Goal: Task Accomplishment & Management: Use online tool/utility

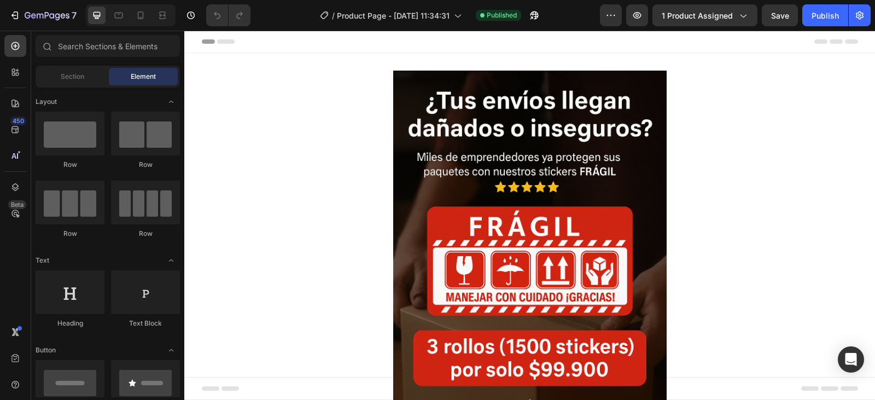
scroll to position [0, 9]
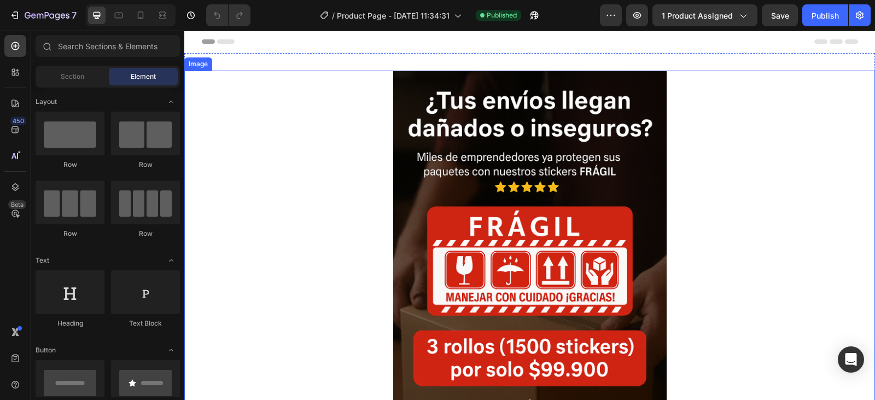
click at [500, 77] on img at bounding box center [529, 276] width 273 height 410
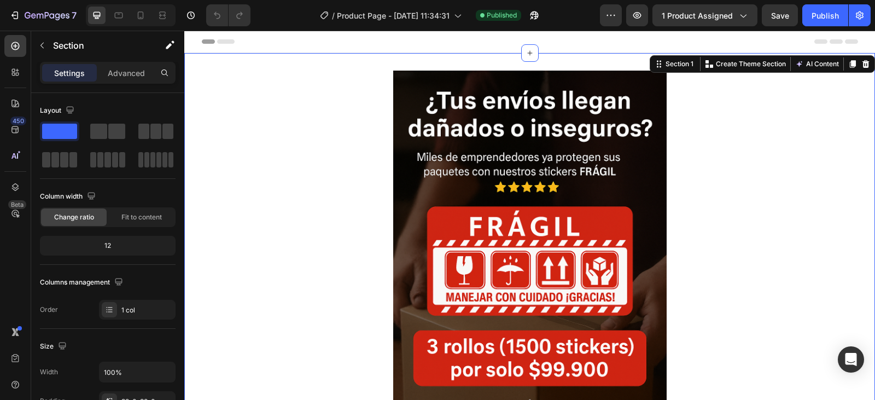
click at [670, 69] on div "Section 1" at bounding box center [674, 63] width 45 height 13
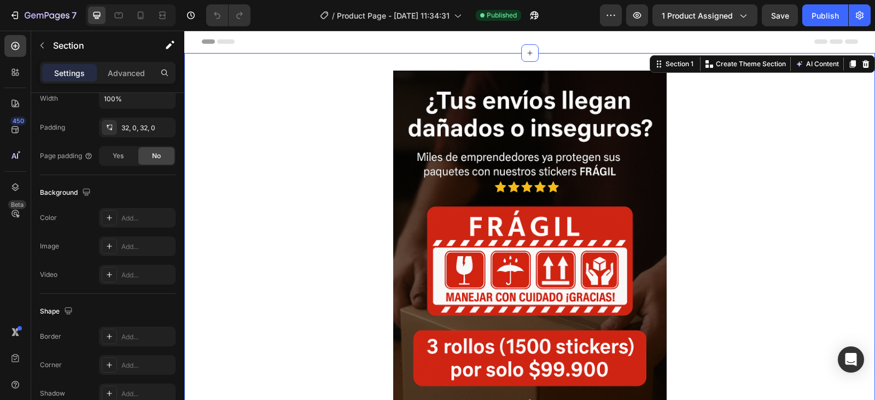
scroll to position [0, 0]
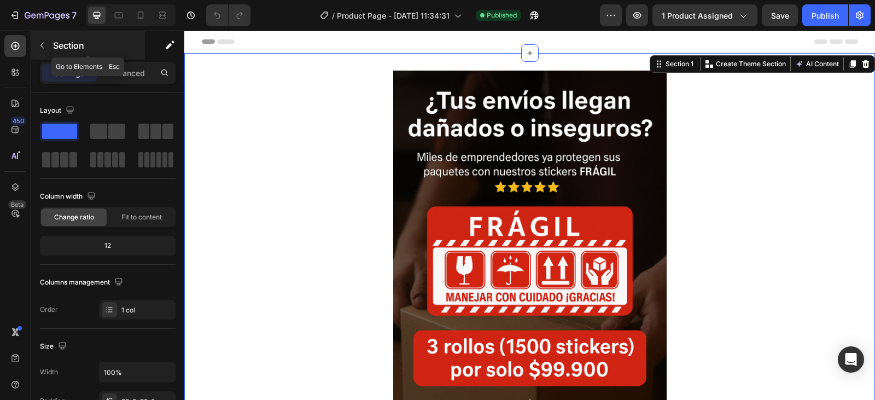
click at [43, 43] on icon "button" at bounding box center [41, 46] width 3 height 6
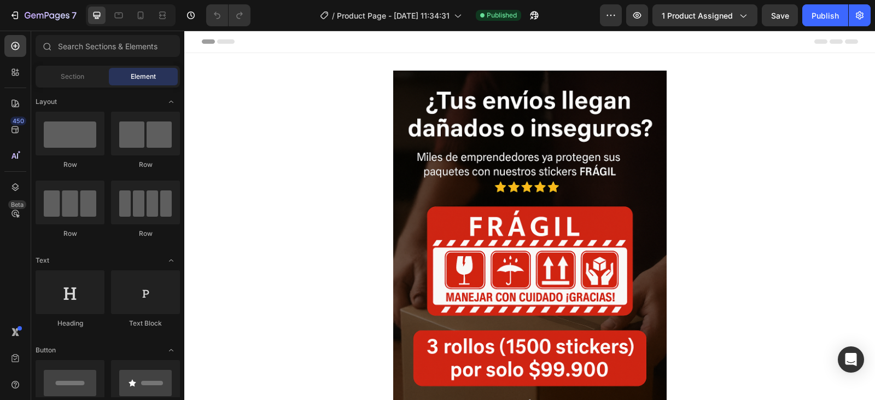
click at [476, 45] on div "Header" at bounding box center [530, 42] width 656 height 22
click at [195, 40] on icon at bounding box center [197, 42] width 8 height 8
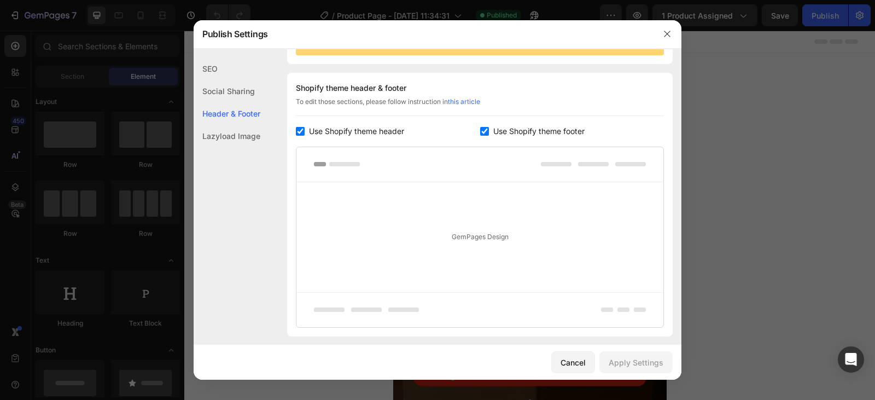
scroll to position [159, 0]
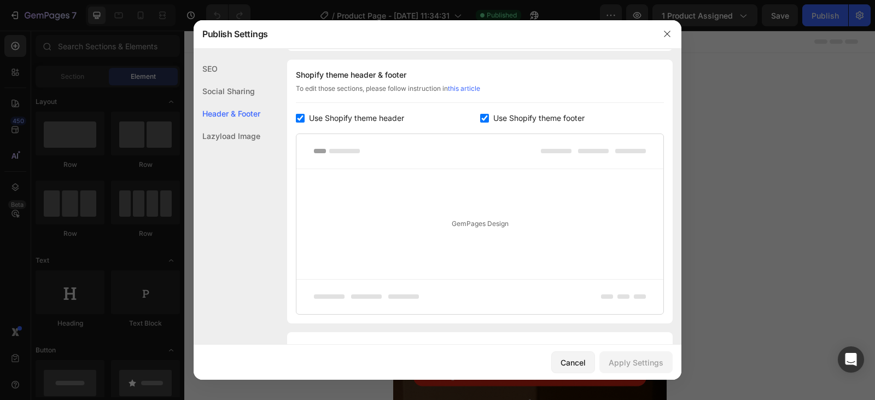
drag, startPoint x: 482, startPoint y: 117, endPoint x: 361, endPoint y: 129, distance: 121.4
click at [480, 118] on input "checkbox" at bounding box center [484, 118] width 9 height 9
checkbox input "false"
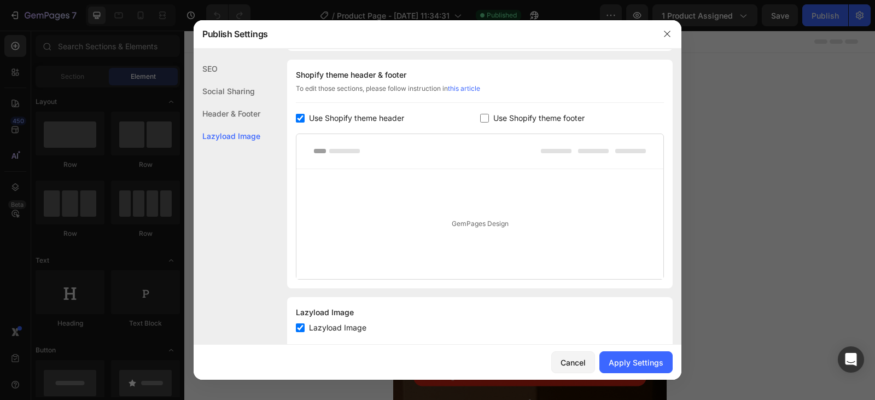
click at [306, 114] on label "Use Shopify theme header" at bounding box center [355, 118] width 100 height 13
checkbox input "false"
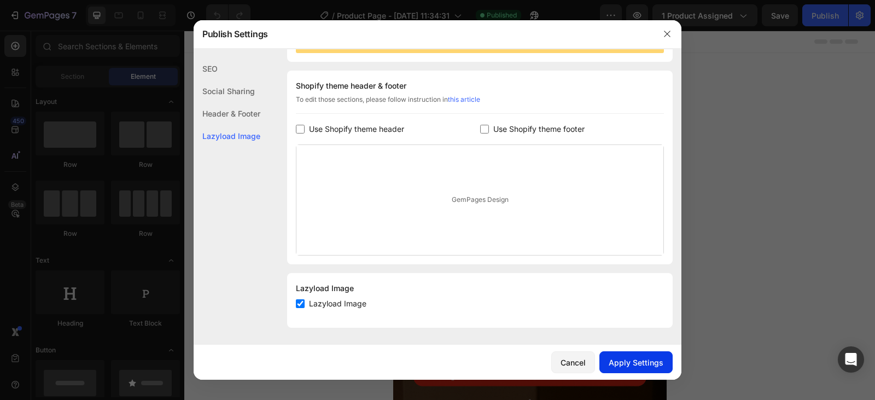
click at [622, 359] on div "Apply Settings" at bounding box center [636, 362] width 55 height 11
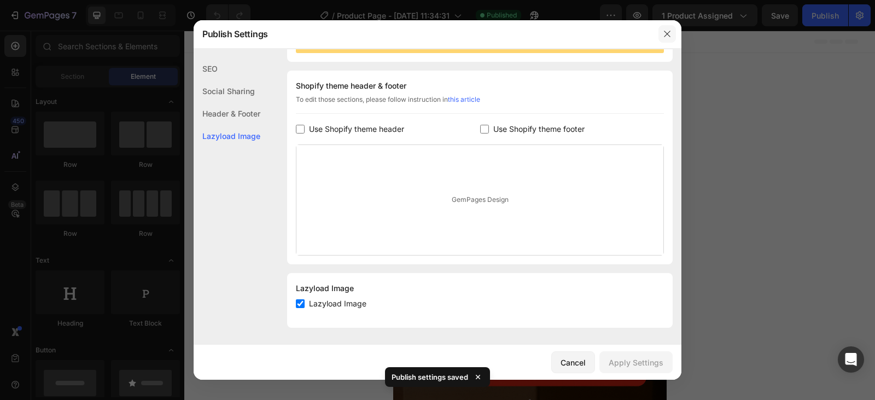
click at [667, 33] on icon "button" at bounding box center [667, 34] width 6 height 6
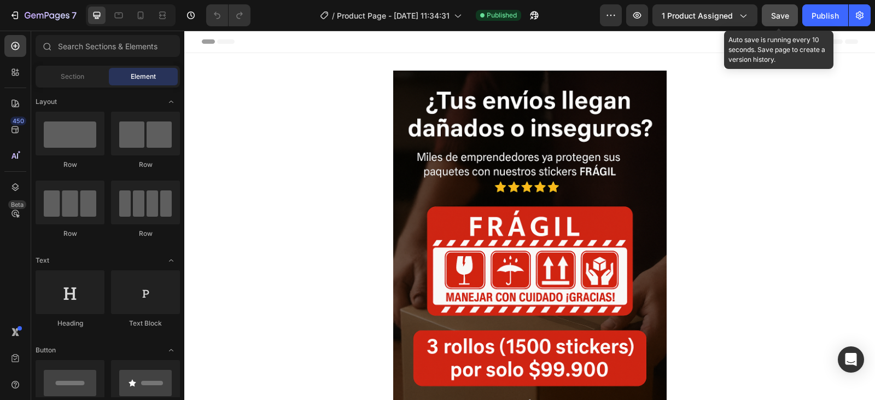
click at [788, 15] on span "Save" at bounding box center [780, 15] width 18 height 9
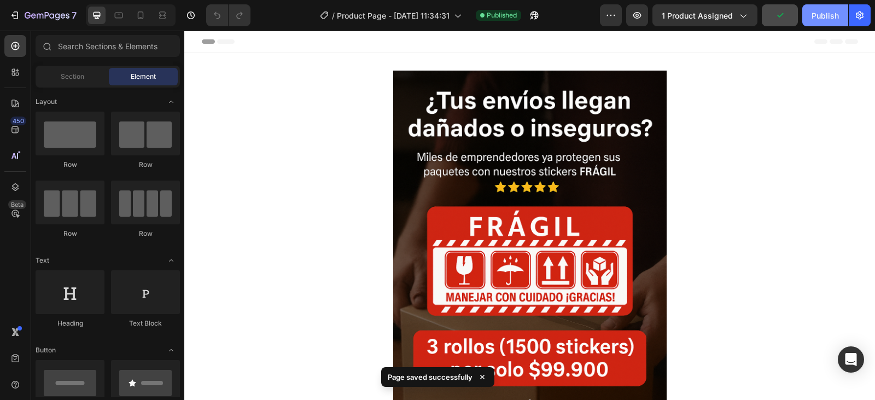
click at [816, 14] on div "Publish" at bounding box center [825, 15] width 27 height 11
click at [643, 11] on icon "button" at bounding box center [637, 15] width 11 height 11
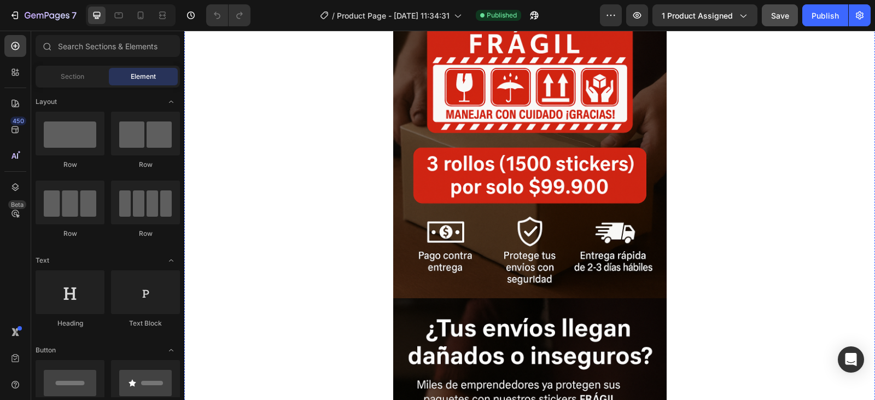
scroll to position [0, 0]
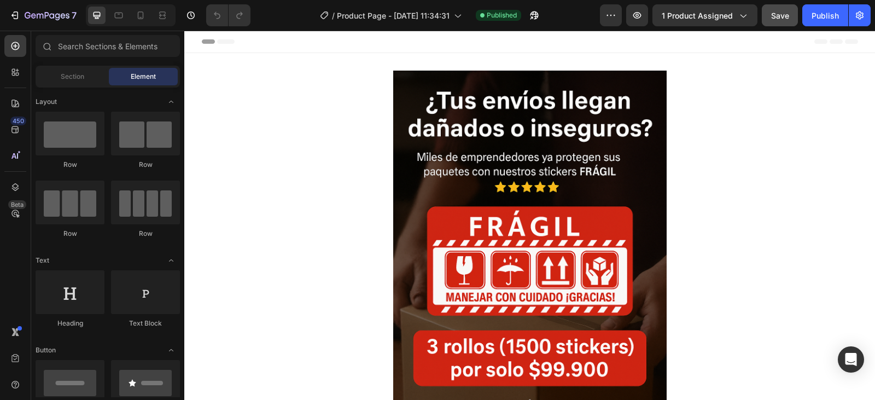
click at [553, 45] on div "Header" at bounding box center [530, 42] width 656 height 22
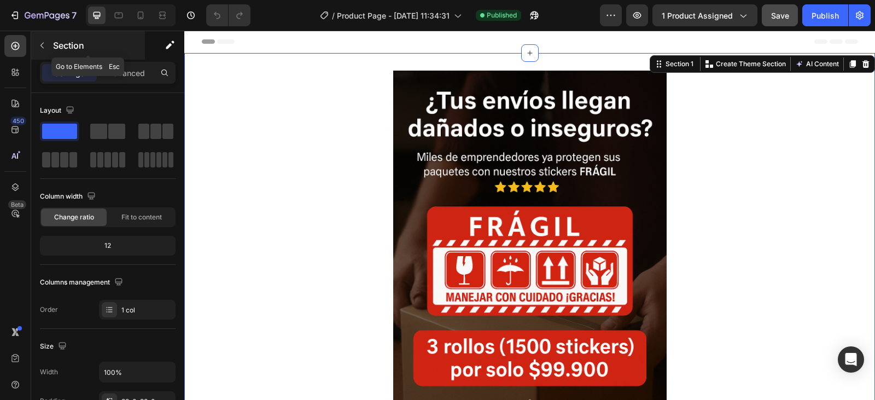
click at [40, 43] on icon "button" at bounding box center [42, 45] width 9 height 9
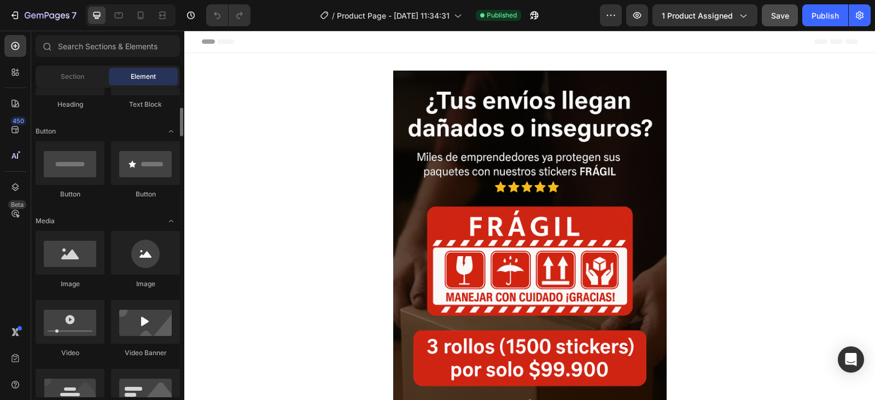
scroll to position [164, 0]
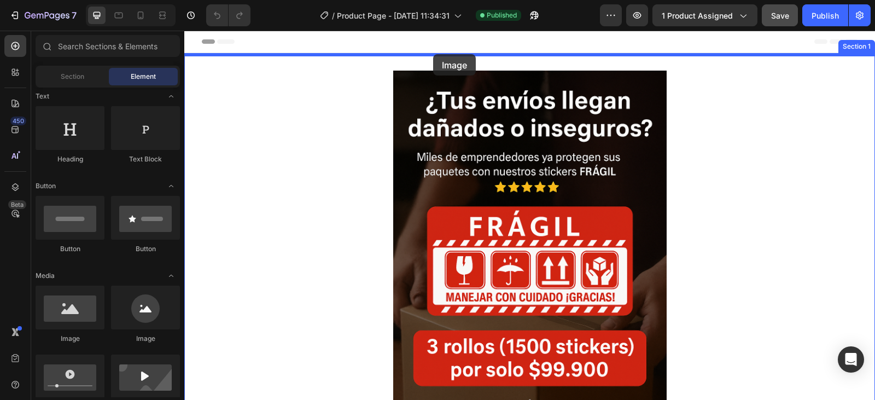
drag, startPoint x: 246, startPoint y: 355, endPoint x: 430, endPoint y: 55, distance: 352.1
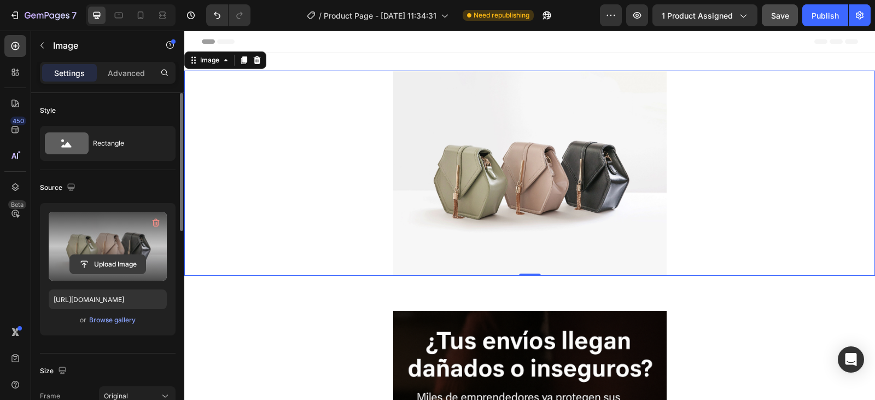
click at [102, 261] on input "file" at bounding box center [107, 264] width 75 height 19
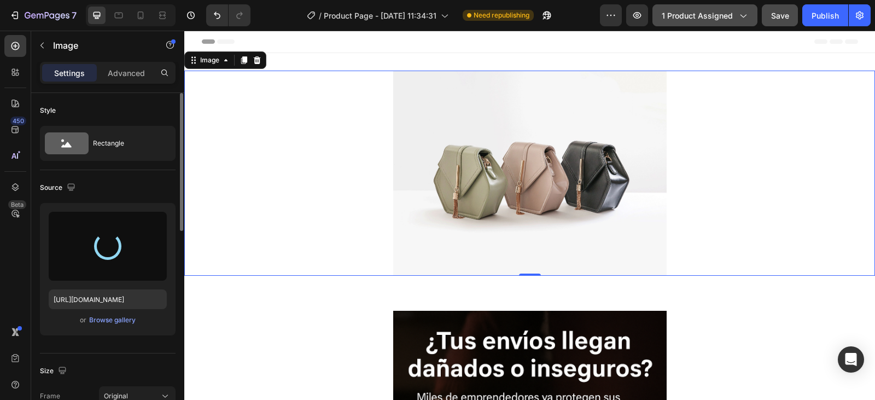
type input "https://cdn.shopify.com/s/files/1/0955/1111/8129/files/gempages_586153699408085…"
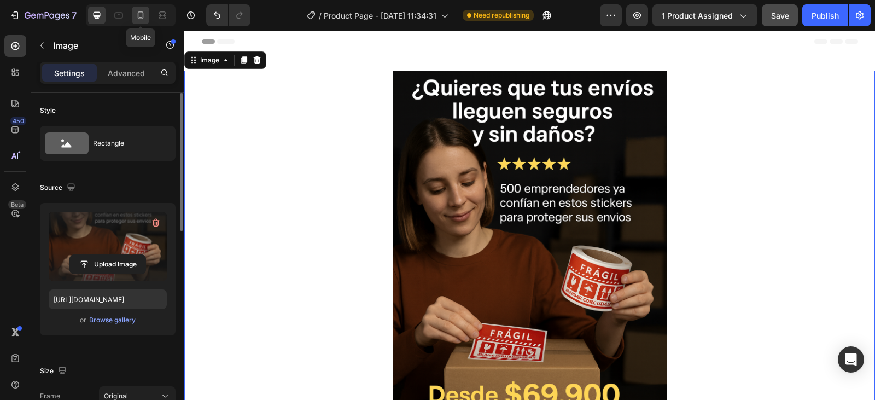
click at [143, 19] on icon at bounding box center [140, 15] width 11 height 11
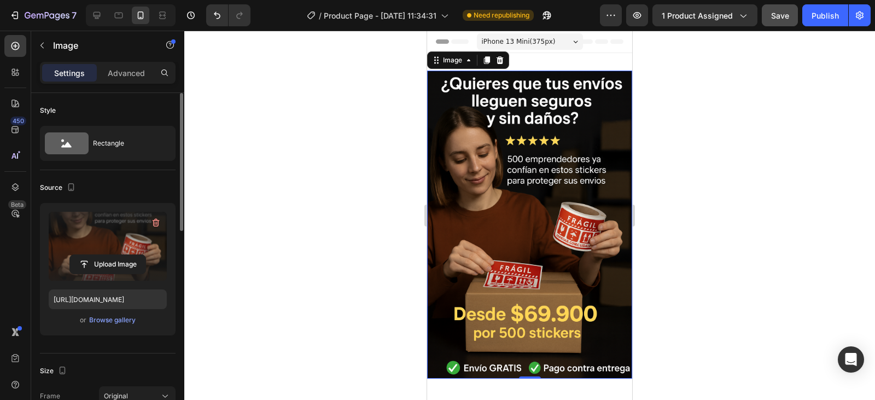
scroll to position [2, 0]
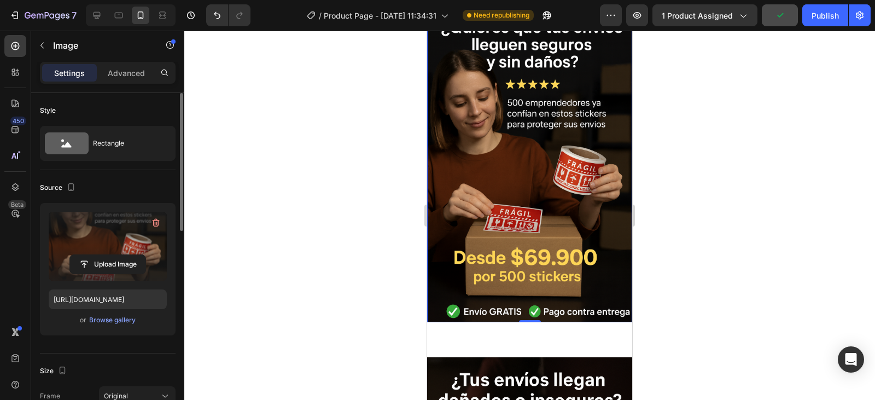
click at [519, 152] on img at bounding box center [529, 168] width 205 height 308
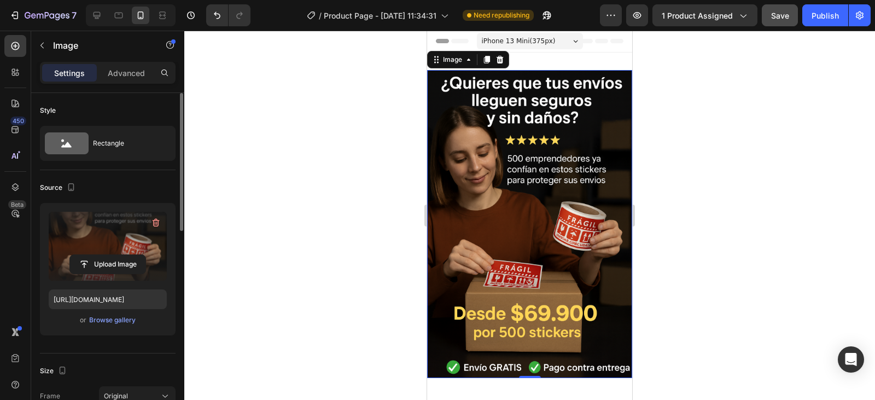
scroll to position [0, 0]
click at [486, 56] on icon at bounding box center [486, 60] width 9 height 9
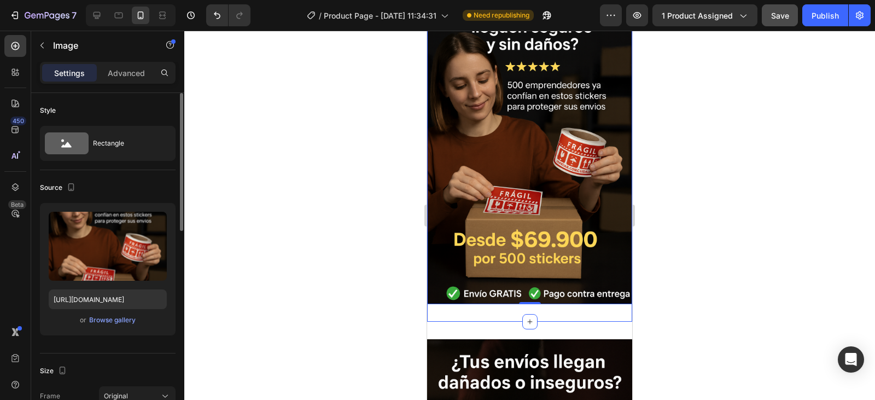
scroll to position [516, 0]
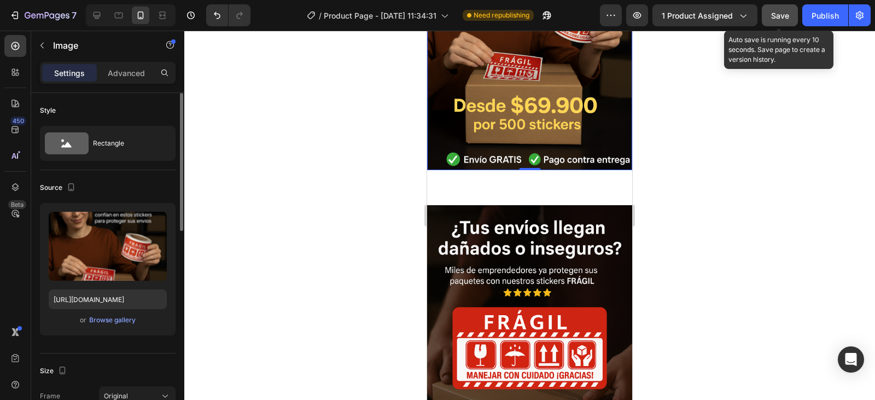
click at [783, 15] on span "Save" at bounding box center [780, 15] width 18 height 9
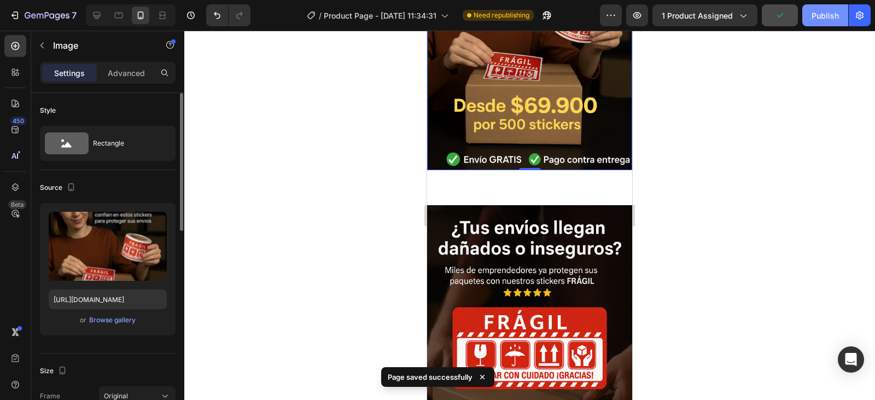
click at [820, 15] on div "Publish" at bounding box center [825, 15] width 27 height 11
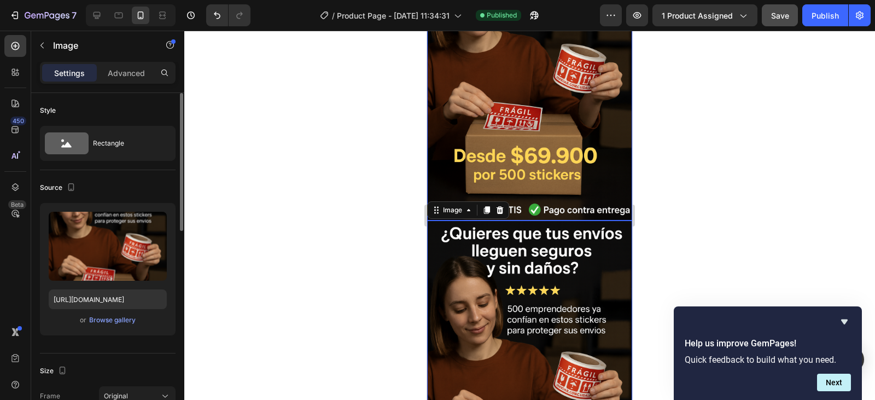
scroll to position [164, 0]
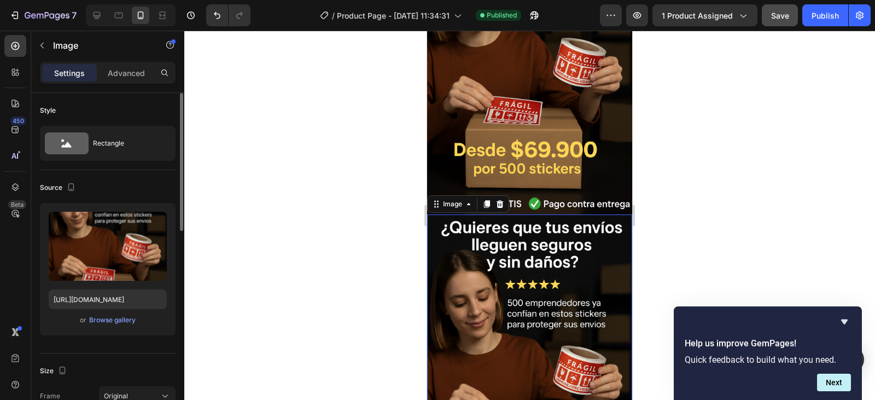
click at [521, 268] on img at bounding box center [529, 368] width 205 height 308
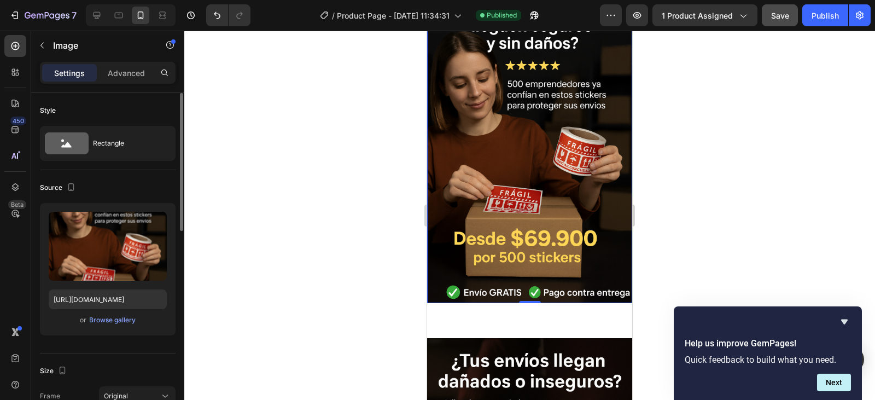
scroll to position [0, 9]
click at [502, 185] on img at bounding box center [529, 150] width 205 height 308
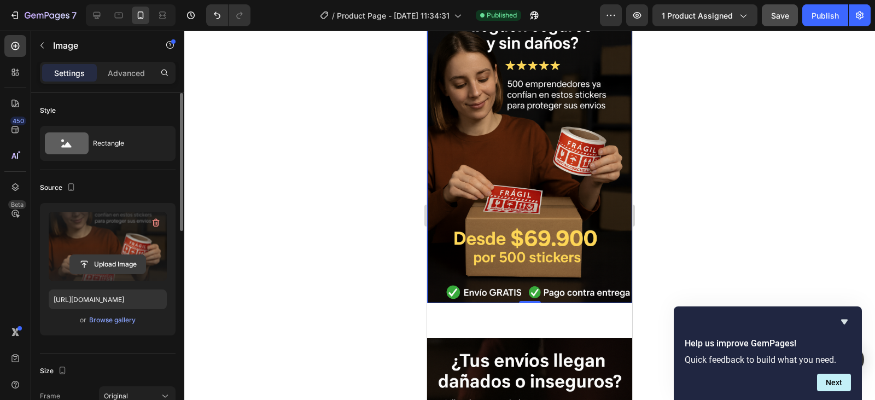
click at [105, 264] on input "file" at bounding box center [107, 264] width 75 height 19
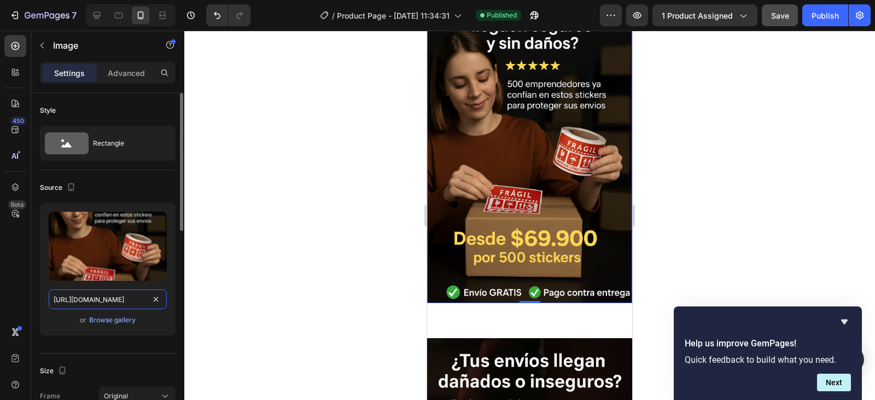
click at [102, 296] on input "https://cdn.shopify.com/s/files/1/0955/1111/8129/files/gempages_586153699408085…" at bounding box center [108, 299] width 118 height 20
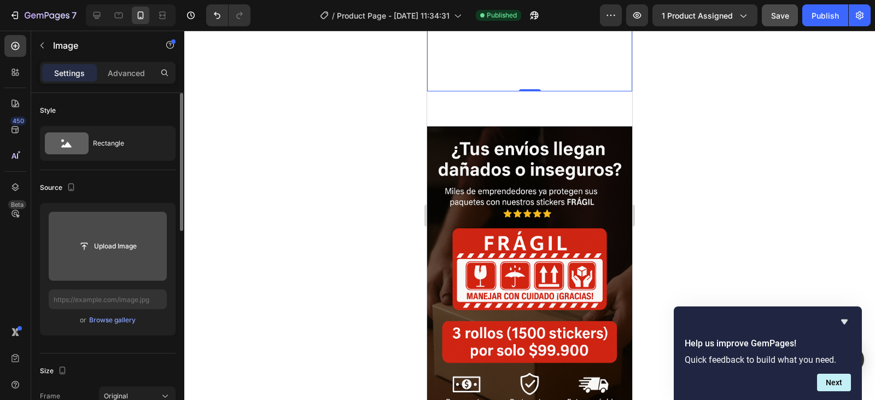
click at [102, 240] on input "file" at bounding box center [107, 246] width 75 height 19
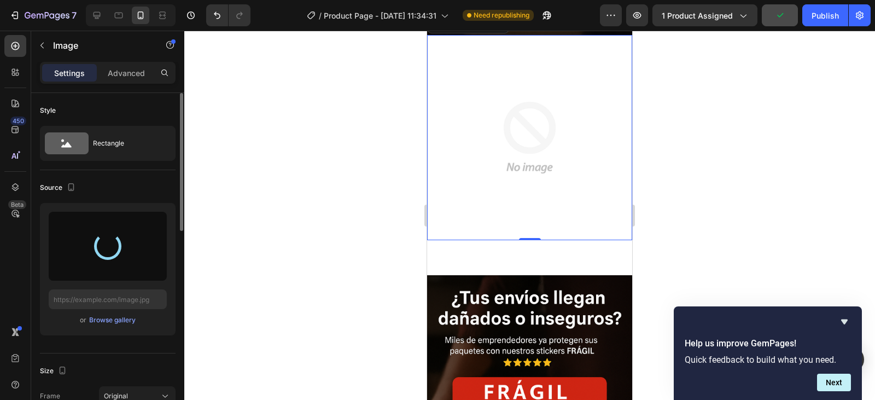
scroll to position [219, 0]
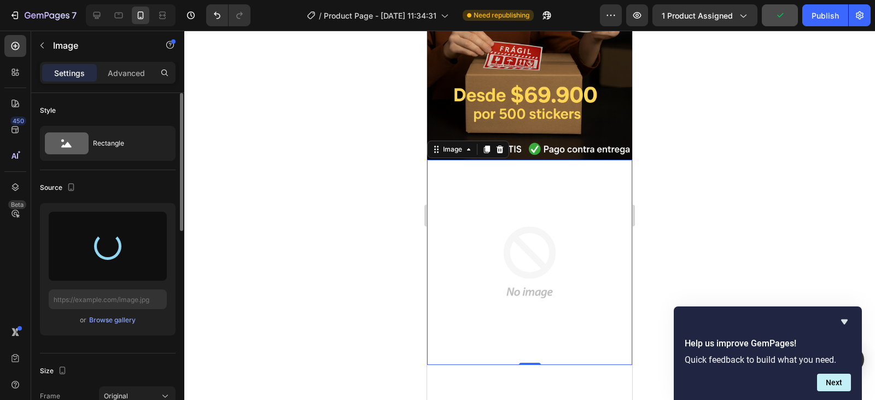
type input "[URL][DOMAIN_NAME]"
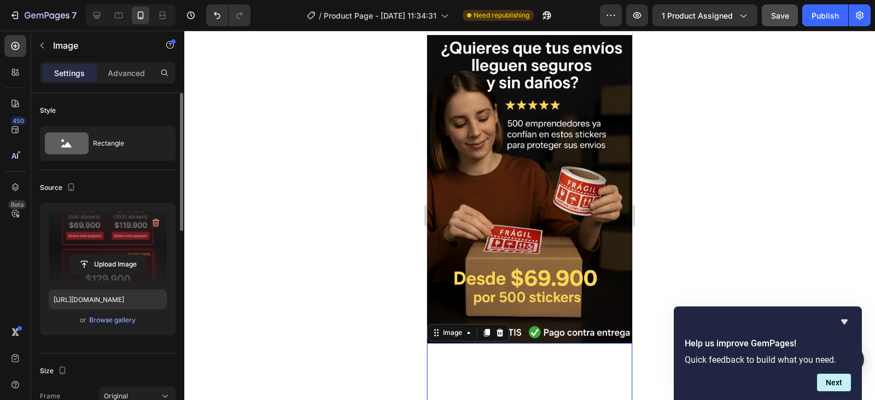
scroll to position [55, 0]
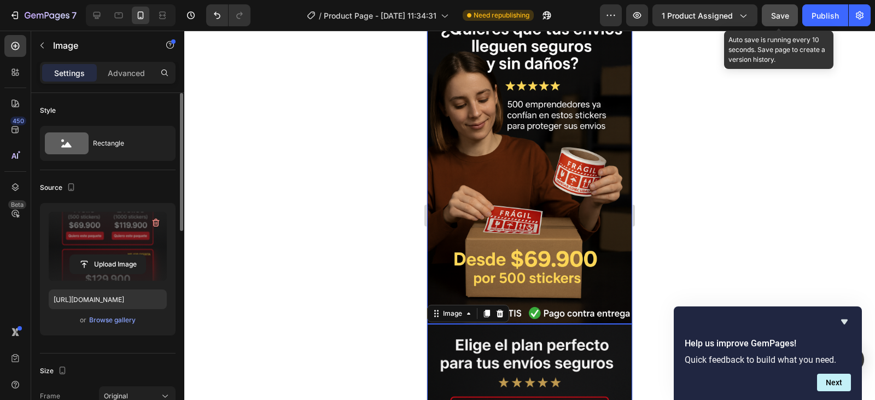
click at [778, 15] on span "Save" at bounding box center [780, 15] width 18 height 9
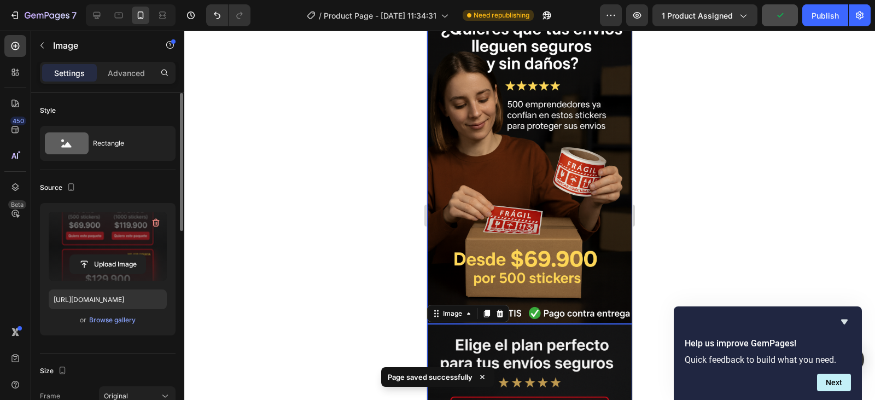
drag, startPoint x: 827, startPoint y: 12, endPoint x: 804, endPoint y: 2, distance: 25.2
click at [827, 12] on div "Publish" at bounding box center [825, 15] width 27 height 11
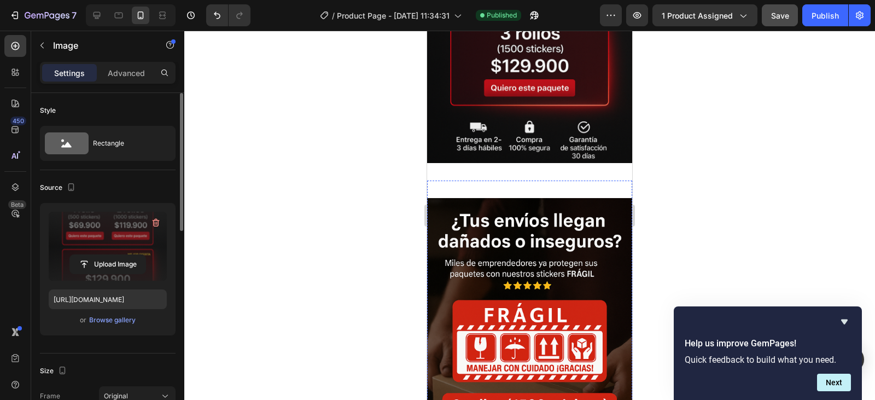
scroll to position [547, 0]
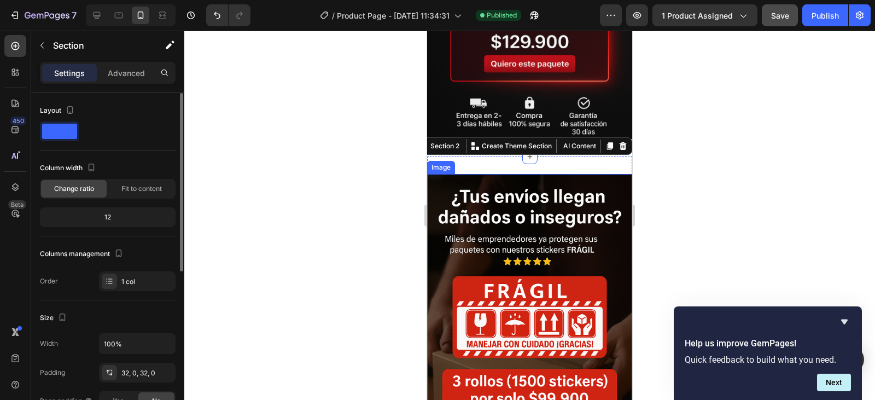
click at [433, 174] on img at bounding box center [529, 328] width 205 height 308
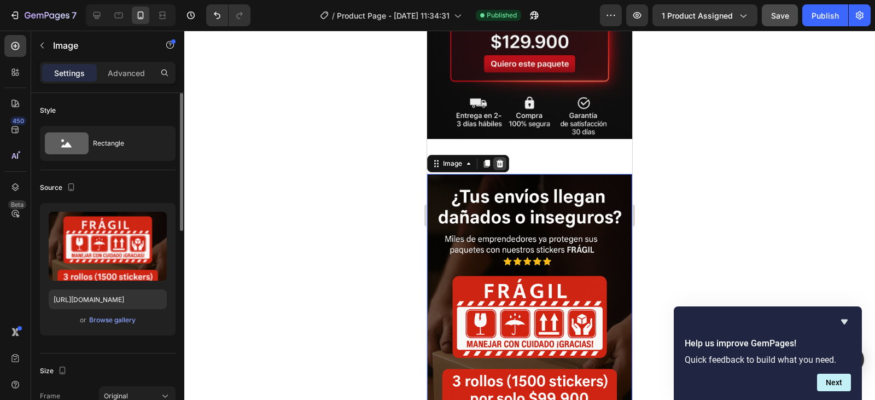
click at [499, 159] on icon at bounding box center [499, 163] width 9 height 9
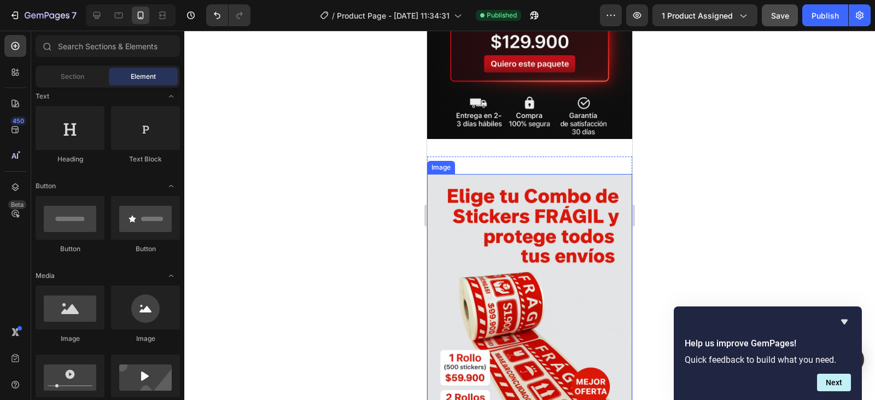
click at [430, 174] on img at bounding box center [529, 328] width 205 height 308
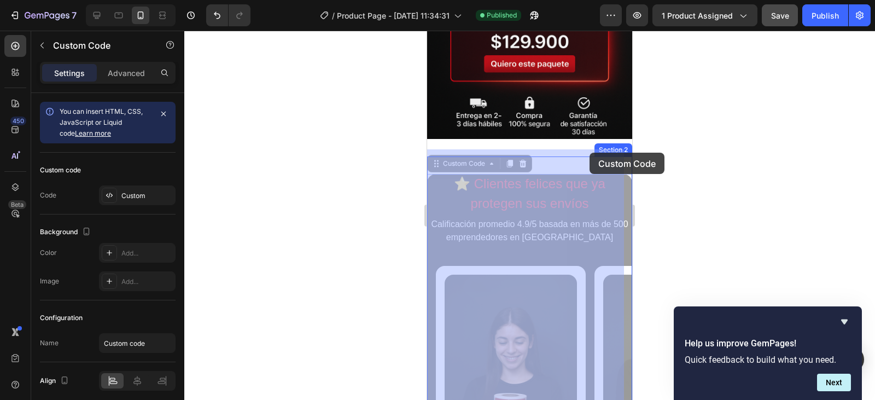
scroll to position [0, 9]
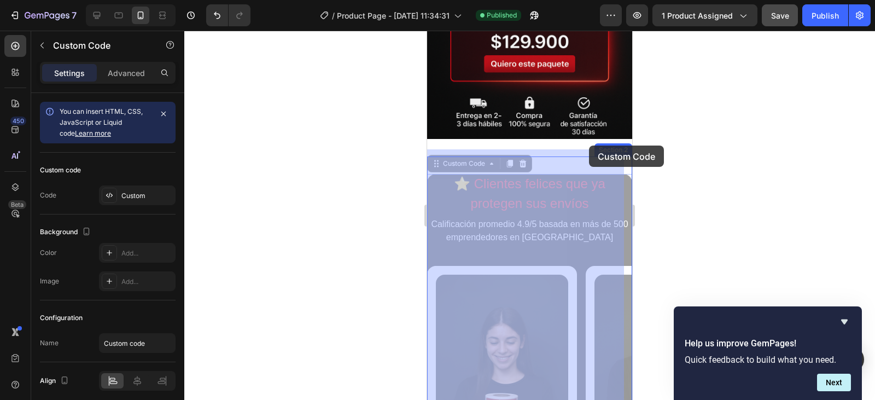
drag, startPoint x: 591, startPoint y: 166, endPoint x: 589, endPoint y: 145, distance: 20.4
click at [589, 145] on div "iPhone 13 Mini ( 375 px) iPhone 13 Mini iPhone 13 Pro iPhone 11 Pro Max iPhone …" at bounding box center [529, 301] width 205 height 1635
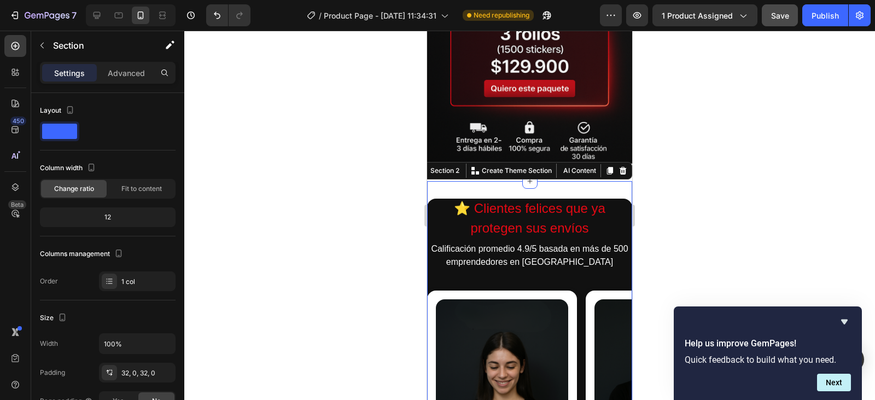
click at [699, 144] on div at bounding box center [529, 215] width 691 height 369
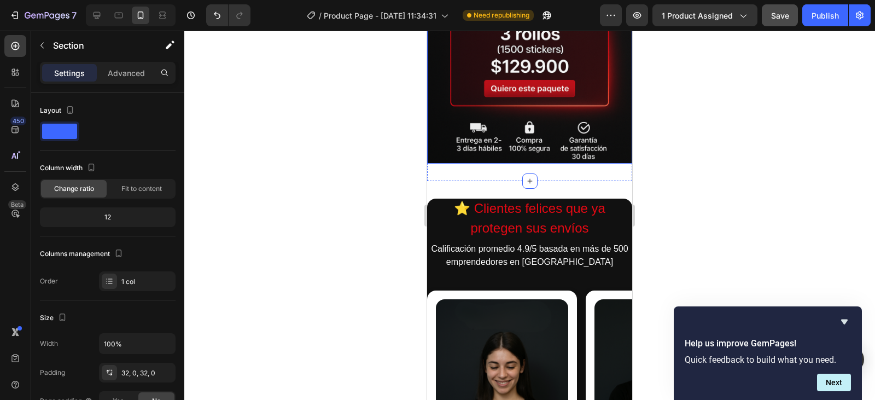
click at [533, 134] on img at bounding box center [529, 10] width 205 height 308
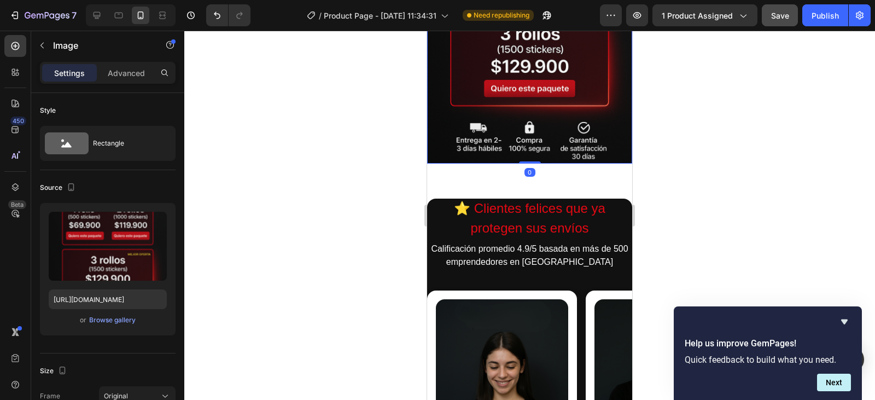
drag, startPoint x: 532, startPoint y: 137, endPoint x: 540, endPoint y: 136, distance: 8.8
click at [540, 136] on div "Image 0" at bounding box center [529, 10] width 205 height 308
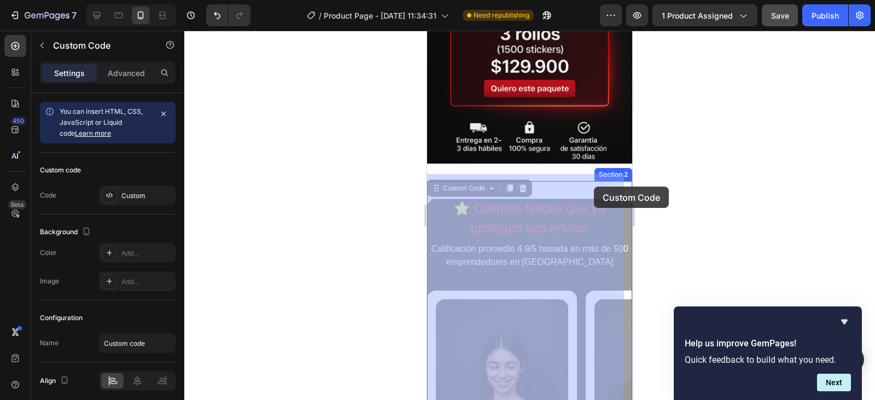
drag, startPoint x: 595, startPoint y: 216, endPoint x: 594, endPoint y: 186, distance: 29.6
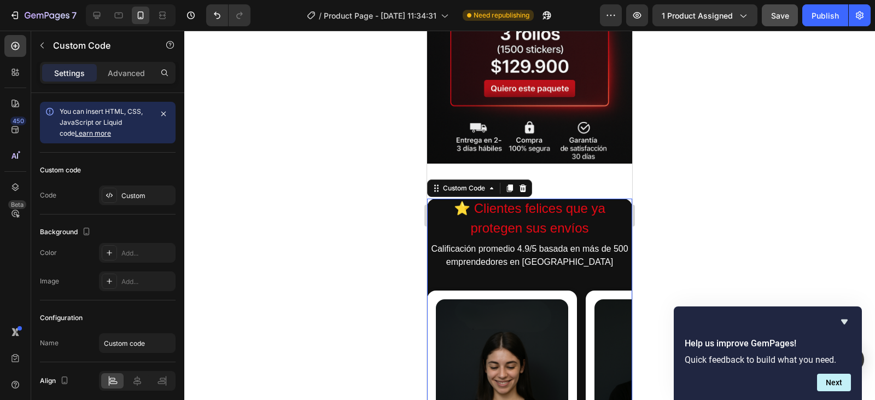
click at [735, 162] on div at bounding box center [529, 215] width 691 height 369
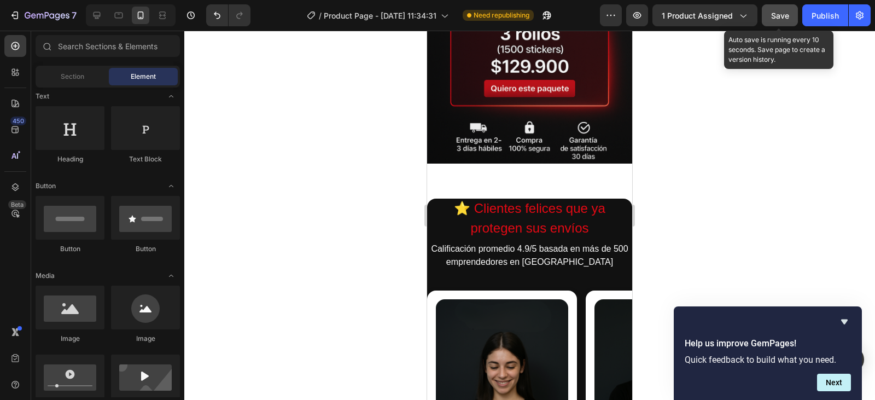
click at [779, 16] on span "Save" at bounding box center [780, 15] width 18 height 9
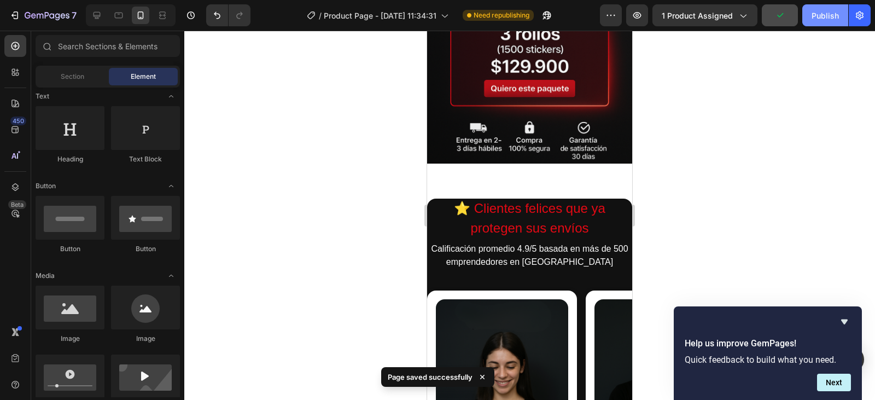
click at [826, 17] on div "Publish" at bounding box center [825, 15] width 27 height 11
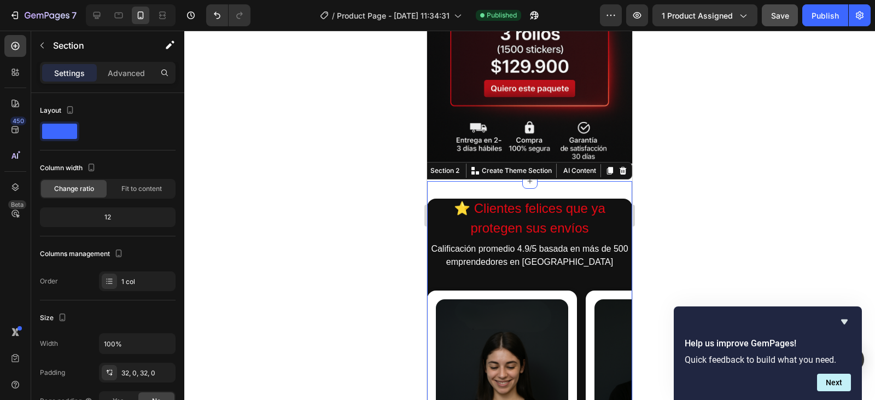
click at [697, 127] on div at bounding box center [529, 215] width 691 height 369
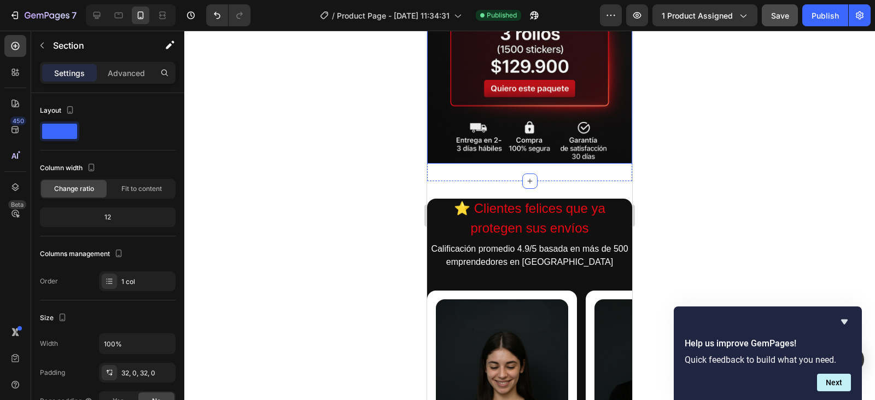
click at [564, 135] on img at bounding box center [529, 10] width 205 height 308
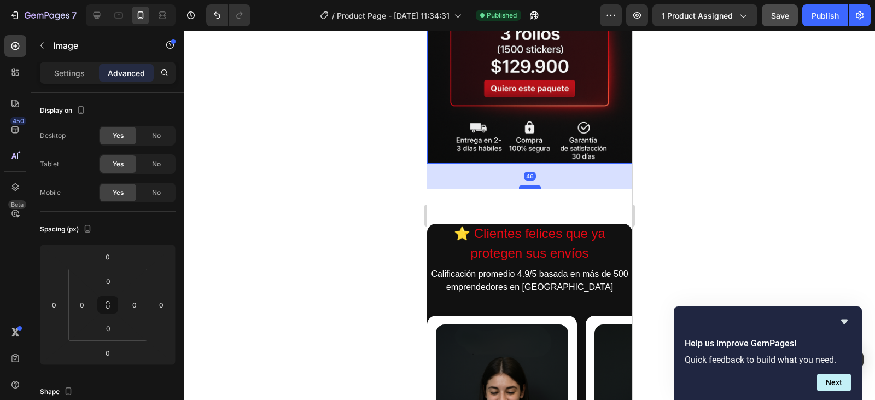
drag, startPoint x: 526, startPoint y: 137, endPoint x: 524, endPoint y: 162, distance: 25.2
click at [524, 185] on div at bounding box center [530, 186] width 22 height 3
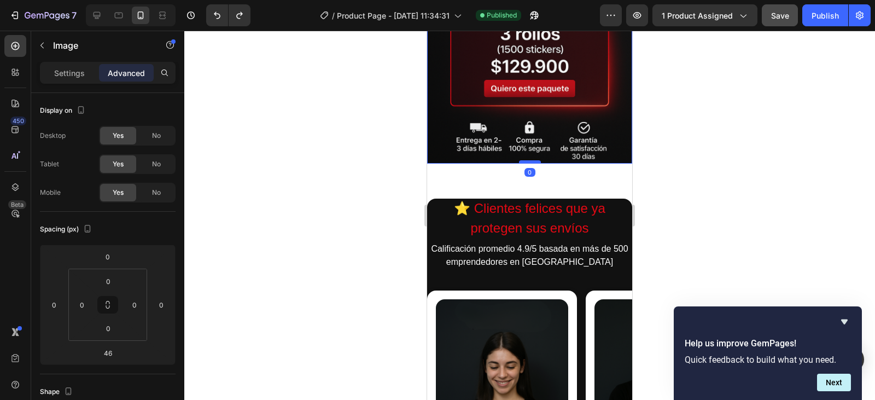
drag, startPoint x: 533, startPoint y: 164, endPoint x: 535, endPoint y: 137, distance: 26.3
click at [535, 160] on div at bounding box center [530, 161] width 22 height 3
type input "0"
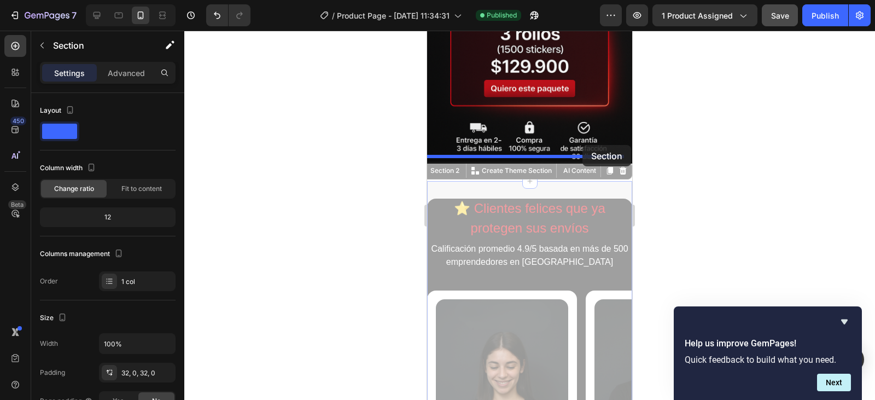
drag, startPoint x: 583, startPoint y: 165, endPoint x: 582, endPoint y: 145, distance: 19.7
click at [582, 145] on div "iPhone 13 Mini ( 375 px) iPhone 13 Mini iPhone 13 Pro iPhone 11 Pro Max iPhone …" at bounding box center [529, 176] width 205 height 1336
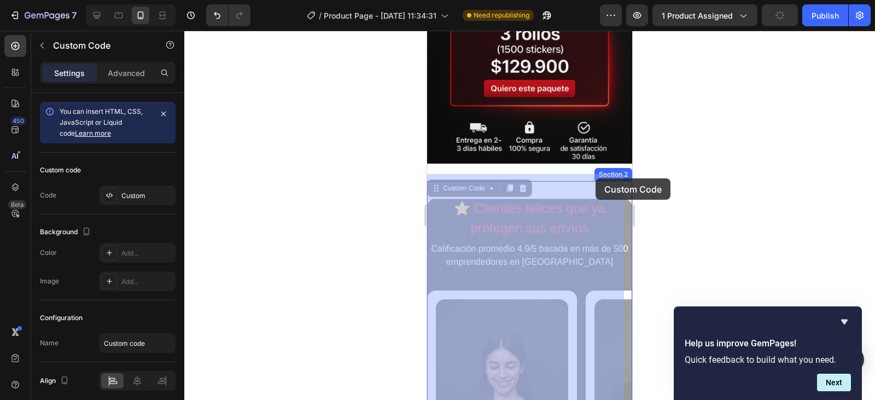
drag, startPoint x: 593, startPoint y: 220, endPoint x: 594, endPoint y: 177, distance: 43.2
drag, startPoint x: 604, startPoint y: 230, endPoint x: 604, endPoint y: 191, distance: 39.4
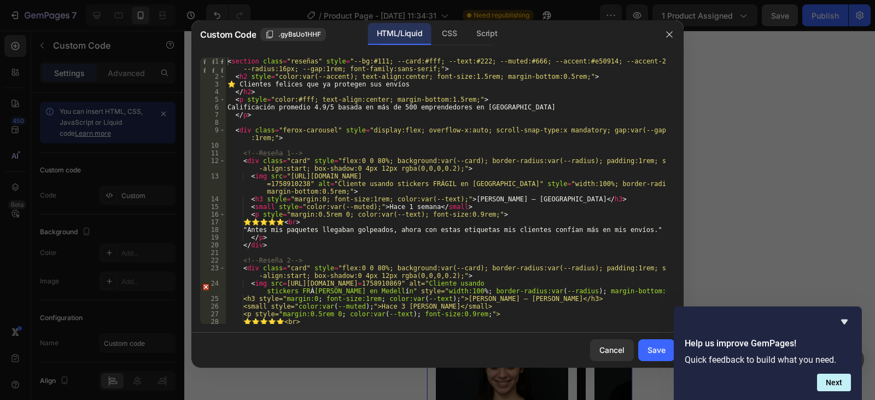
type textarea "<section class="reseñas" style="--bg:#111; --card:#fff; --text:#222; --muted:#6…"
click at [226, 61] on div "< section class = "reseñas" style = "--bg:#111; --card:#fff; --text:#222; --mut…" at bounding box center [445, 201] width 441 height 289
click at [271, 123] on div "< section class = "reseñas" style = "--bg:#111; --card:#fff; --text:#222; --mut…" at bounding box center [445, 201] width 441 height 289
type textarea "</p>"
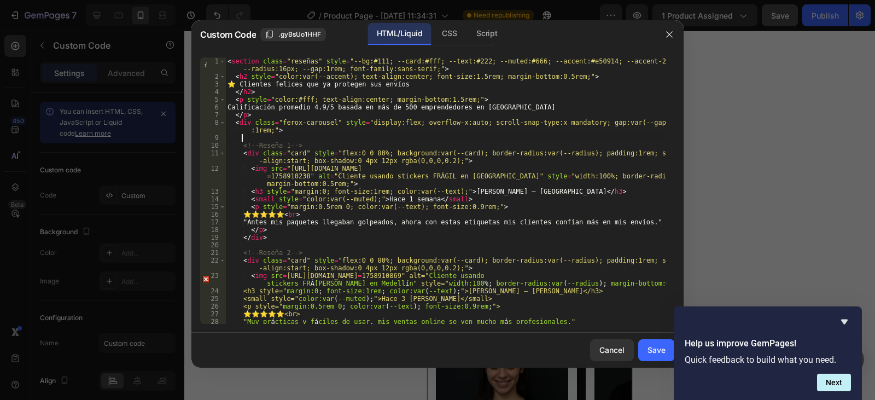
click at [282, 137] on div "< section class = "reseñas" style = "--bg:#111; --card:#fff; --text:#222; --mut…" at bounding box center [445, 201] width 441 height 289
type textarea "<div class="ferox-carousel" style="display:flex; overflow-x:auto; scroll-snap-t…"
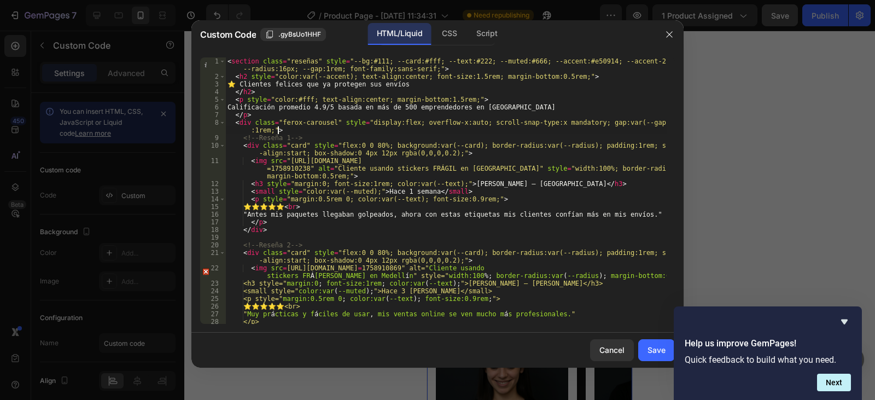
click at [279, 239] on div "< section class = "reseñas" style = "--bg:#111; --card:#fff; --text:#222; --mut…" at bounding box center [445, 201] width 441 height 289
type textarea "</div>"
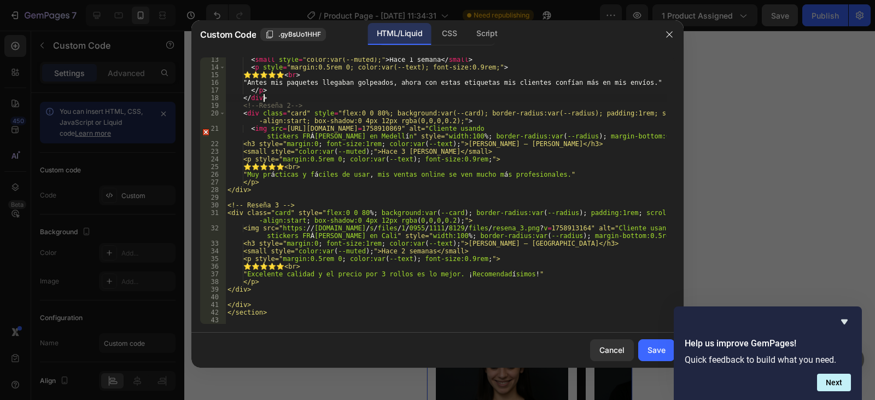
scroll to position [132, 0]
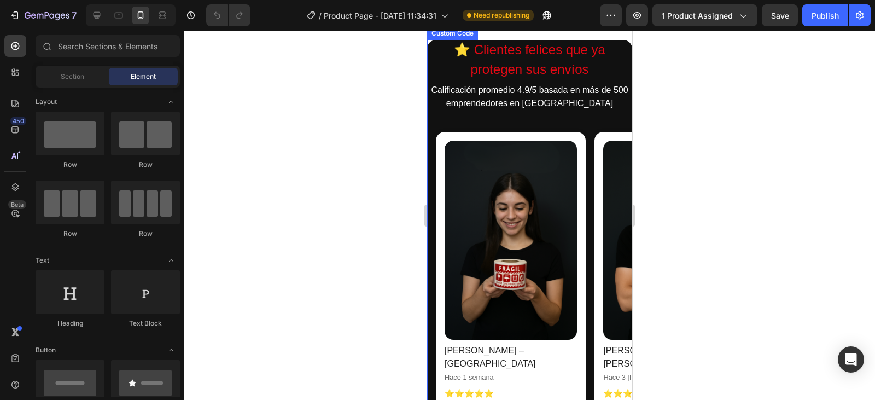
scroll to position [0, 9]
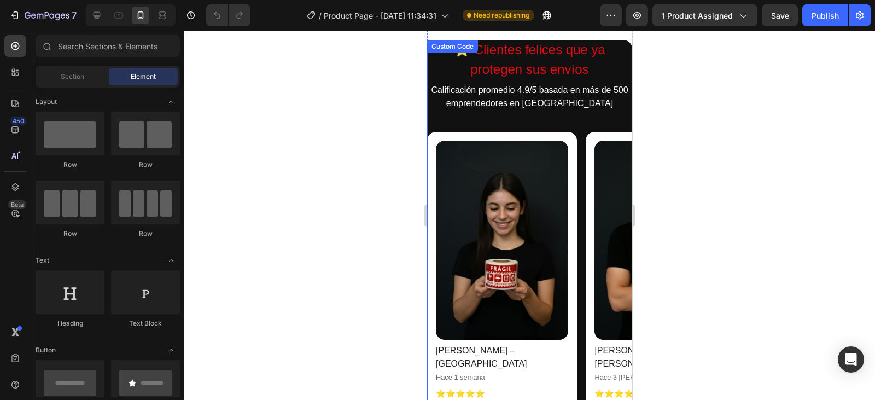
click at [551, 226] on img at bounding box center [502, 240] width 132 height 199
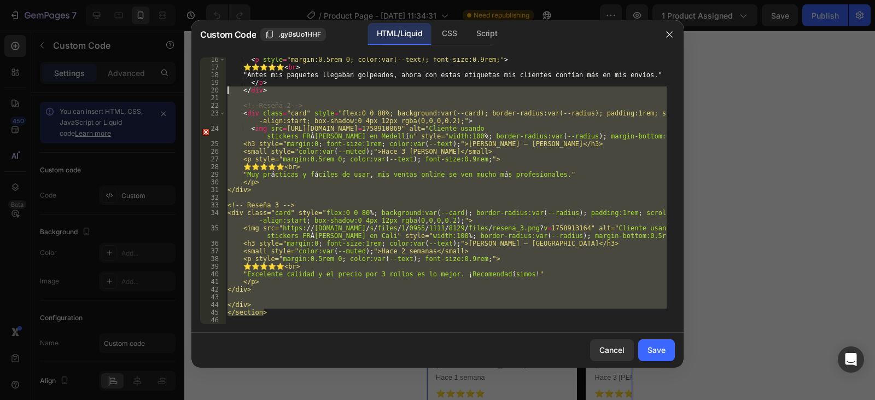
scroll to position [0, 0]
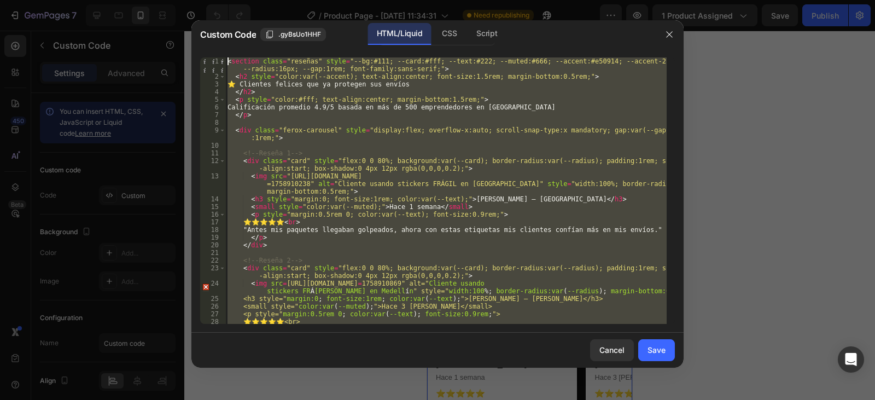
drag, startPoint x: 291, startPoint y: 315, endPoint x: 194, endPoint y: -20, distance: 348.6
click at [194, 0] on html "7 / Product Page - Sep 26, 11:34:31 Need republishing Preview 1 product assigne…" at bounding box center [437, 0] width 875 height 0
click at [298, 134] on div "< section class = "reseñas" style = "--bg:#111; --card:#fff; --text:#222; --mut…" at bounding box center [445, 190] width 441 height 266
type textarea "<div class="ferox-carousel" style="display:flex; overflow-x:auto; scroll-snap-t…"
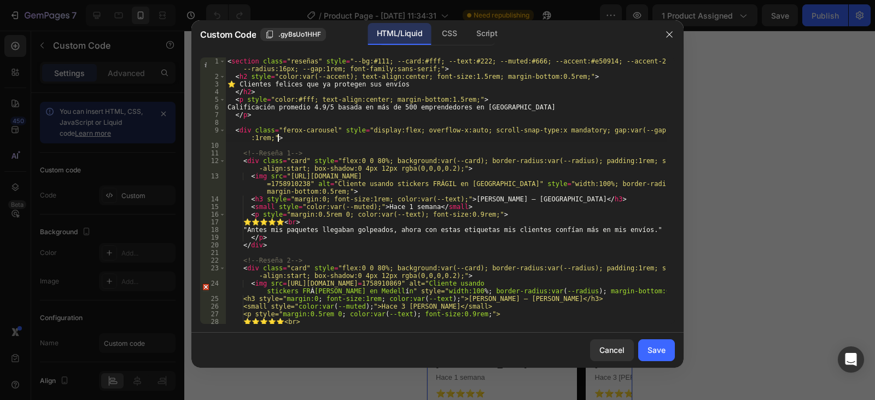
click at [270, 120] on div "< section class = "reseñas" style = "--bg:#111; --card:#fff; --text:#222; --mut…" at bounding box center [445, 201] width 441 height 289
type textarea "</p>"
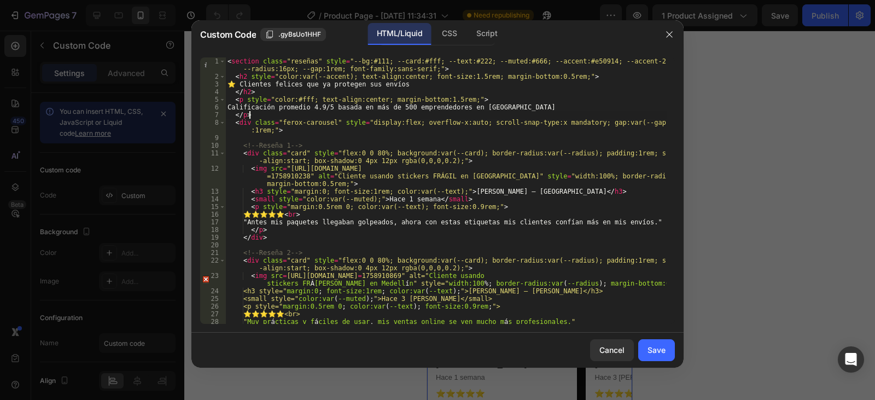
click at [270, 138] on div "< section class = "reseñas" style = "--bg:#111; --card:#fff; --text:#222; --mut…" at bounding box center [445, 201] width 441 height 289
click at [288, 140] on div "< section class = "reseñas" style = "--bg:#111; --card:#fff; --text:#222; --mut…" at bounding box center [445, 201] width 441 height 289
type textarea "<div class="ferox-carousel" style="display:flex; overflow-x:auto; scroll-snap-t…"
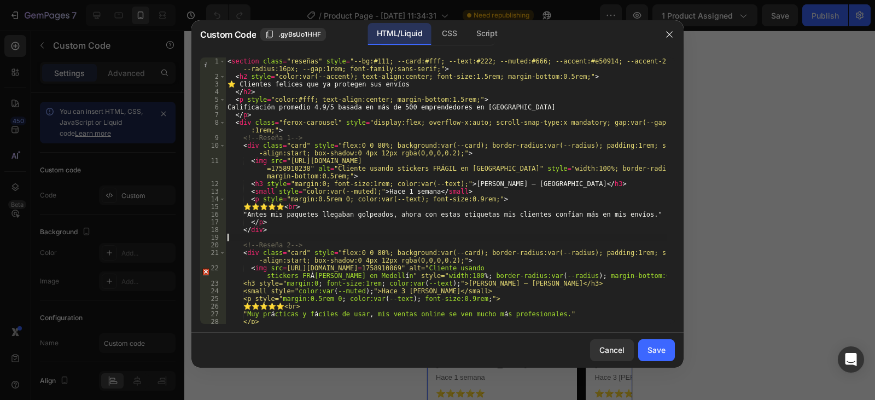
click at [288, 241] on div "< section class = "reseñas" style = "--bg:#111; --card:#fff; --text:#222; --mut…" at bounding box center [445, 201] width 441 height 289
type textarea "</div>"
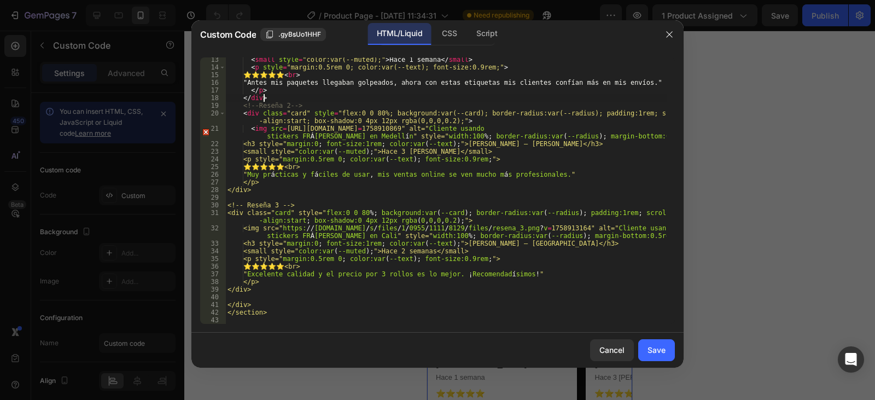
scroll to position [132, 0]
click at [305, 196] on div "< small style = "color:var(--muted);" > Hace 1 semana </ small > < p style = "m…" at bounding box center [445, 197] width 441 height 282
type textarea "</div>"
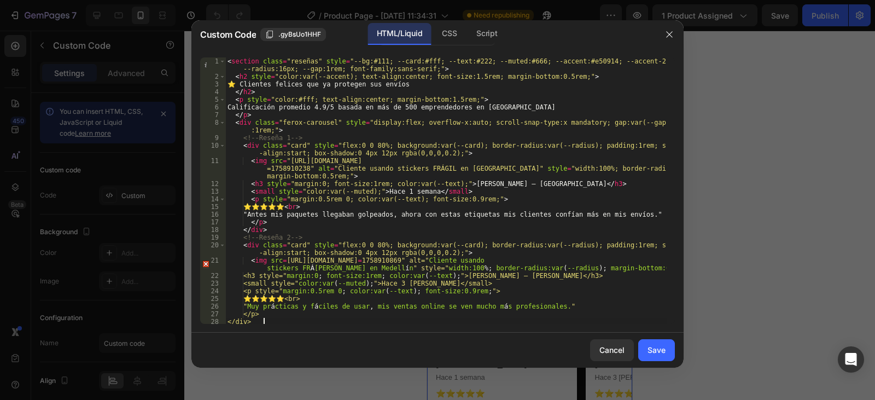
scroll to position [124, 0]
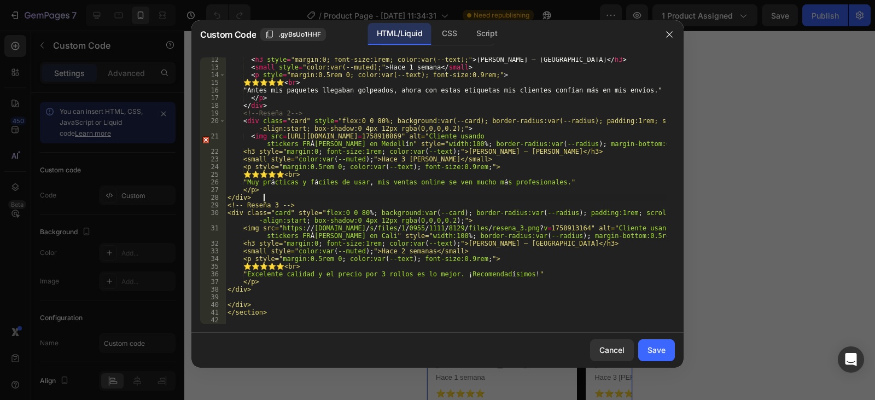
click at [276, 298] on div "< h3 style = "margin:0; font-size:1rem; color:var(--text);" > Laura G. – Bogotá…" at bounding box center [445, 197] width 441 height 282
type textarea "</div>"
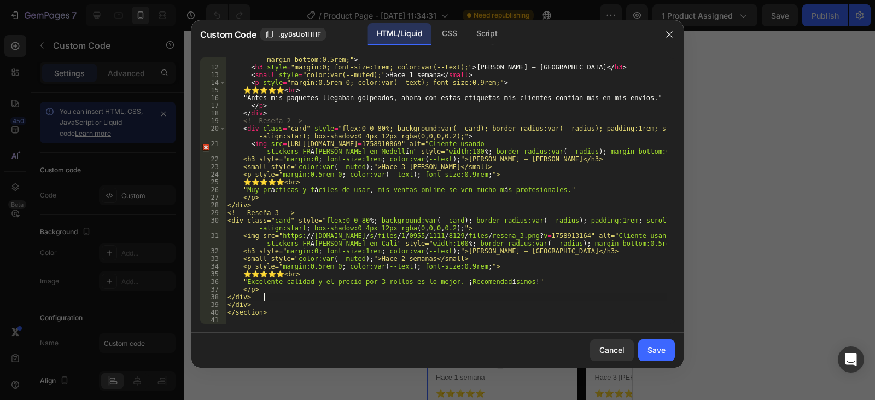
scroll to position [116, 0]
click at [649, 345] on div "Save" at bounding box center [657, 349] width 18 height 11
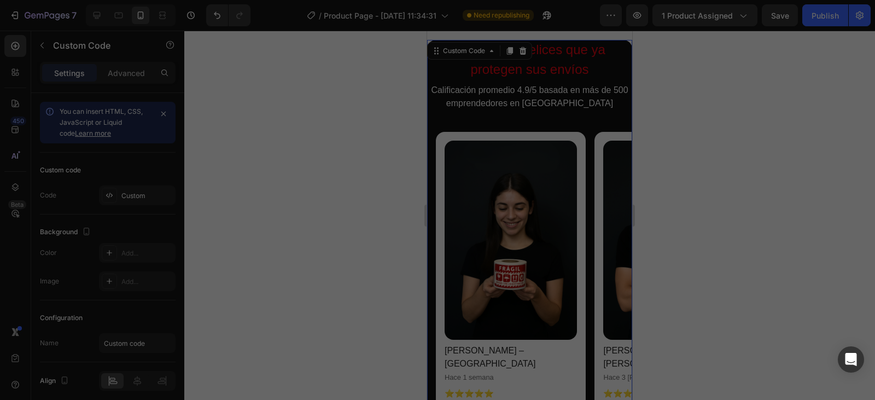
scroll to position [0, 9]
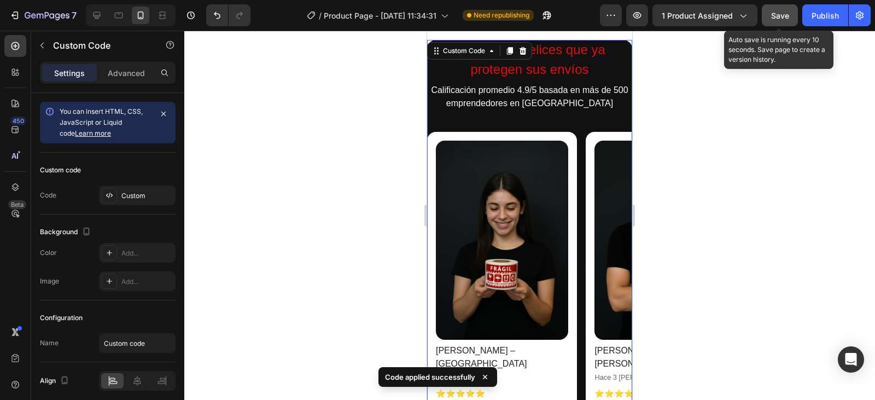
click at [773, 14] on span "Save" at bounding box center [780, 15] width 18 height 9
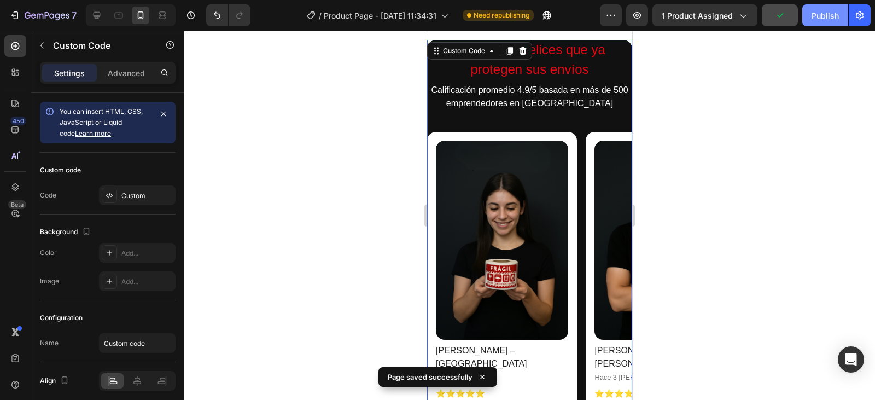
click at [821, 15] on div "Publish" at bounding box center [825, 15] width 27 height 11
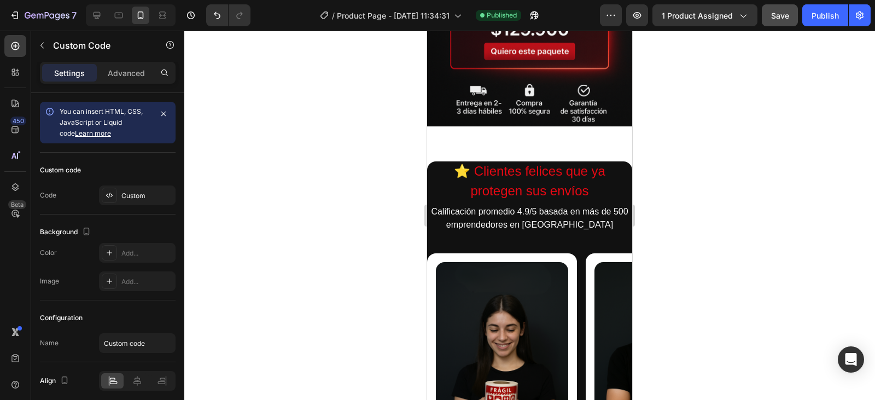
click at [575, 206] on p "Calificación promedio 4.9/5 basada en más de 500 emprendedores en [GEOGRAPHIC_D…" at bounding box center [529, 218] width 205 height 26
click at [596, 173] on h2 "⭐ Clientes felices que ya protegen sus envíos" at bounding box center [529, 180] width 205 height 39
click at [596, 172] on h2 "⭐ Clientes felices que ya protegen sus envíos" at bounding box center [529, 180] width 205 height 39
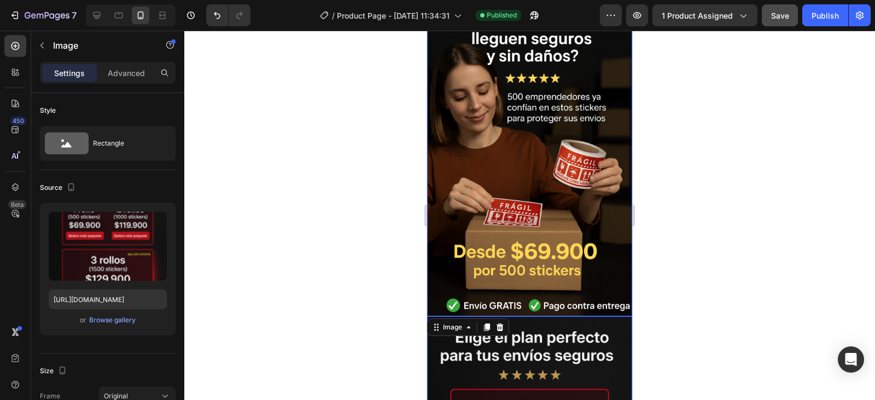
scroll to position [0, 0]
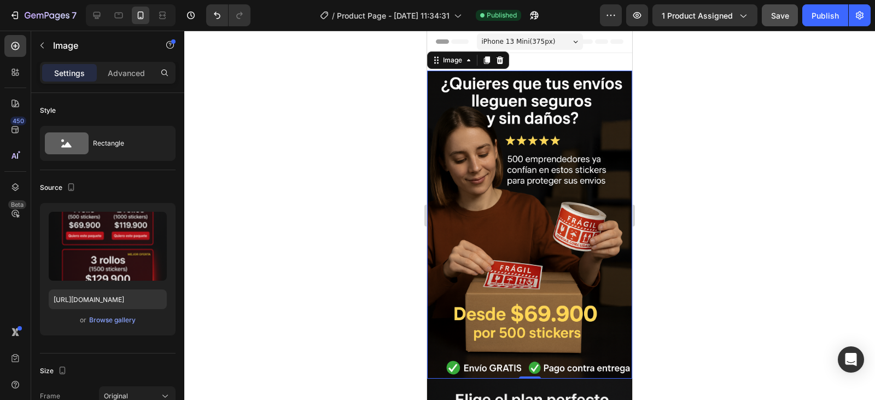
click at [498, 92] on img at bounding box center [529, 225] width 205 height 308
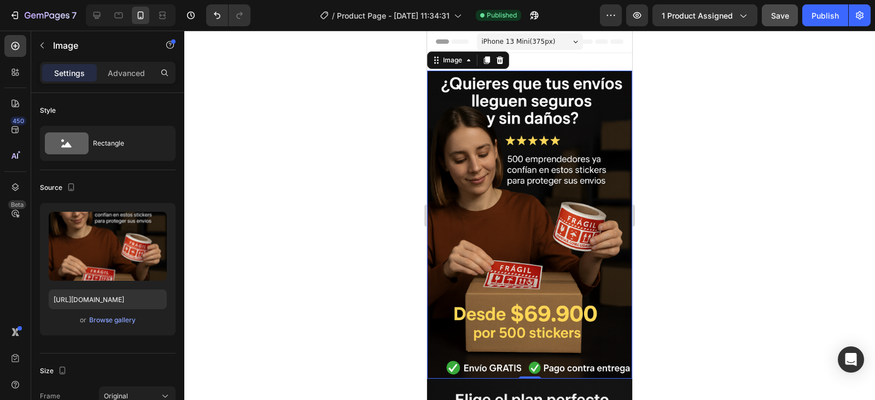
click at [575, 105] on img at bounding box center [529, 225] width 205 height 308
click at [572, 38] on div "iPhone 13 Mini ( 375 px)" at bounding box center [530, 41] width 106 height 16
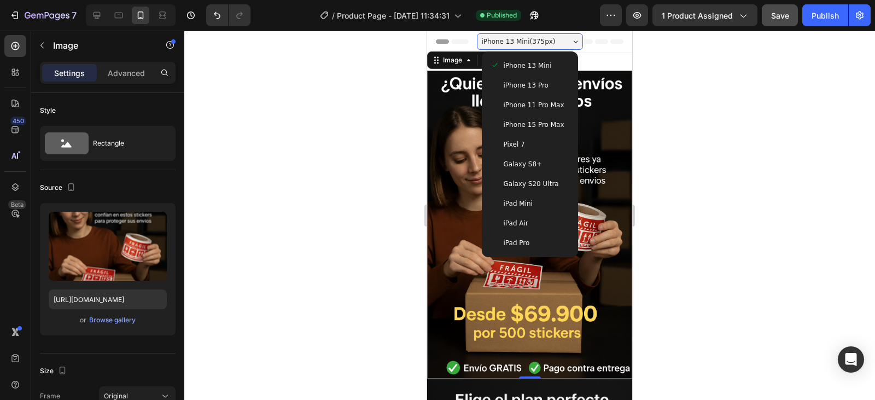
click at [592, 89] on img at bounding box center [529, 225] width 205 height 308
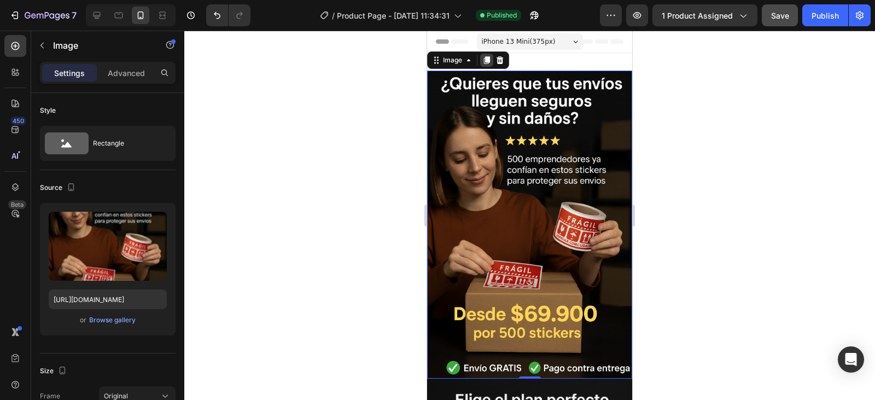
click at [487, 58] on icon at bounding box center [487, 60] width 6 height 8
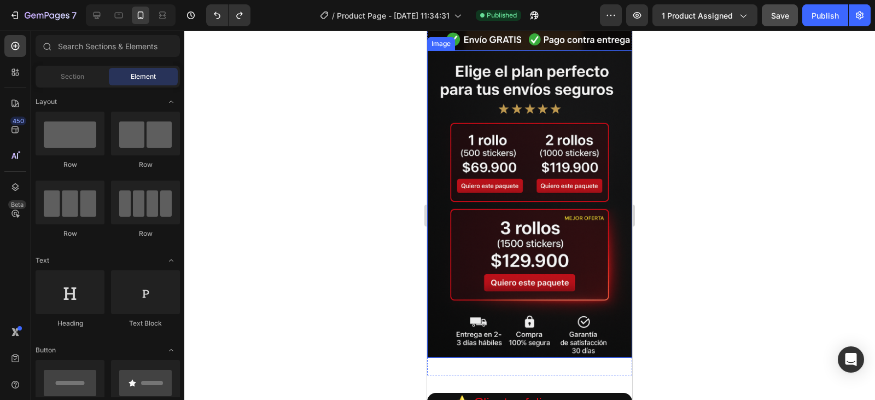
scroll to position [0, 9]
click at [602, 124] on img at bounding box center [529, 204] width 205 height 308
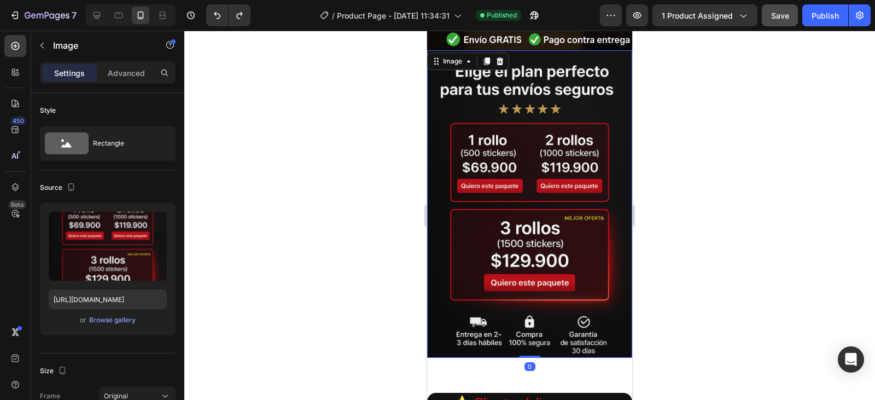
scroll to position [273, 0]
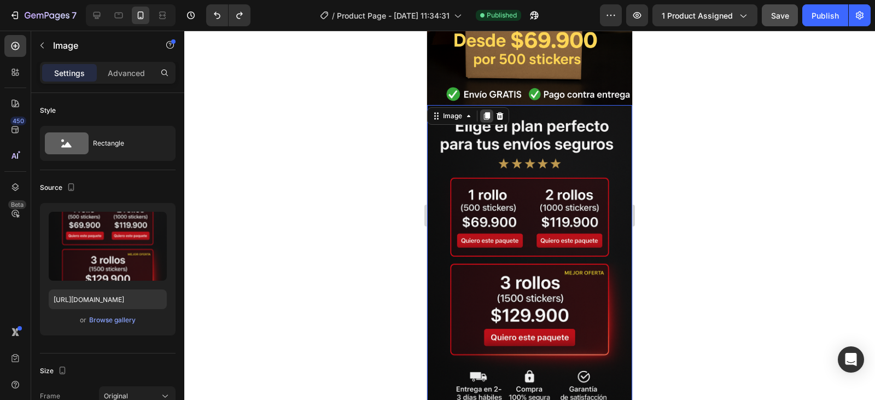
click at [486, 112] on icon at bounding box center [487, 116] width 6 height 8
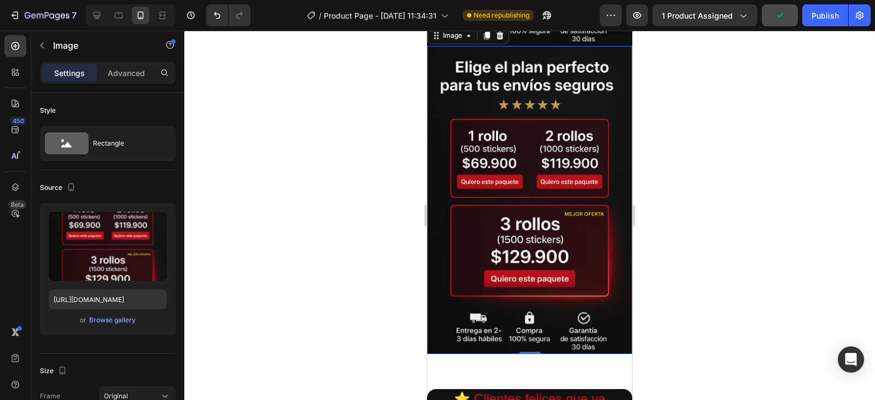
scroll to position [592, 0]
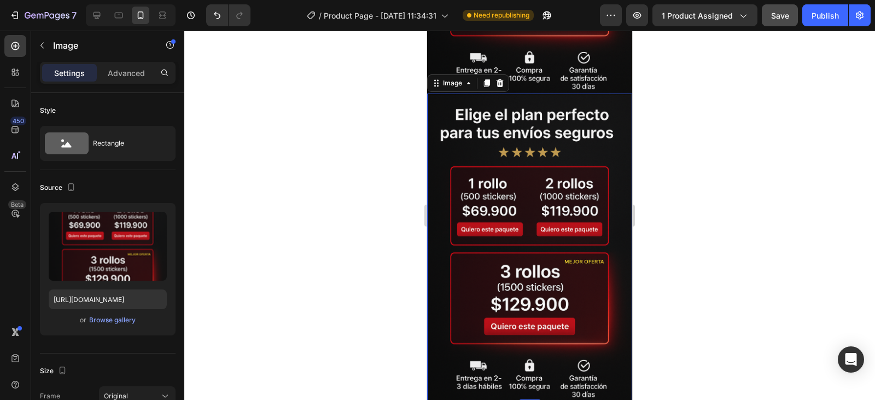
click at [578, 180] on img at bounding box center [529, 248] width 205 height 308
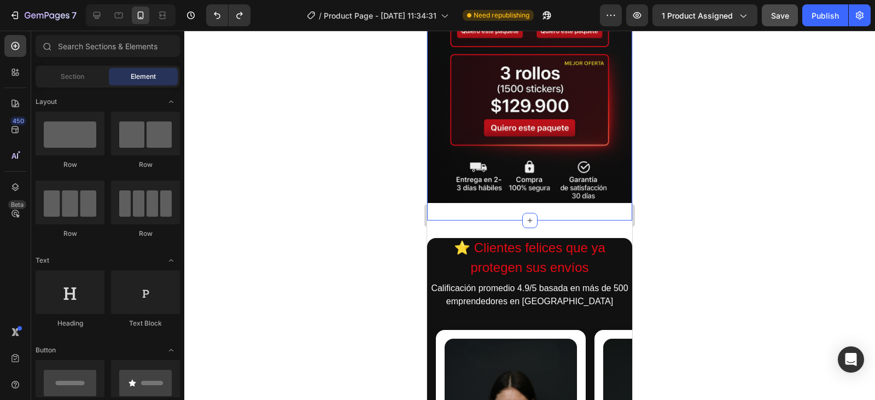
scroll to position [0, 9]
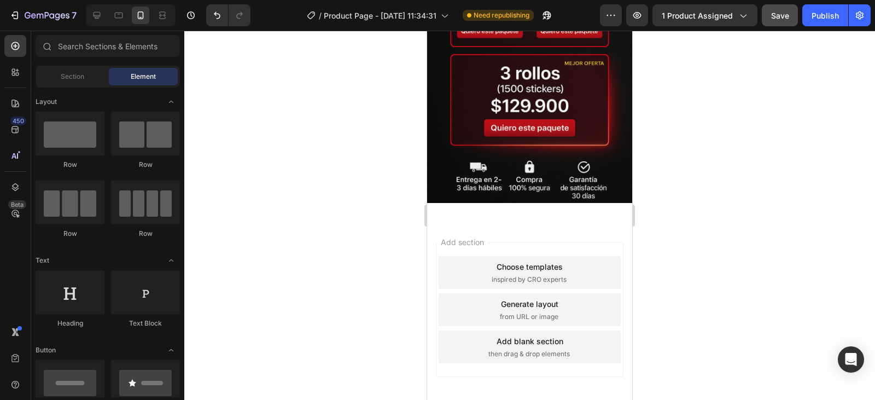
click at [534, 220] on div "Add section Choose templates inspired by CRO experts Generate layout from URL o…" at bounding box center [529, 311] width 205 height 183
click at [528, 167] on img at bounding box center [529, 50] width 205 height 308
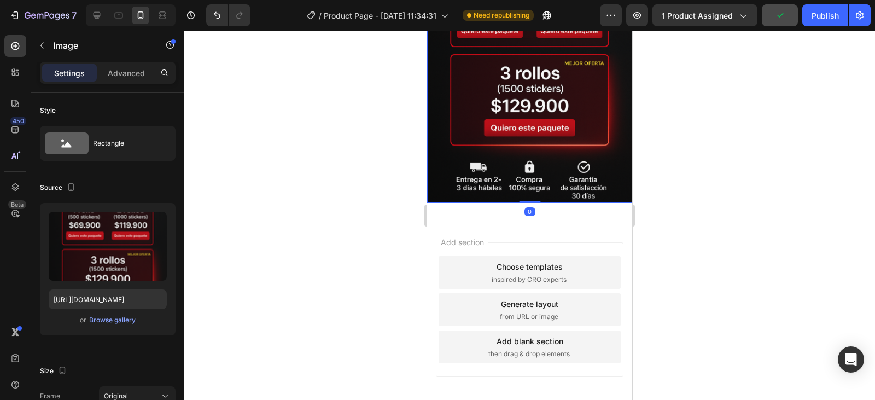
click at [558, 242] on div "Add section Choose templates inspired by CRO experts Generate layout from URL o…" at bounding box center [530, 309] width 188 height 135
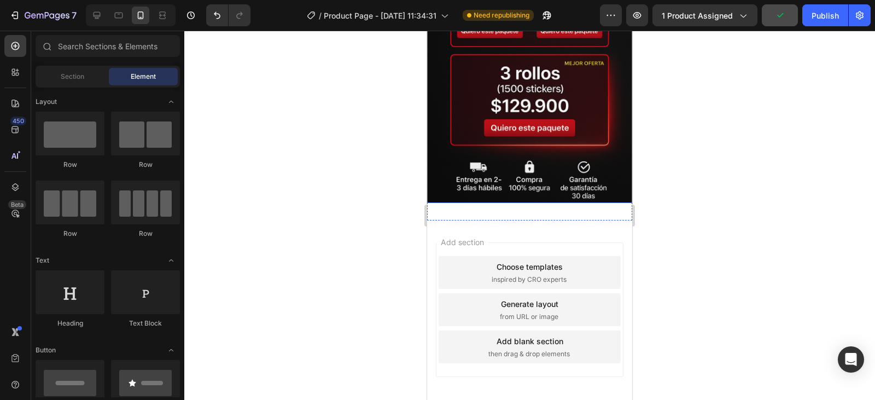
click at [560, 171] on img at bounding box center [529, 50] width 205 height 308
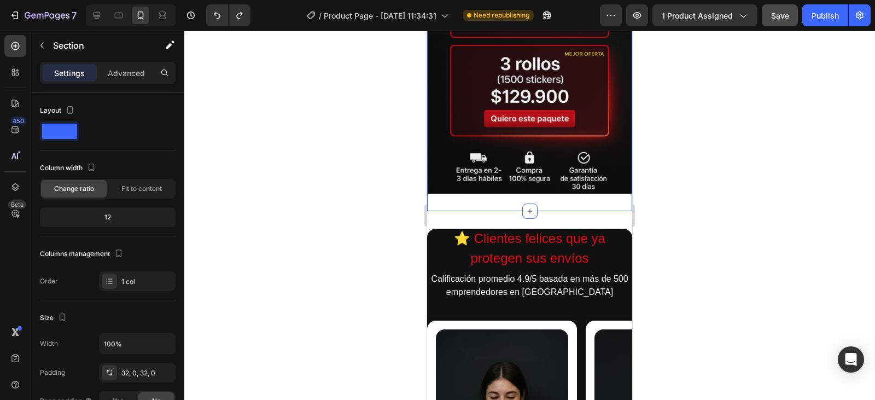
drag, startPoint x: 524, startPoint y: 185, endPoint x: 527, endPoint y: 171, distance: 15.1
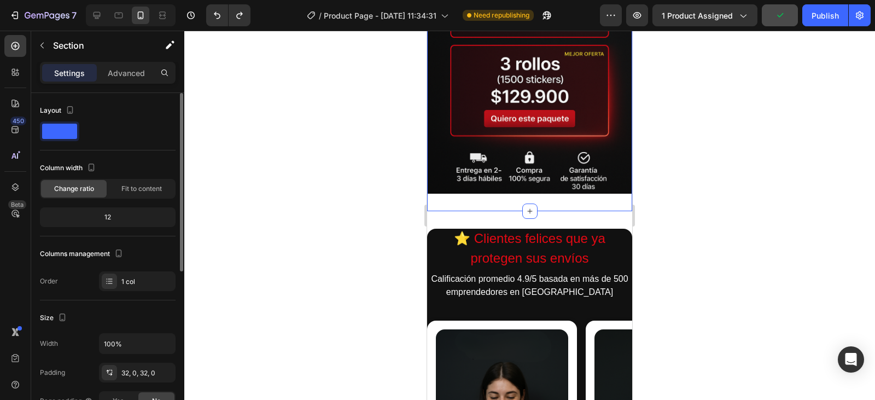
click at [112, 215] on div "12" at bounding box center [107, 216] width 131 height 15
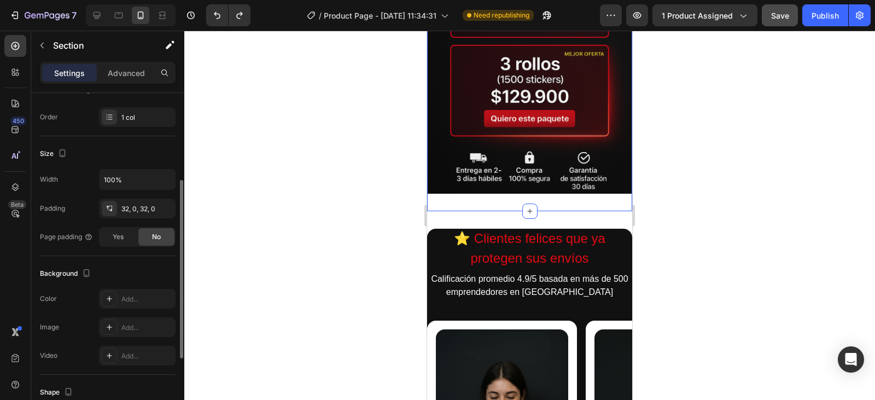
scroll to position [0, 0]
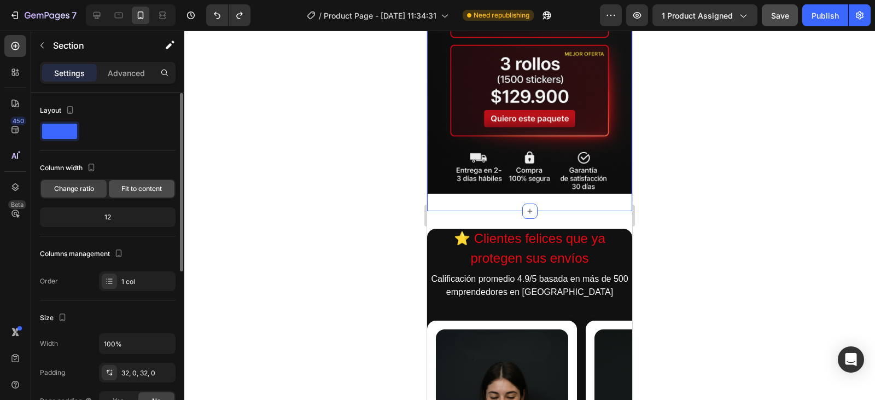
click at [129, 188] on span "Fit to content" at bounding box center [141, 189] width 40 height 10
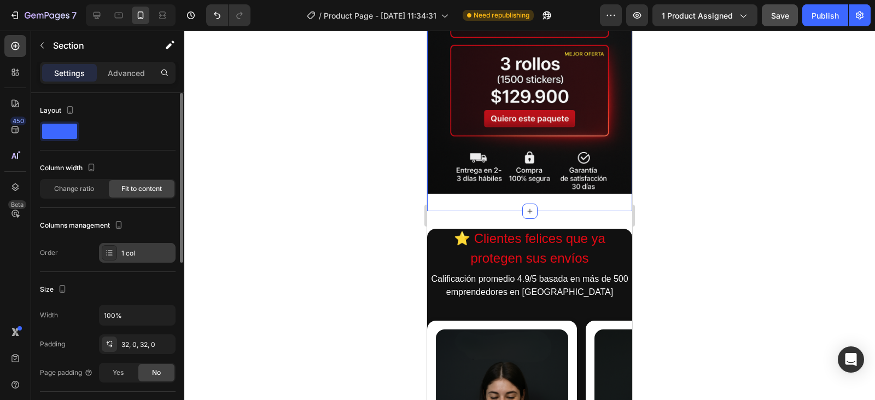
click at [130, 249] on div "1 col" at bounding box center [146, 253] width 51 height 10
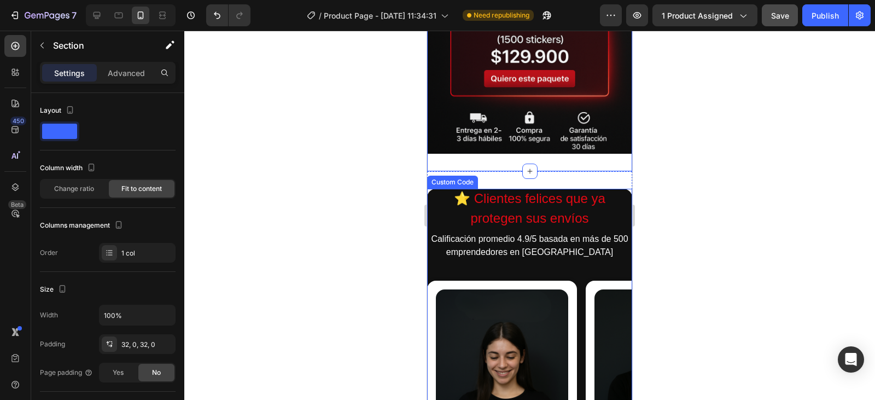
scroll to position [547, 0]
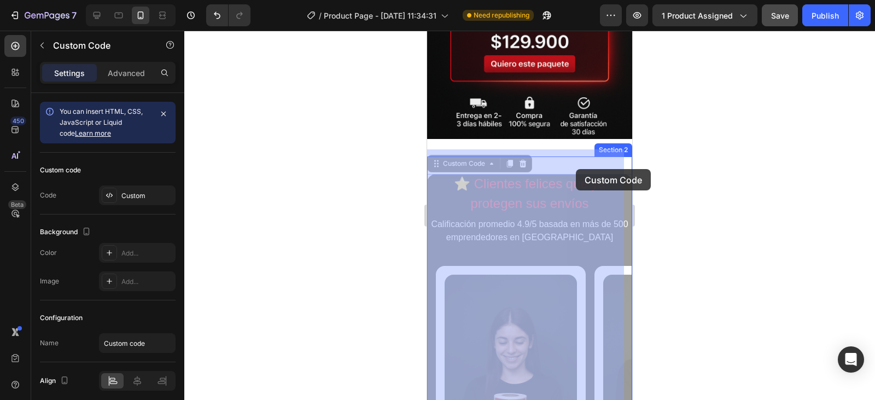
scroll to position [0, 9]
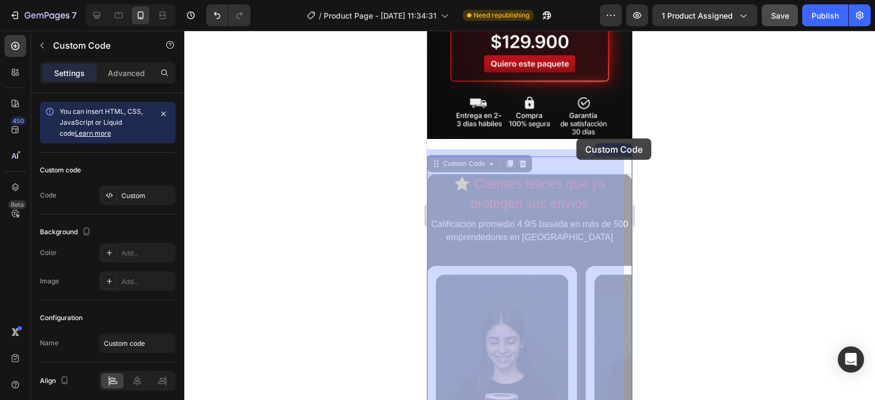
drag, startPoint x: 576, startPoint y: 180, endPoint x: 576, endPoint y: 138, distance: 42.1
click at [576, 138] on div "iPhone 13 Mini ( 375 px) iPhone 13 Mini iPhone 13 Pro iPhone 11 Pro Max iPhone …" at bounding box center [529, 301] width 205 height 1635
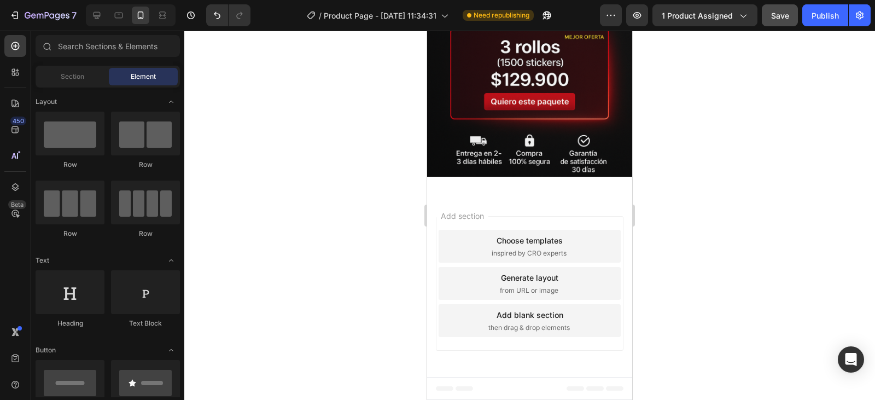
scroll to position [485, 0]
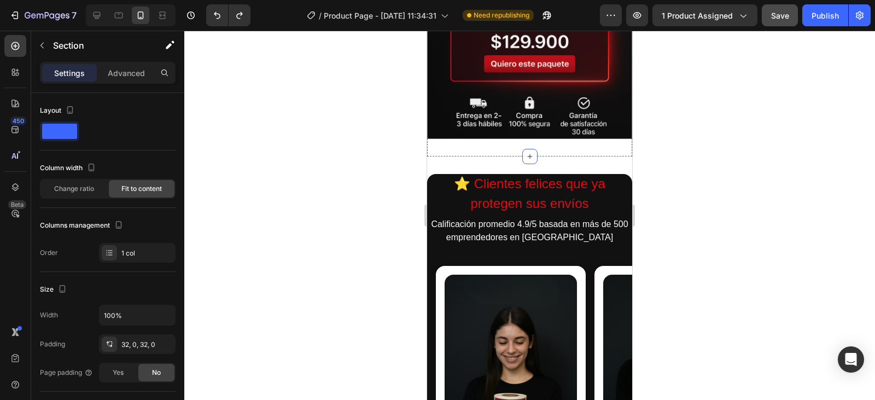
scroll to position [0, 9]
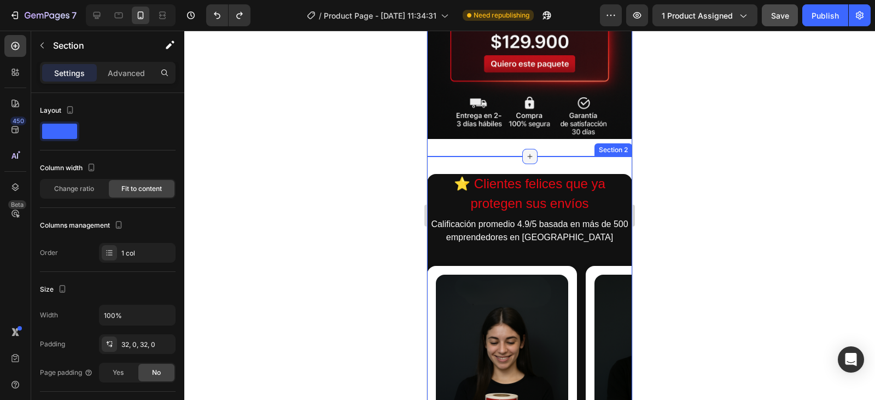
click at [526, 152] on icon at bounding box center [530, 156] width 9 height 9
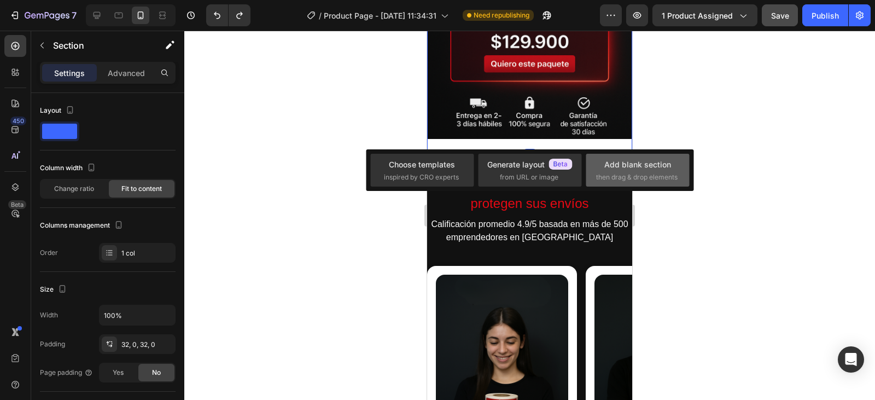
click at [631, 170] on div "Add blank section then drag & drop elements" at bounding box center [637, 171] width 83 height 24
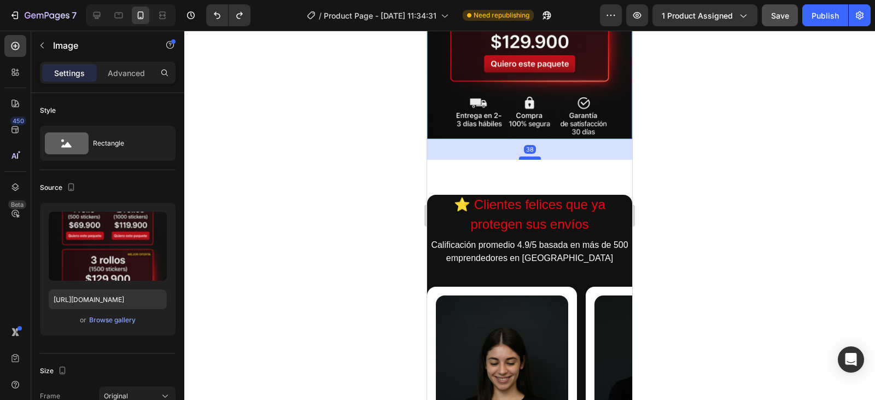
drag, startPoint x: 526, startPoint y: 113, endPoint x: 529, endPoint y: 133, distance: 21.0
click at [529, 156] on div at bounding box center [530, 157] width 22 height 3
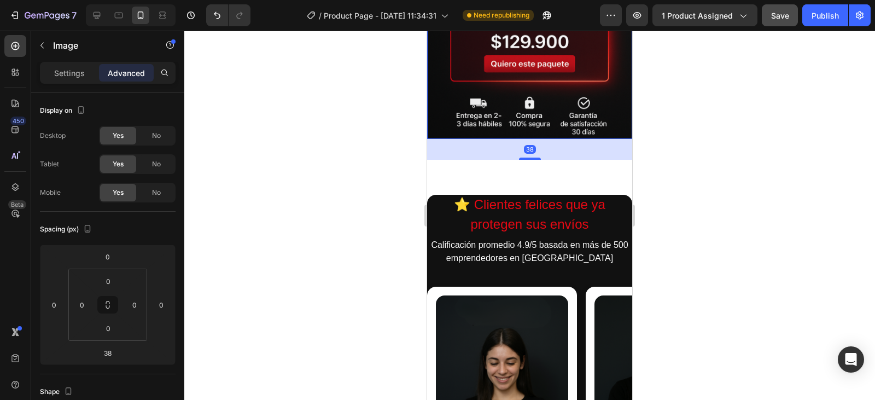
click at [553, 139] on div "38" at bounding box center [529, 149] width 205 height 21
click at [603, 139] on div "38" at bounding box center [529, 149] width 205 height 21
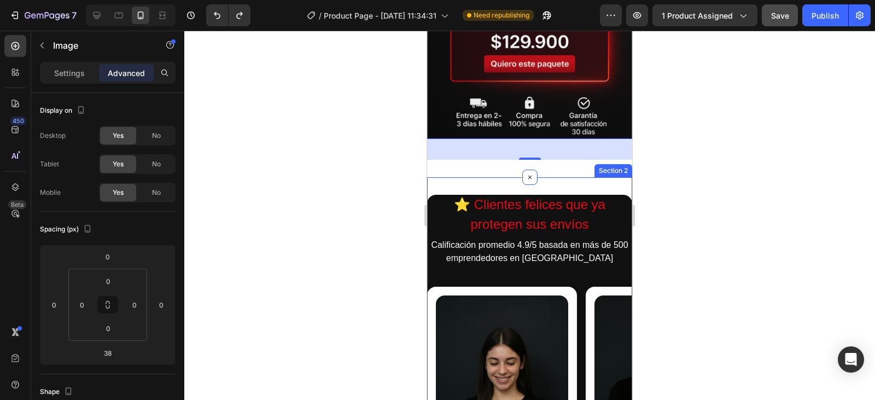
type input "0"
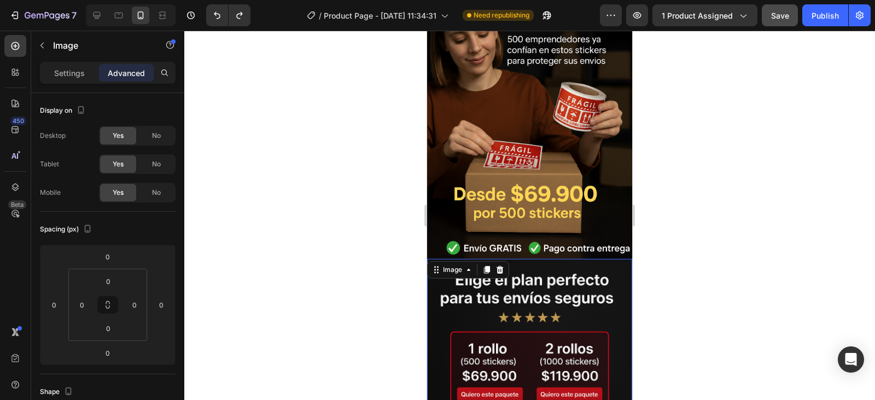
scroll to position [273, 0]
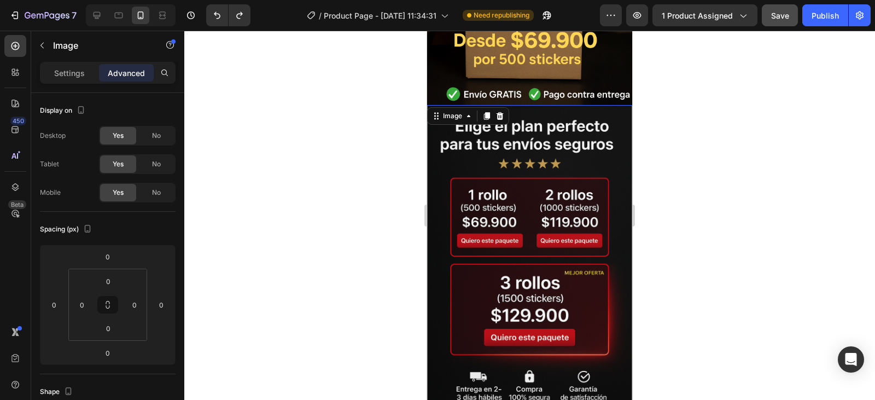
click at [559, 105] on img at bounding box center [529, 259] width 205 height 308
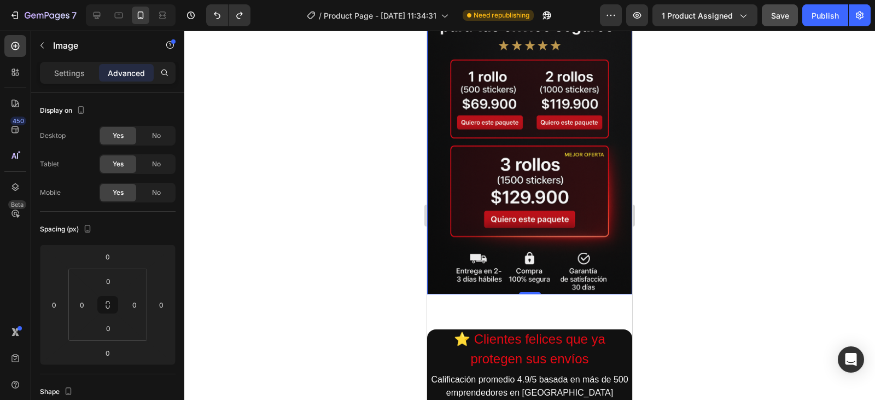
scroll to position [438, 0]
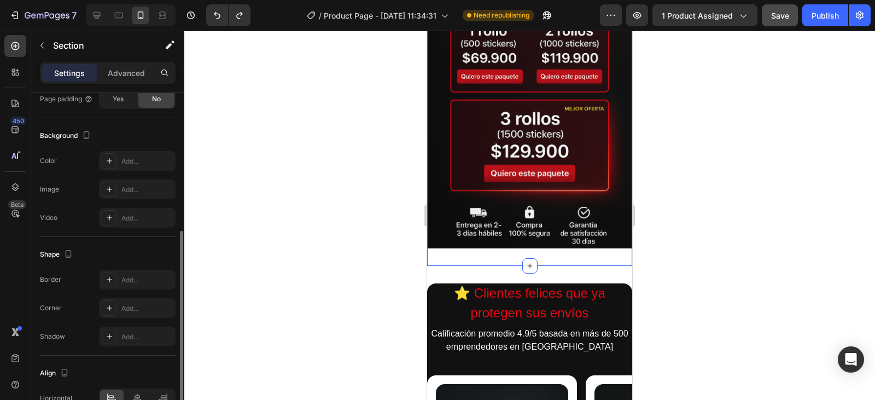
scroll to position [334, 0]
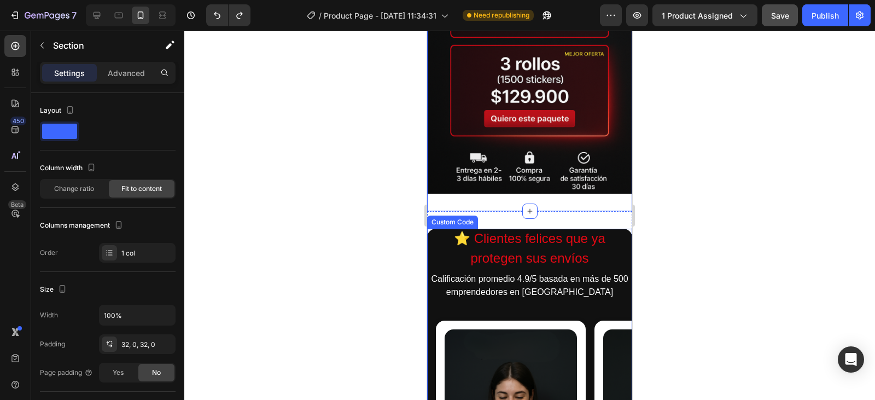
scroll to position [0, 9]
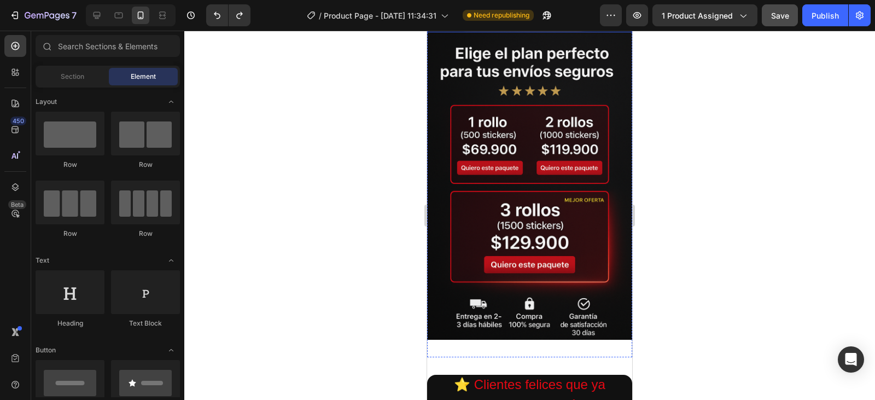
scroll to position [383, 0]
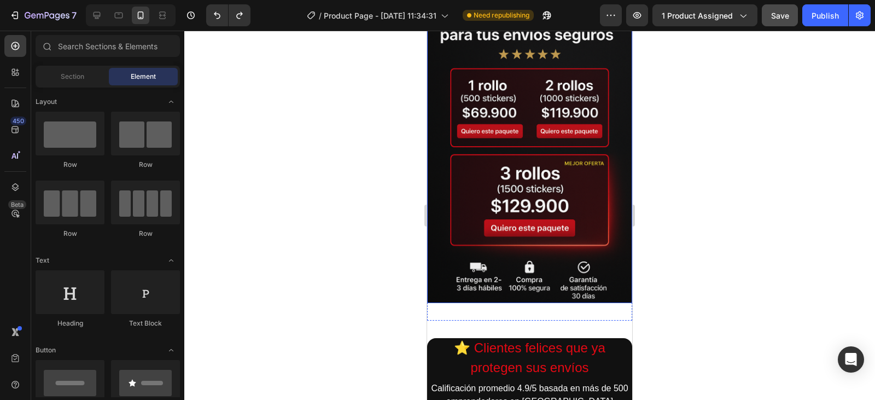
click at [589, 229] on img at bounding box center [529, 150] width 205 height 308
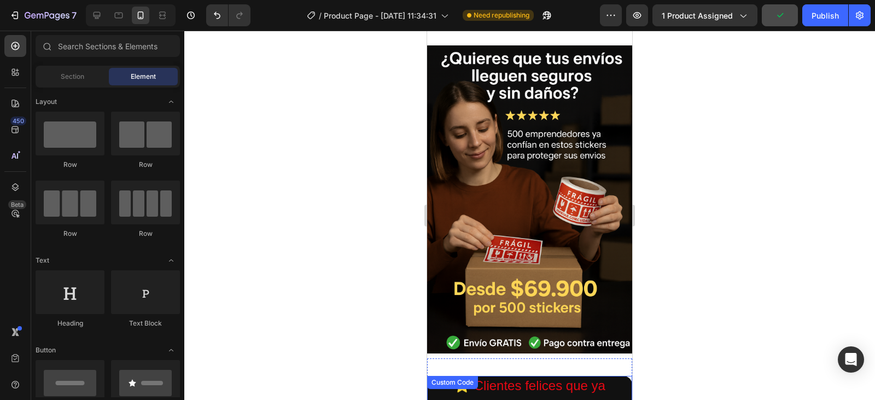
scroll to position [0, 0]
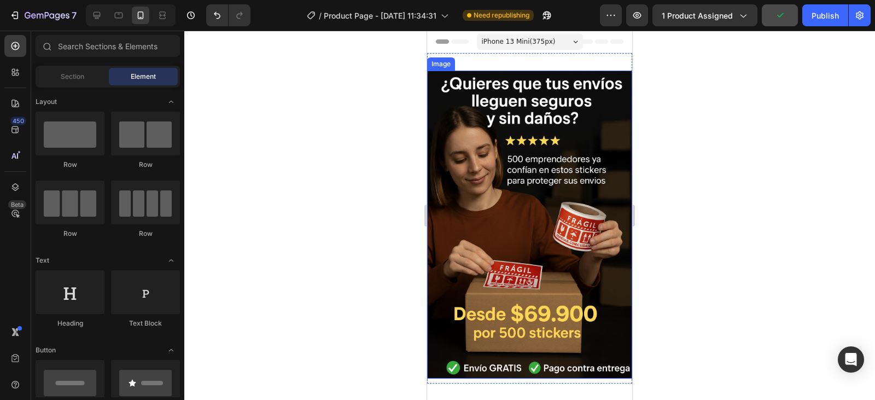
click at [575, 279] on img at bounding box center [529, 225] width 205 height 308
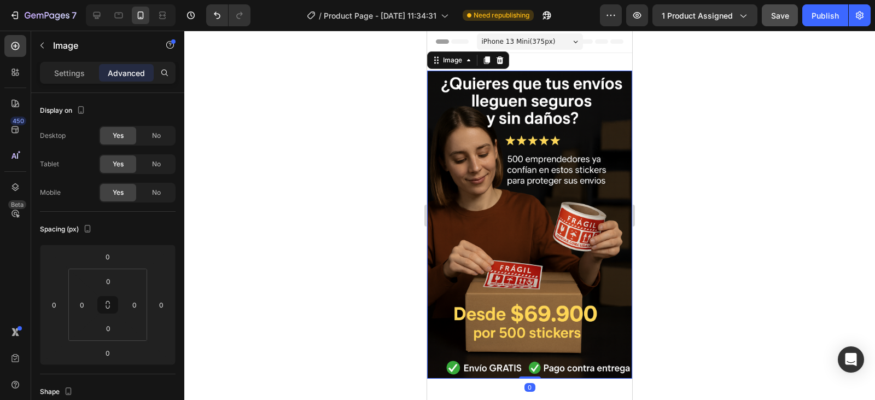
click at [486, 59] on icon at bounding box center [487, 60] width 6 height 8
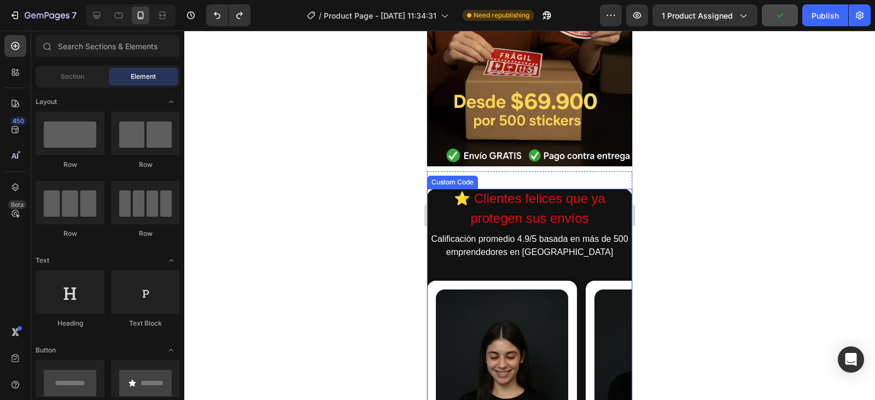
scroll to position [164, 0]
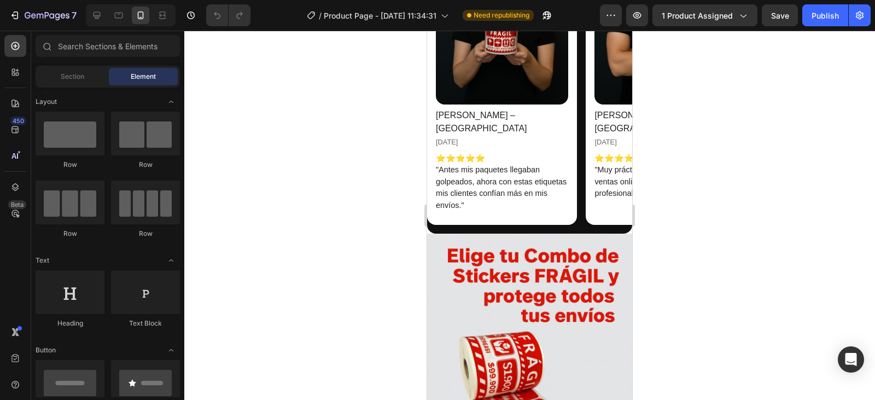
scroll to position [647, 0]
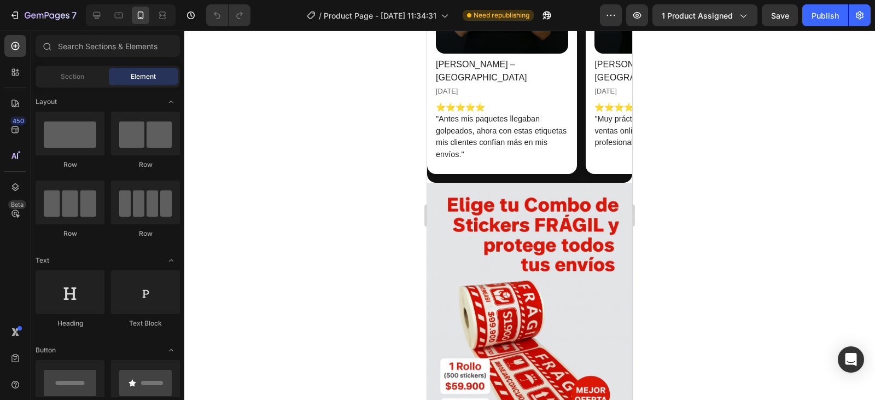
drag, startPoint x: 628, startPoint y: 116, endPoint x: 1078, endPoint y: 57, distance: 453.4
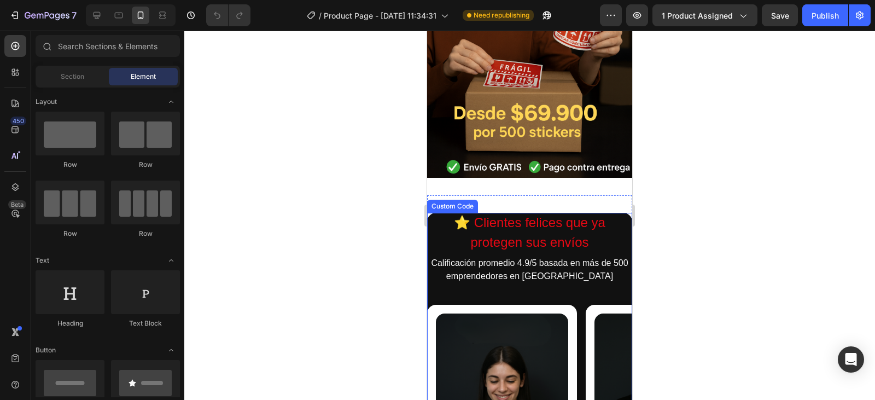
scroll to position [109, 0]
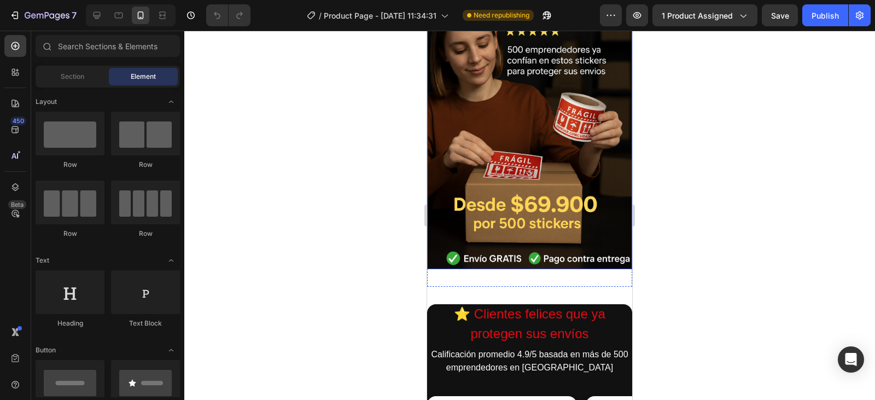
click at [576, 181] on img at bounding box center [529, 115] width 205 height 308
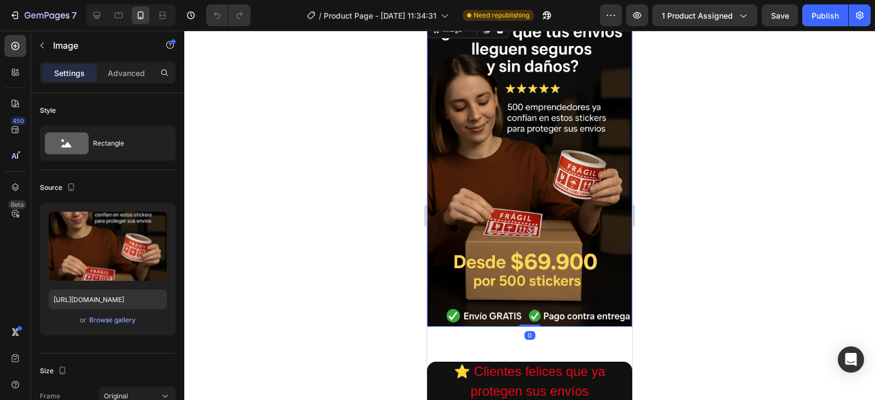
scroll to position [0, 0]
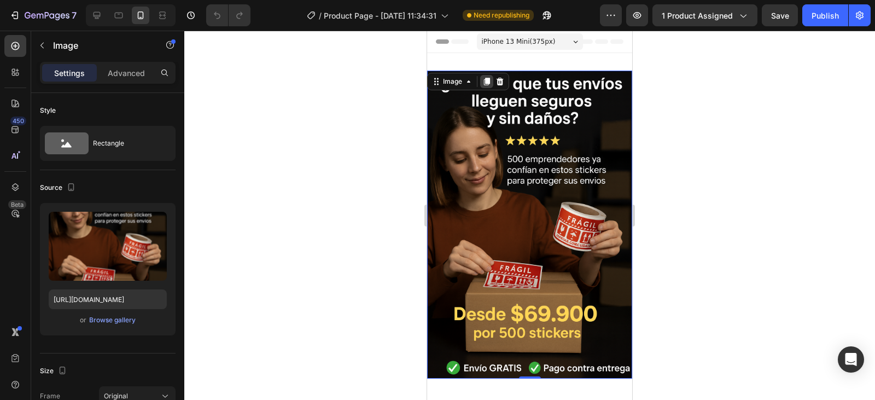
click at [487, 83] on icon at bounding box center [487, 82] width 6 height 8
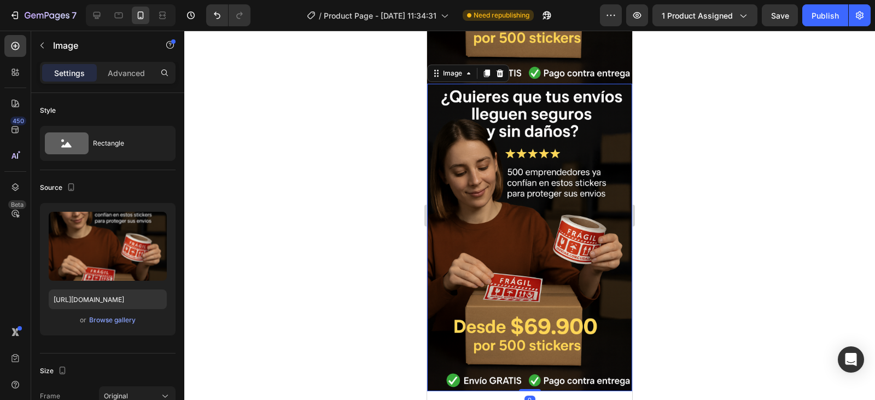
scroll to position [297, 0]
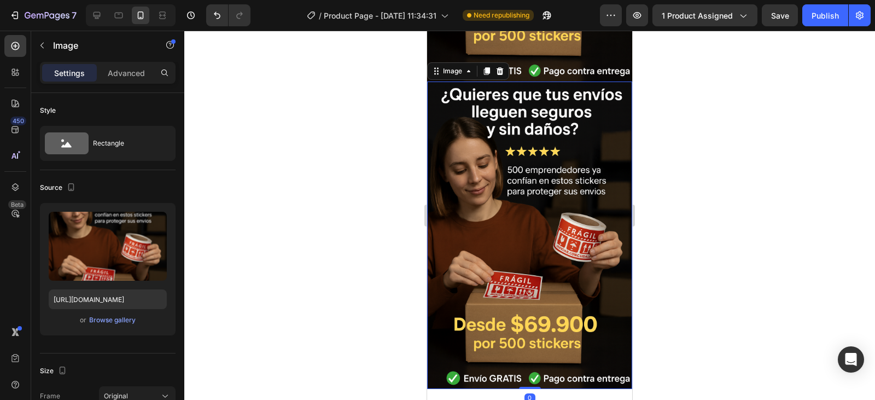
click at [527, 202] on img at bounding box center [529, 235] width 205 height 308
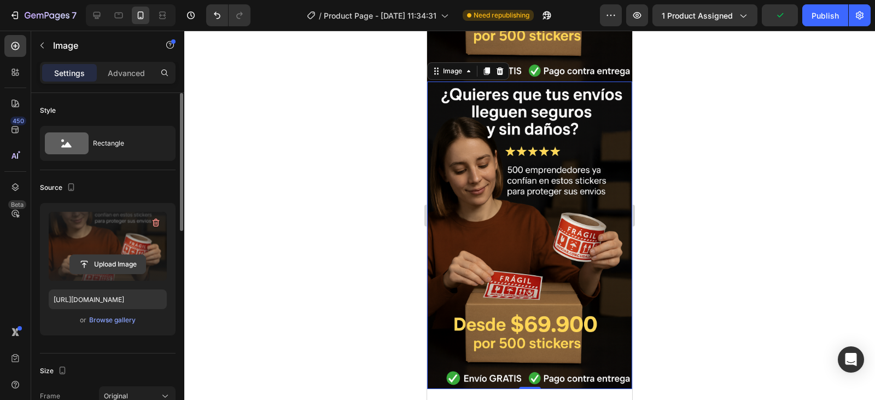
click at [94, 264] on input "file" at bounding box center [107, 264] width 75 height 19
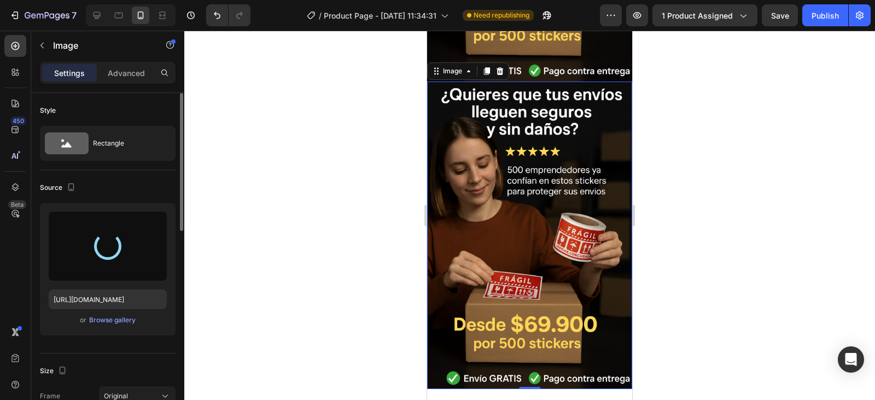
type input "[URL][DOMAIN_NAME]"
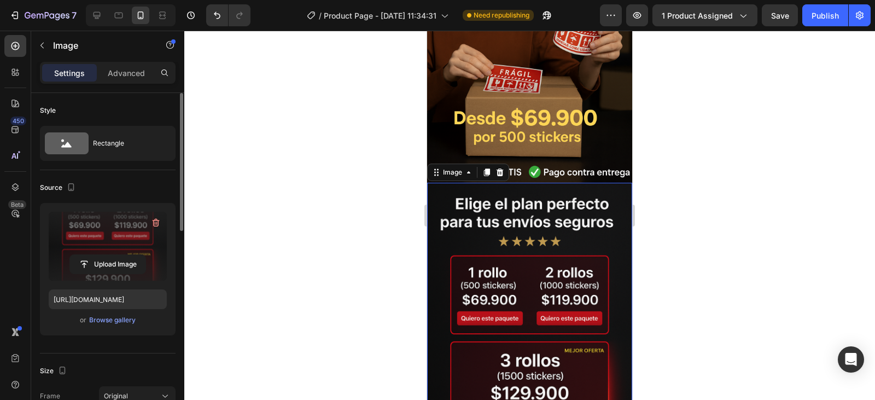
scroll to position [188, 0]
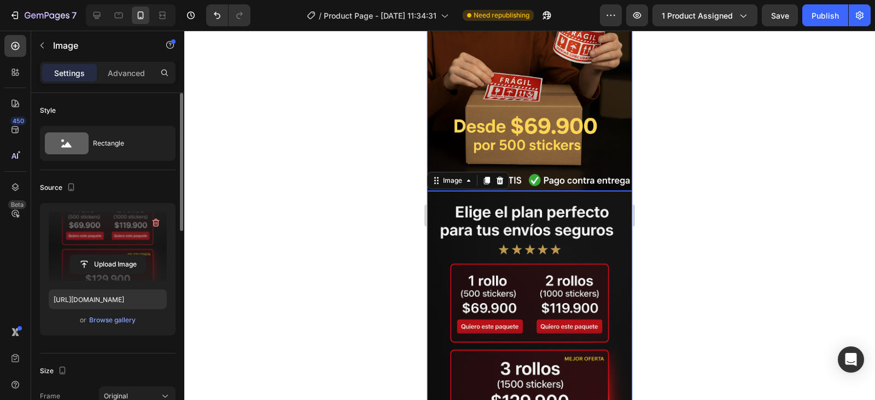
click at [560, 132] on img at bounding box center [529, 37] width 205 height 308
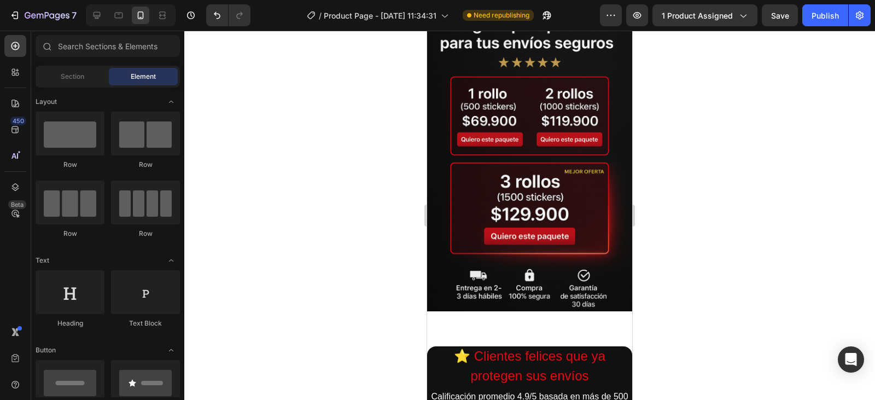
scroll to position [0, 9]
click at [595, 274] on img at bounding box center [529, 158] width 205 height 308
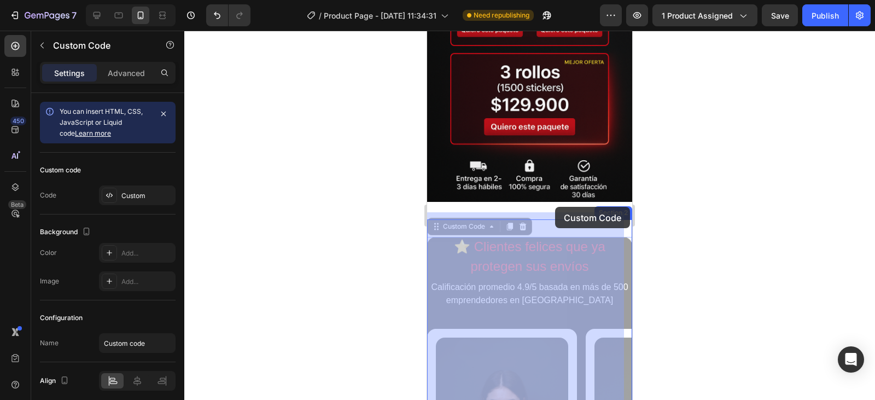
drag, startPoint x: 558, startPoint y: 226, endPoint x: 555, endPoint y: 207, distance: 19.4
click at [555, 207] on div "iPhone 13 Mini ( 375 px) iPhone 13 Mini iPhone 13 Pro iPhone 11 Pro Max iPhone …" at bounding box center [529, 364] width 205 height 1635
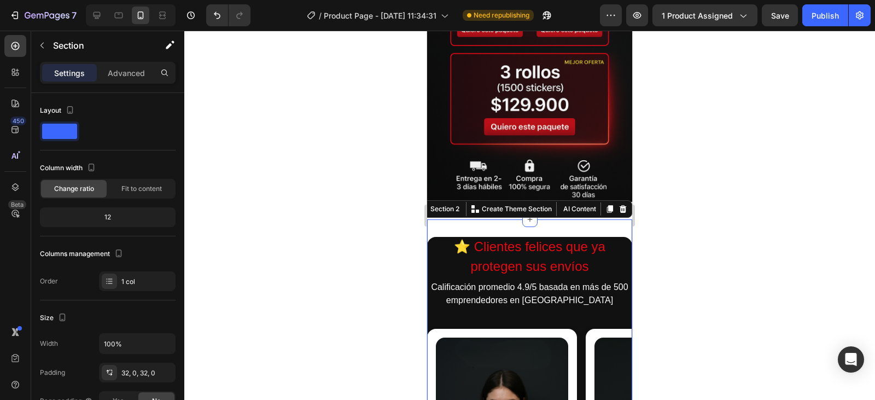
click at [620, 205] on icon at bounding box center [623, 209] width 7 height 8
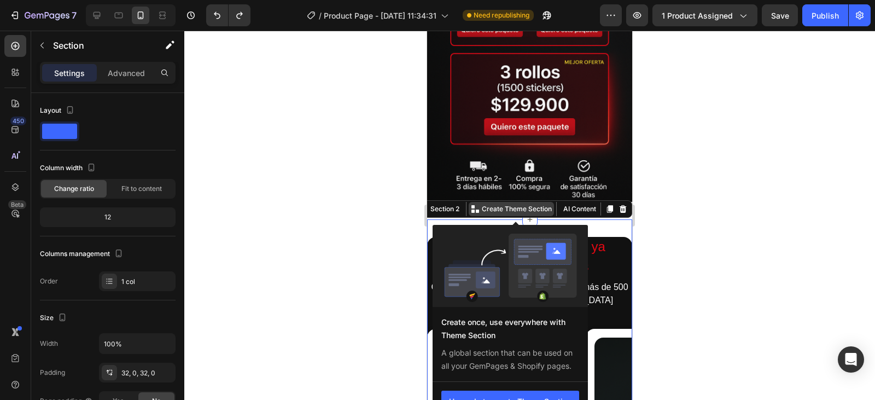
click at [484, 204] on p "Create Theme Section" at bounding box center [517, 209] width 70 height 10
click at [481, 261] on img at bounding box center [510, 268] width 133 height 68
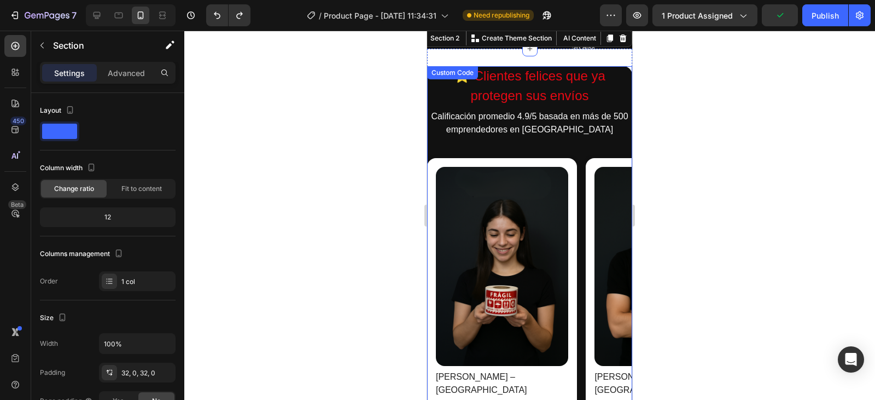
scroll to position [484, 0]
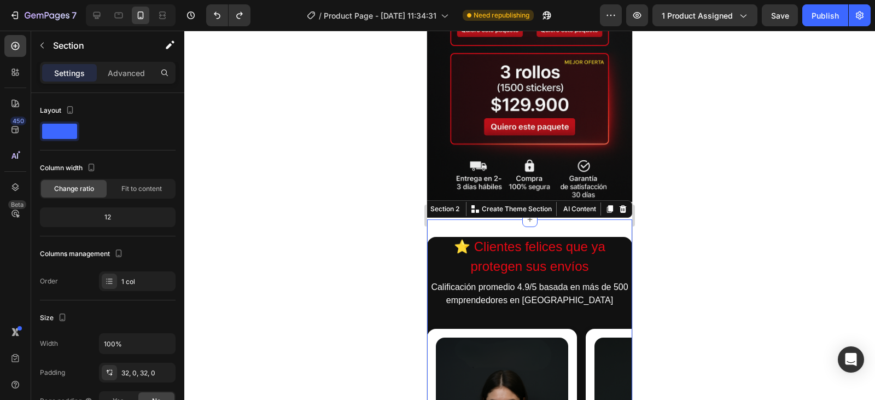
click at [132, 218] on div "12" at bounding box center [107, 216] width 131 height 15
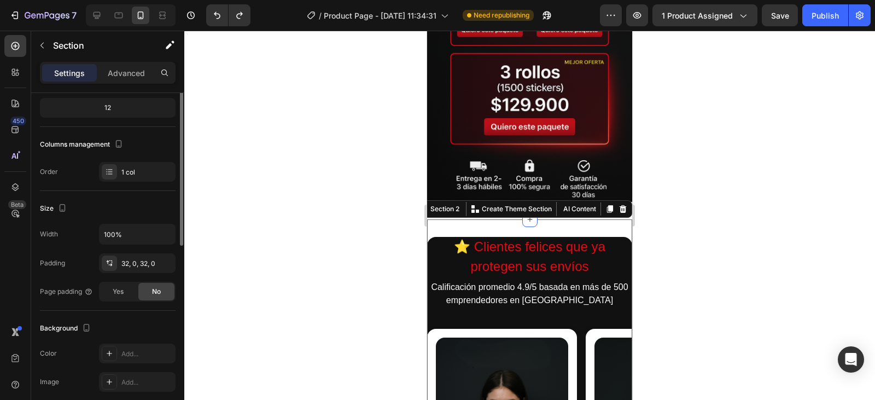
scroll to position [164, 0]
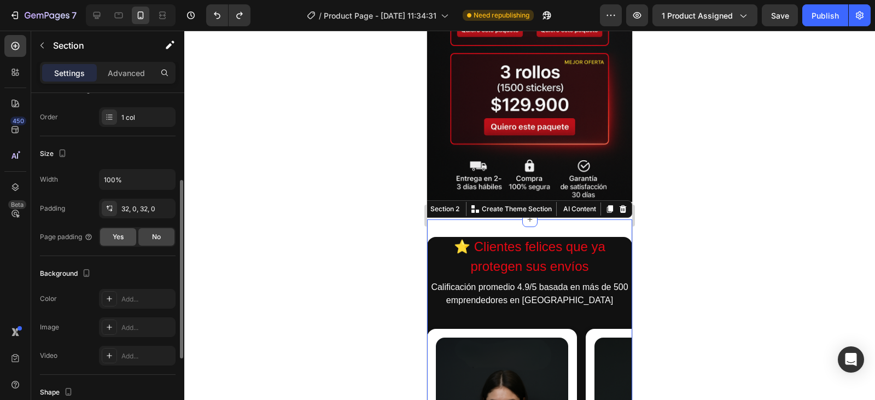
click at [119, 236] on span "Yes" at bounding box center [118, 237] width 11 height 10
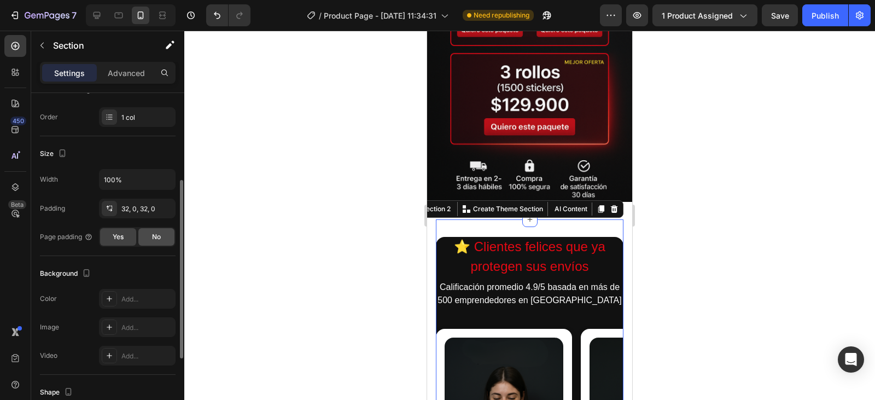
click at [155, 235] on span "No" at bounding box center [156, 237] width 9 height 10
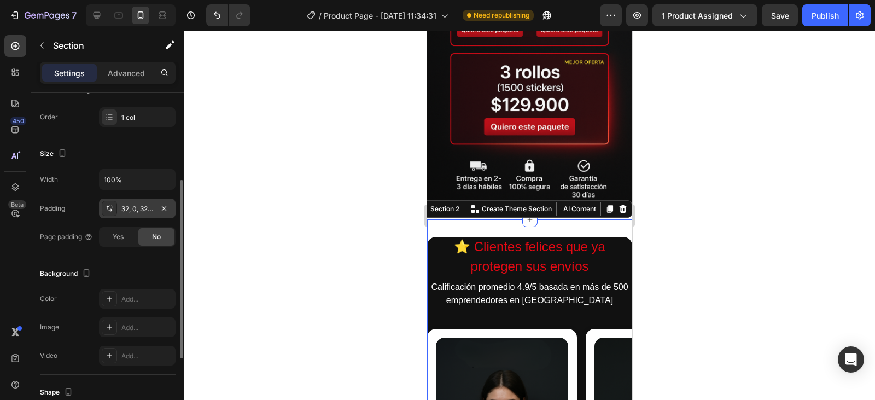
click at [153, 208] on div "32, 0, 32, 0" at bounding box center [137, 209] width 77 height 20
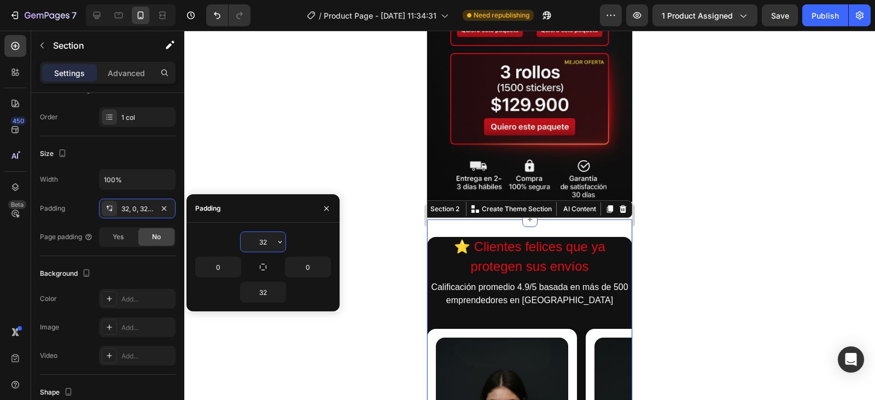
click at [269, 241] on input "32" at bounding box center [263, 242] width 45 height 20
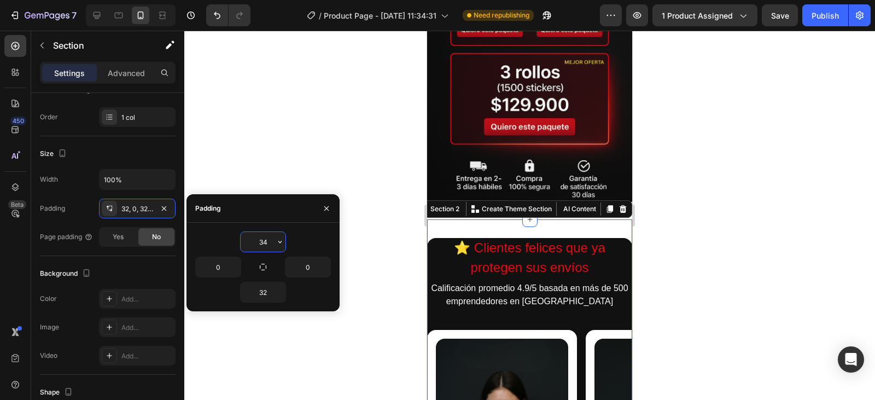
type input "3"
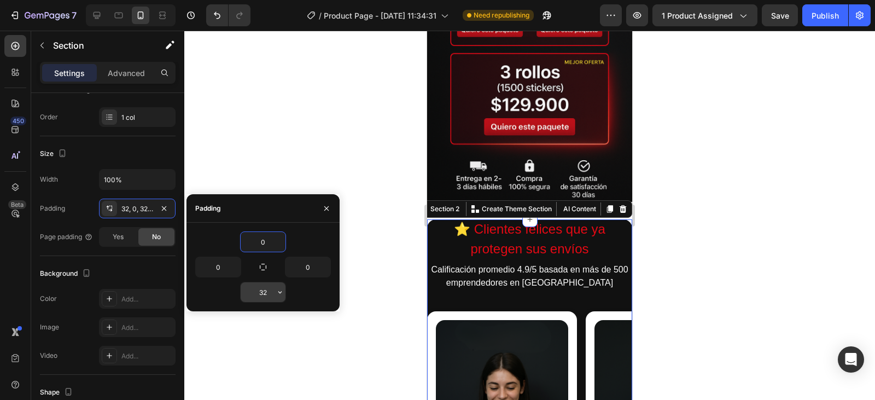
type input "0"
click at [686, 265] on div at bounding box center [529, 215] width 691 height 369
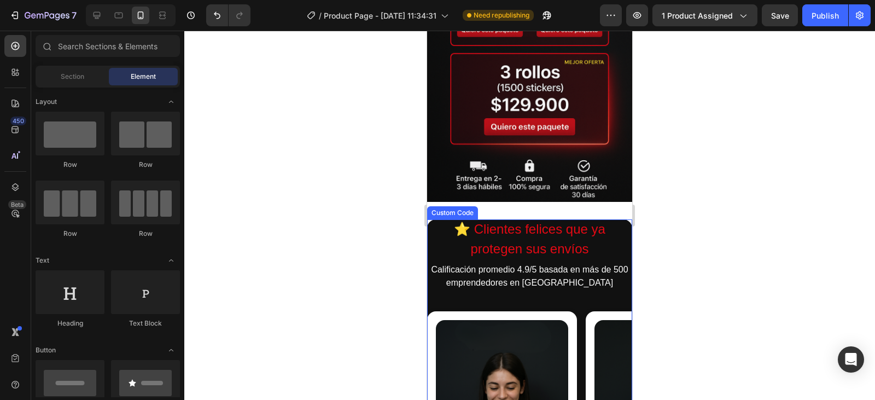
click at [570, 219] on h2 "⭐ Clientes felices que ya protegen sus envíos" at bounding box center [529, 238] width 205 height 39
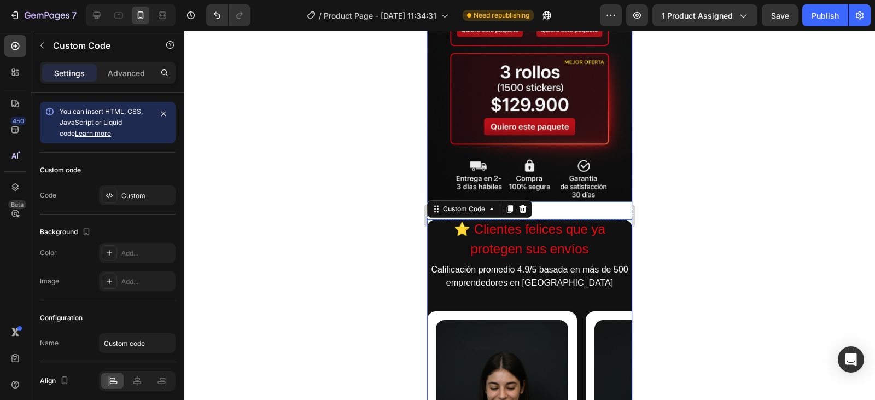
click at [594, 162] on img at bounding box center [529, 48] width 205 height 308
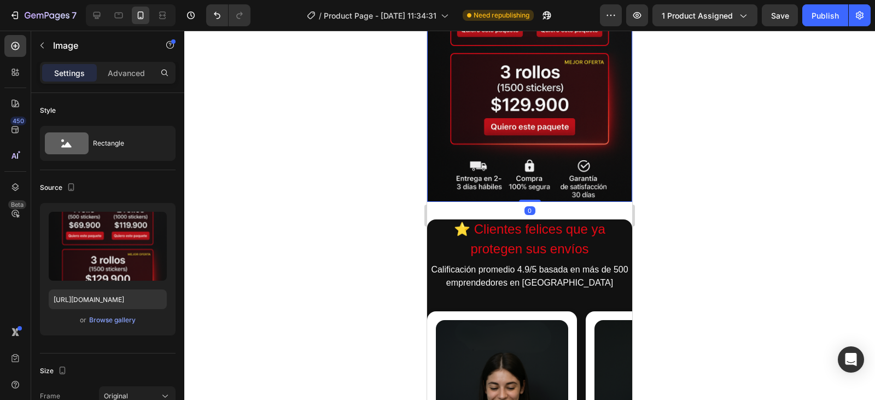
click at [599, 171] on img at bounding box center [529, 48] width 205 height 308
click at [611, 159] on img at bounding box center [529, 48] width 205 height 308
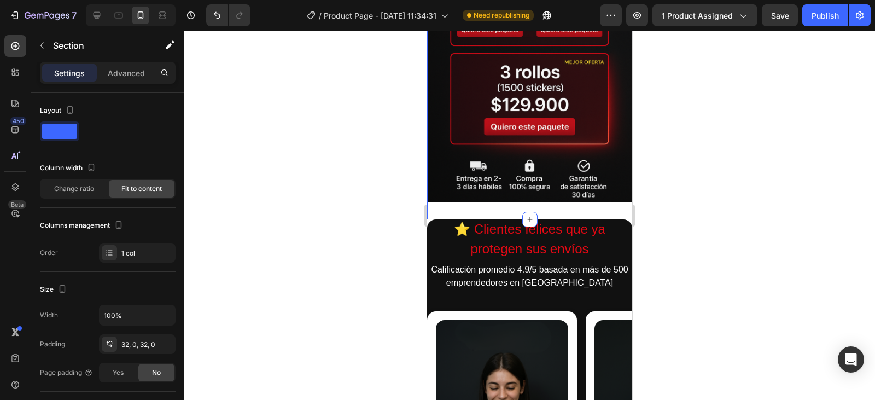
click at [608, 127] on img at bounding box center [529, 48] width 205 height 308
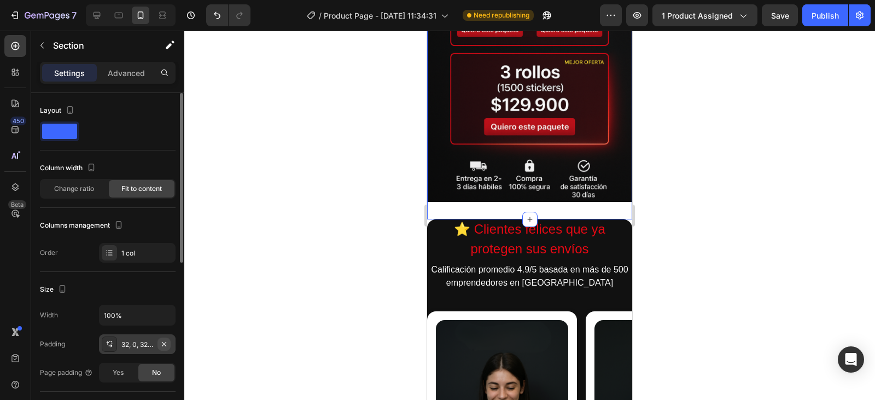
click at [159, 341] on button "button" at bounding box center [164, 343] width 13 height 13
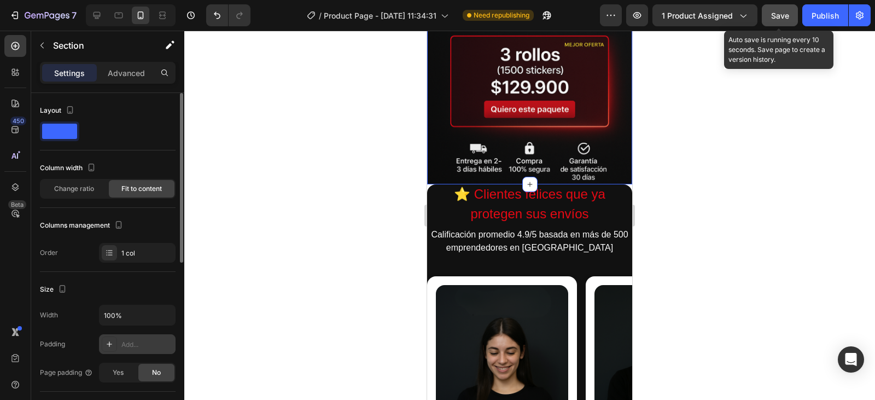
click at [786, 15] on span "Save" at bounding box center [780, 15] width 18 height 9
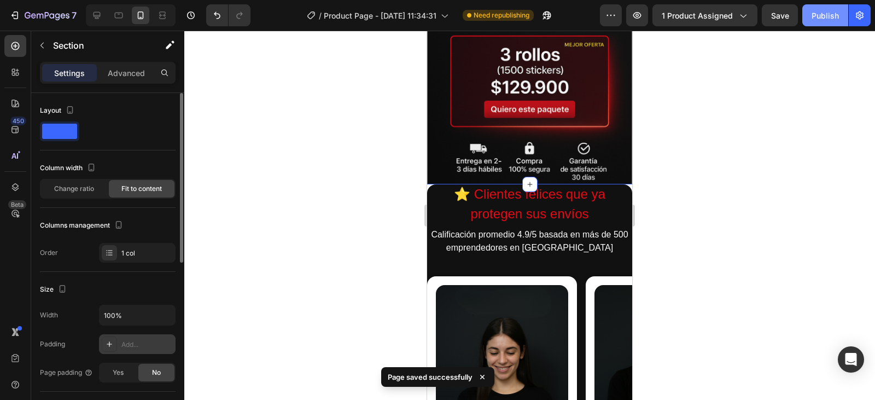
click at [826, 16] on div "Publish" at bounding box center [825, 15] width 27 height 11
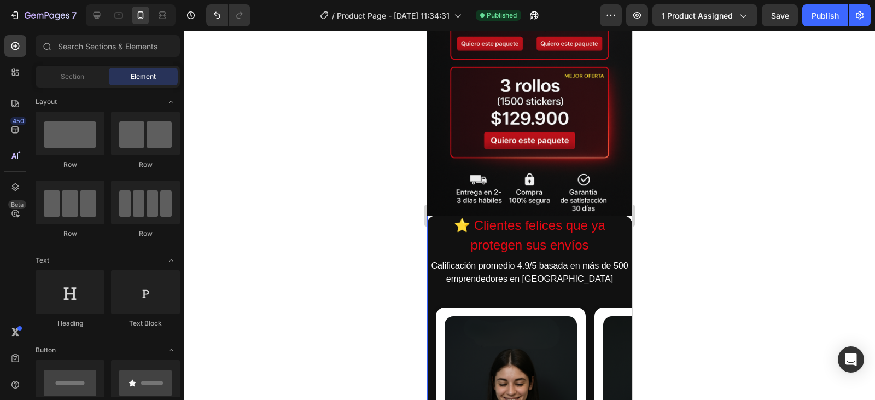
scroll to position [0, 9]
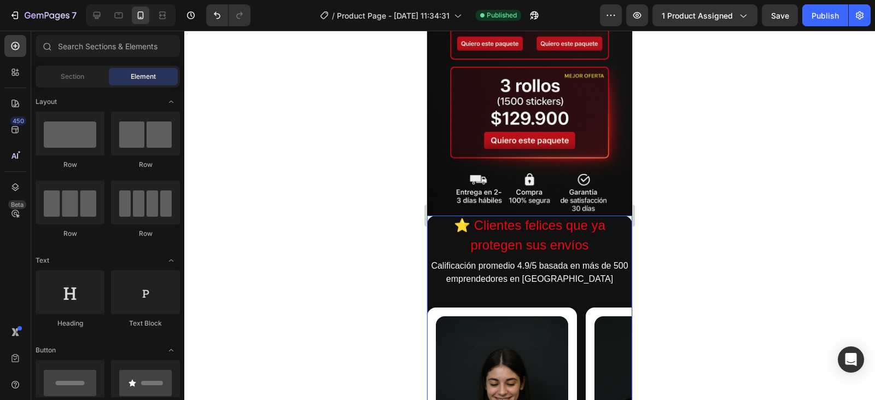
click at [600, 215] on h2 "⭐ Clientes felices que ya protegen sus envíos" at bounding box center [529, 234] width 205 height 39
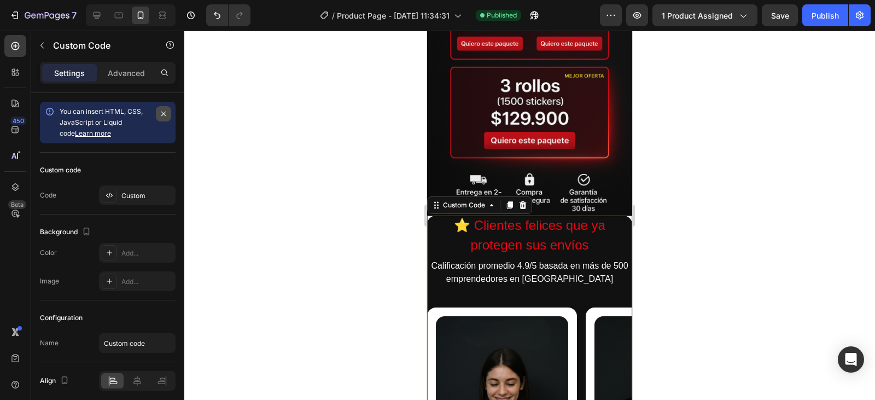
click at [161, 112] on icon "button" at bounding box center [163, 113] width 9 height 9
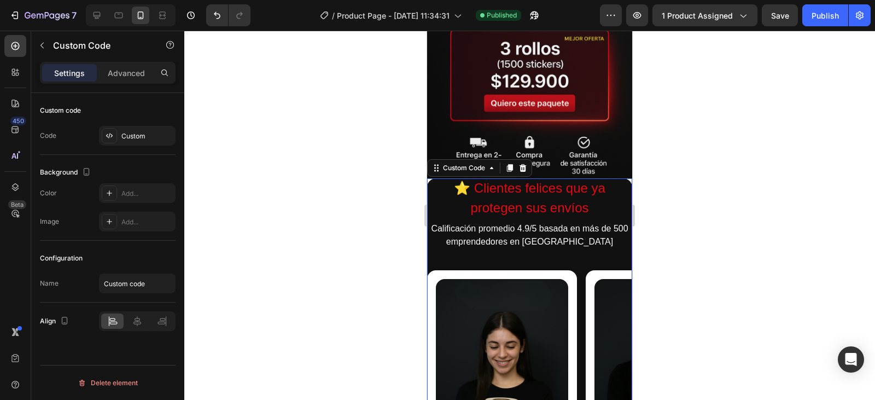
scroll to position [672, 0]
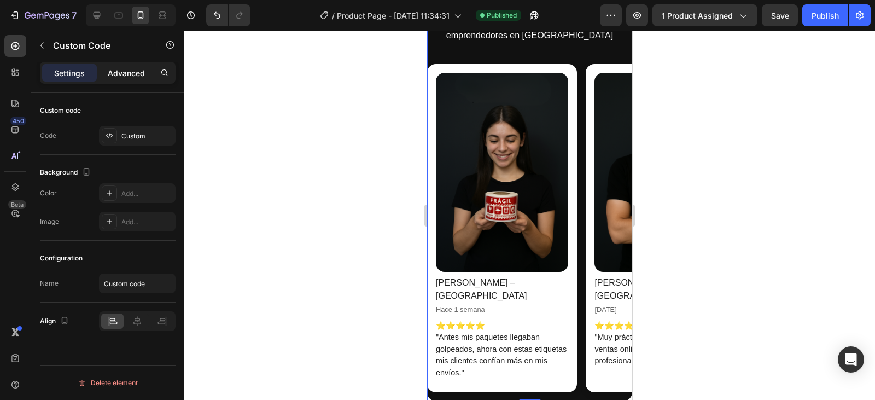
click at [136, 68] on p "Advanced" at bounding box center [126, 72] width 37 height 11
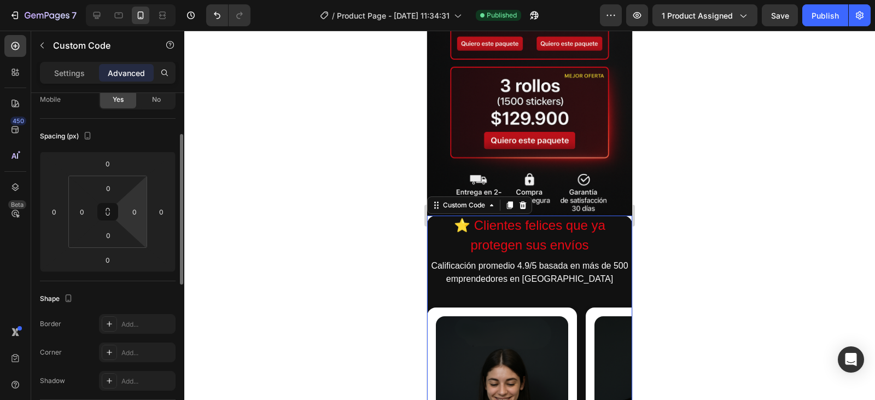
scroll to position [0, 0]
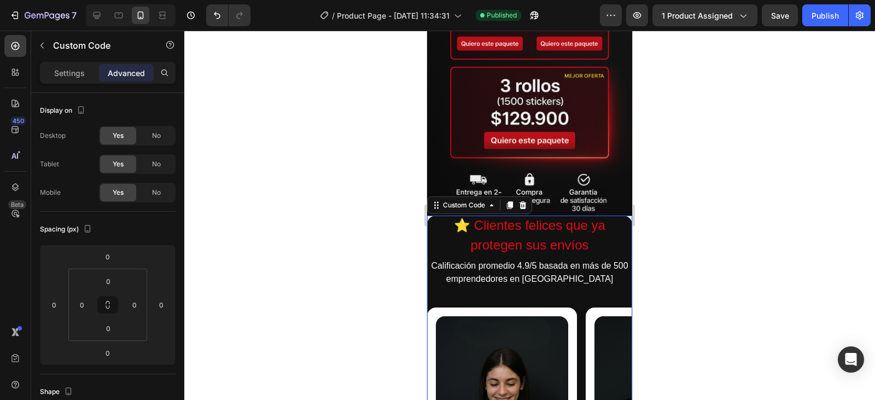
click at [614, 215] on h2 "⭐ Clientes felices que ya protegen sus envíos" at bounding box center [529, 234] width 205 height 39
click at [149, 132] on div "No" at bounding box center [156, 136] width 36 height 18
click at [110, 137] on div "Yes" at bounding box center [118, 136] width 36 height 18
click at [69, 73] on p "Settings" at bounding box center [69, 72] width 31 height 11
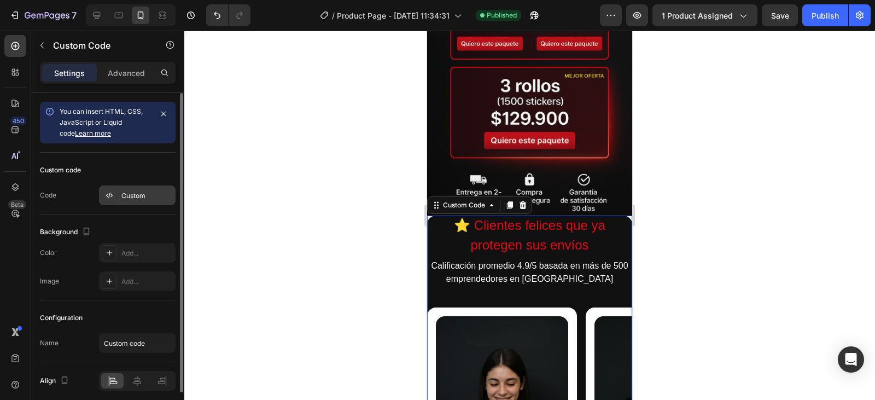
click at [125, 195] on div "Custom" at bounding box center [146, 196] width 51 height 10
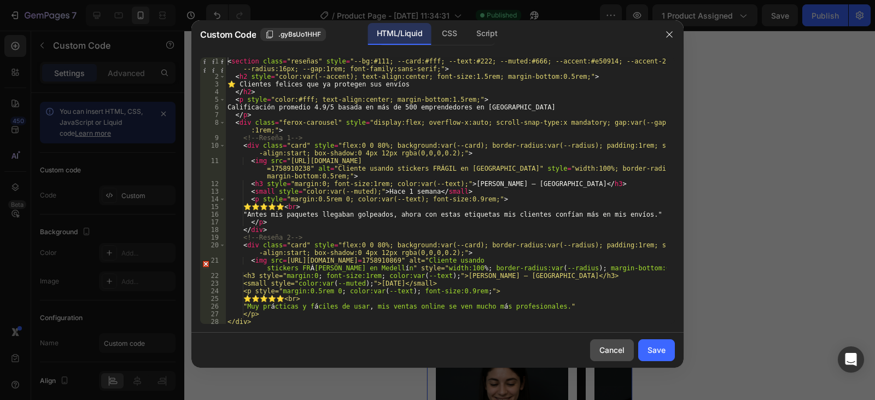
click at [602, 346] on div "Cancel" at bounding box center [611, 349] width 25 height 11
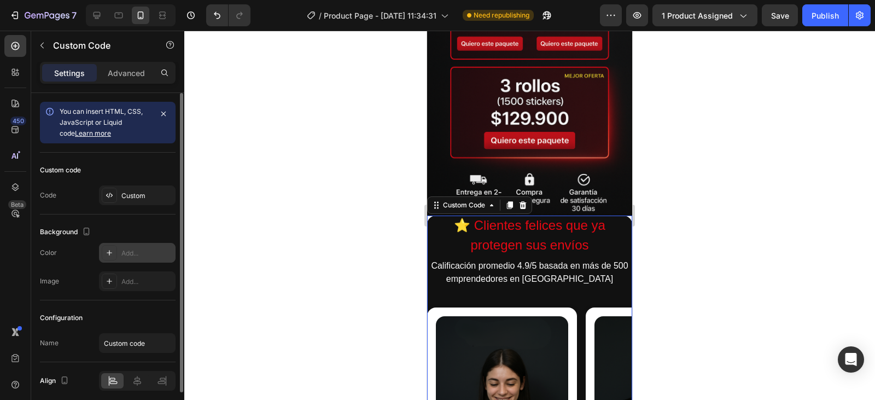
click at [106, 250] on icon at bounding box center [109, 252] width 9 height 9
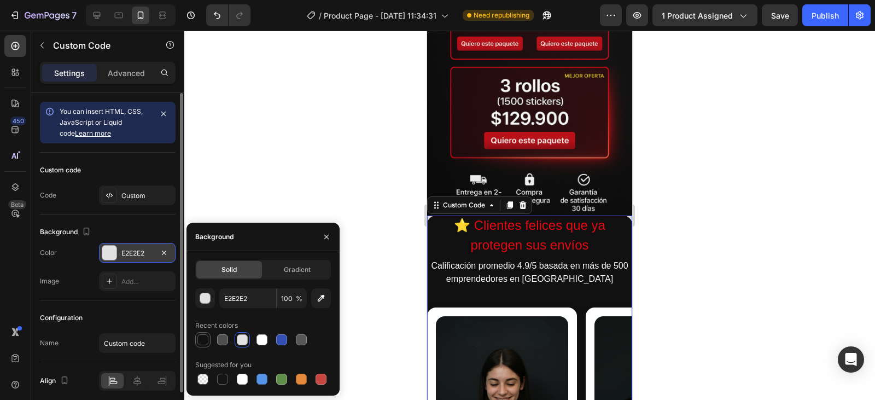
click at [200, 339] on div at bounding box center [202, 339] width 11 height 11
type input "121212"
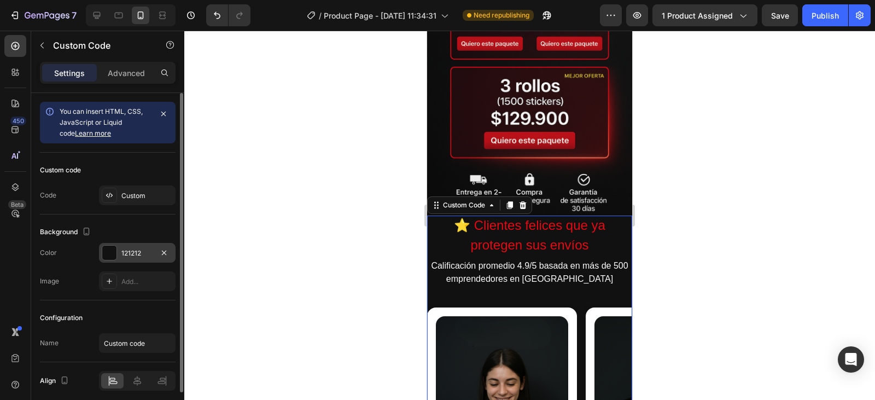
click at [744, 185] on div at bounding box center [529, 215] width 691 height 369
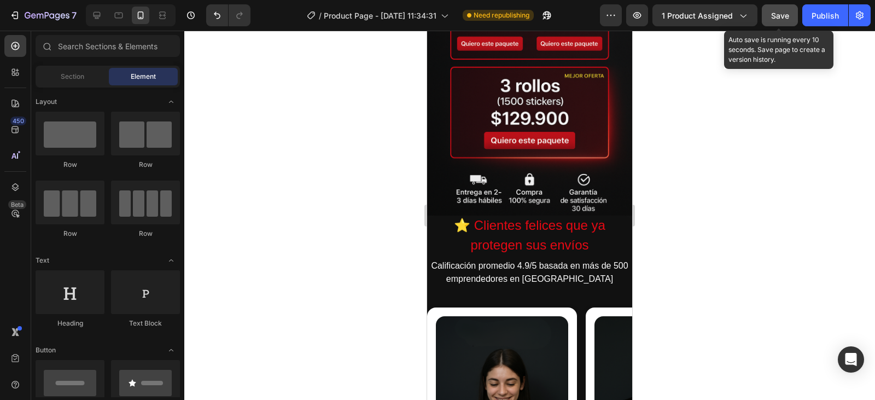
click at [781, 15] on span "Save" at bounding box center [780, 15] width 18 height 9
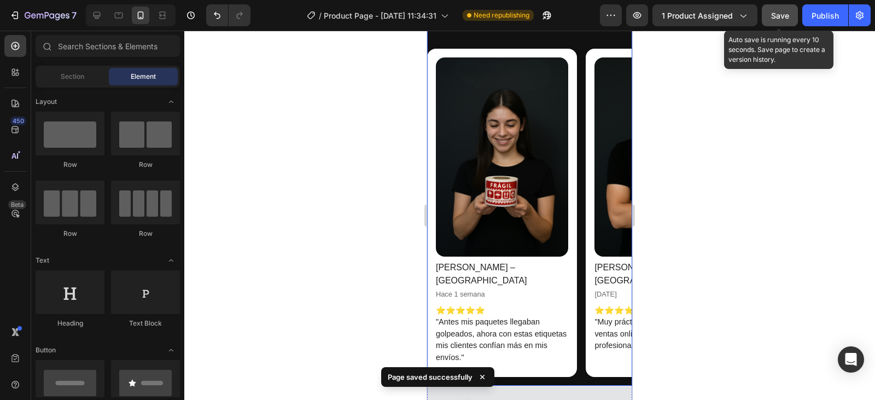
scroll to position [453, 0]
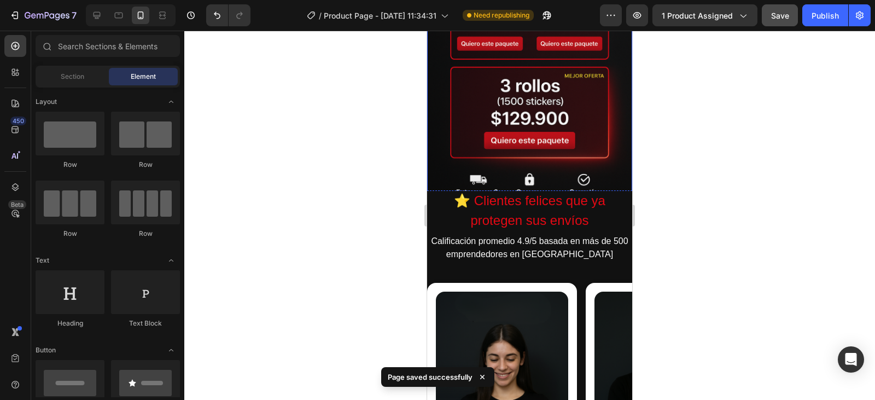
drag, startPoint x: 819, startPoint y: 11, endPoint x: 681, endPoint y: 83, distance: 154.8
click at [813, 19] on div "Publish" at bounding box center [825, 15] width 27 height 11
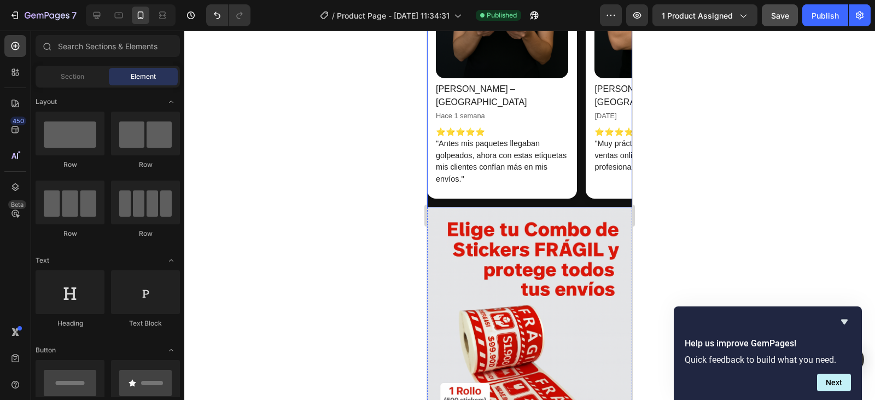
scroll to position [872, 0]
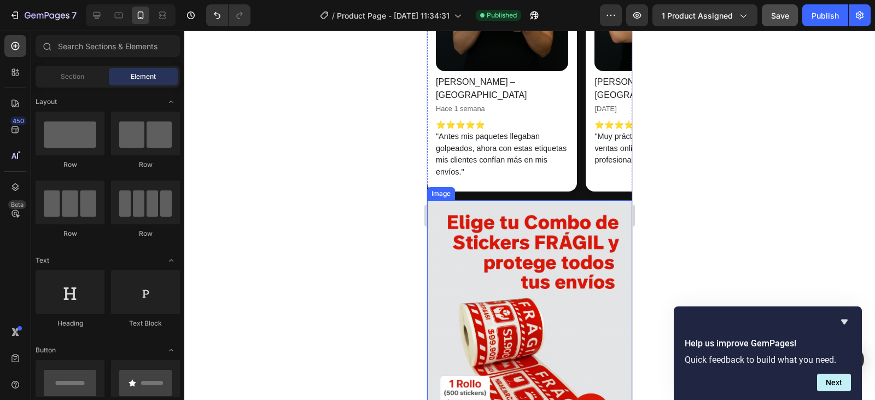
drag, startPoint x: 429, startPoint y: 188, endPoint x: 436, endPoint y: 194, distance: 9.0
click at [432, 200] on img at bounding box center [529, 354] width 205 height 308
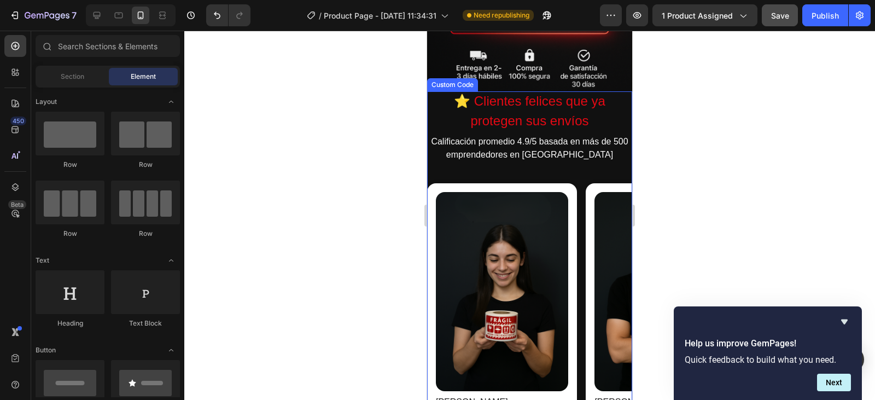
scroll to position [590, 0]
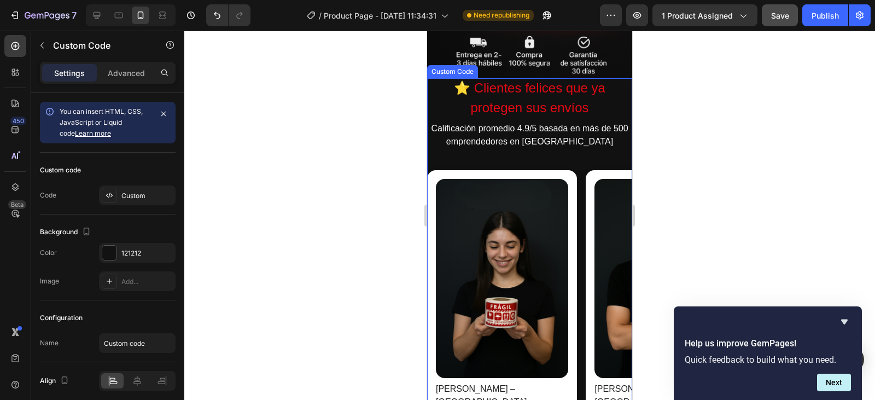
click at [504, 274] on img at bounding box center [502, 278] width 132 height 199
click at [526, 275] on img at bounding box center [502, 278] width 132 height 199
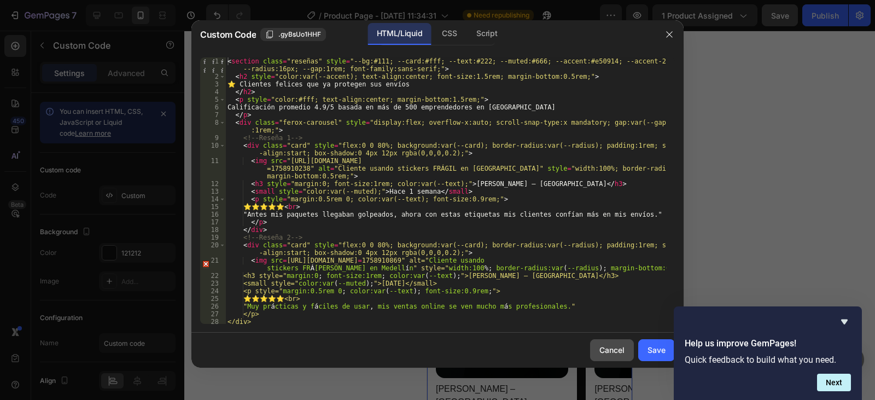
click at [608, 347] on div "Cancel" at bounding box center [611, 349] width 25 height 11
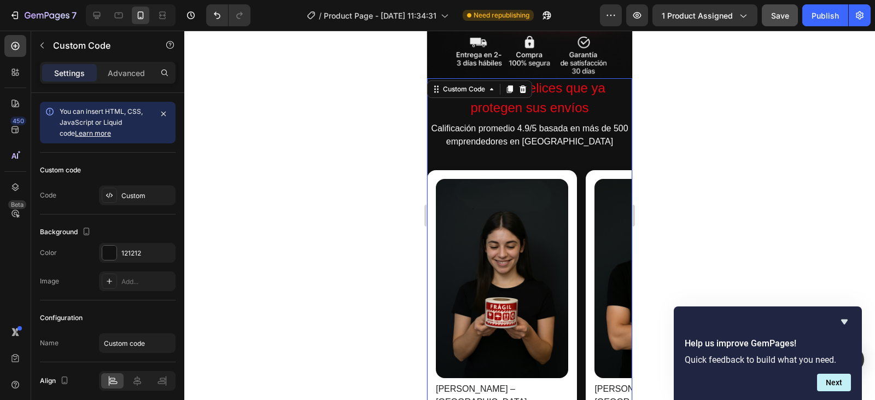
click at [465, 266] on img at bounding box center [502, 278] width 132 height 199
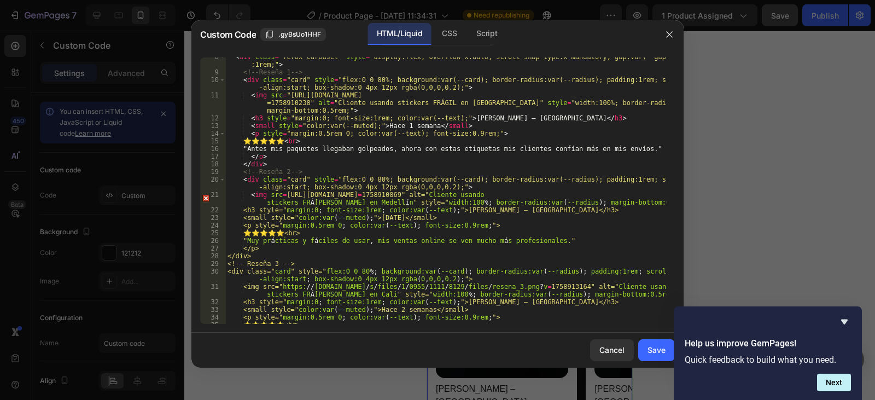
scroll to position [0, 0]
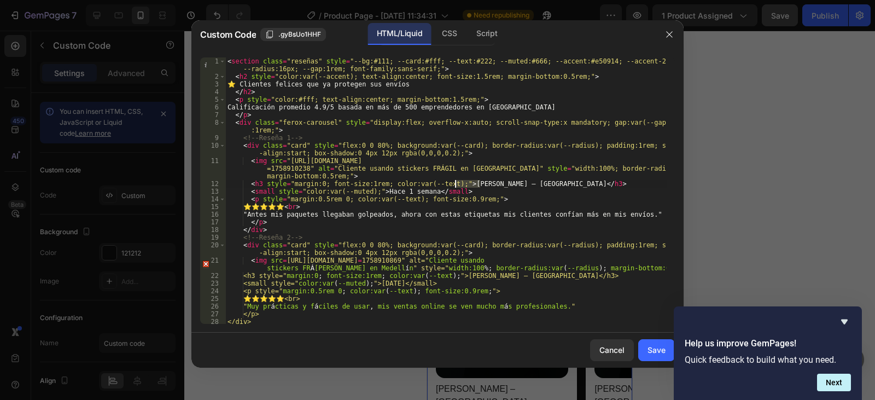
drag, startPoint x: 480, startPoint y: 182, endPoint x: 456, endPoint y: 182, distance: 24.1
click at [456, 182] on div "< section class = "reseñas" style = "--bg:#111; --card:#fff; --text:#222; --mut…" at bounding box center [445, 201] width 441 height 289
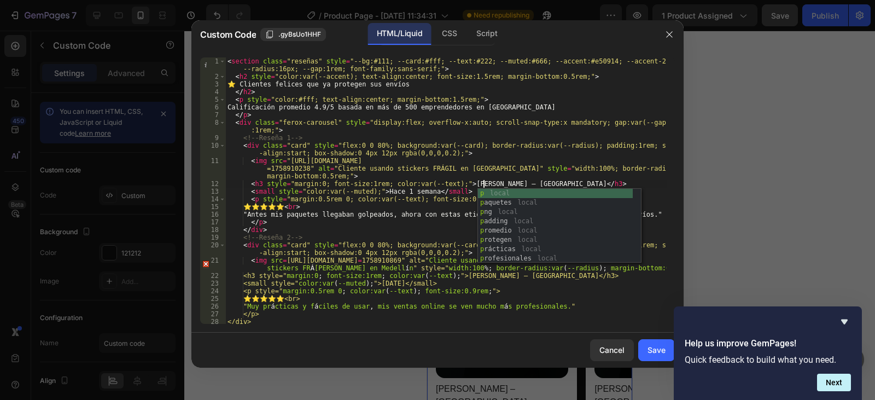
type textarea "<h3 style="margin:0; font-size:1rem; color:var(--text);">Nelson P. – Bogotá</h3>"
click at [742, 149] on div at bounding box center [437, 200] width 875 height 400
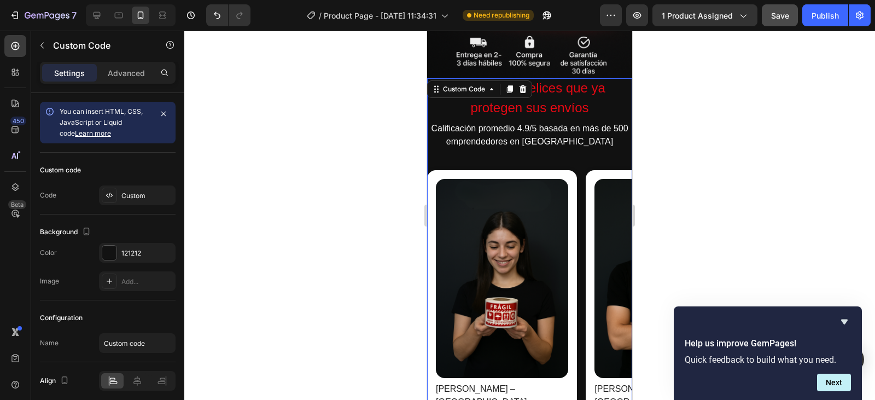
click at [558, 232] on img at bounding box center [502, 278] width 132 height 199
click at [556, 232] on img at bounding box center [502, 278] width 132 height 199
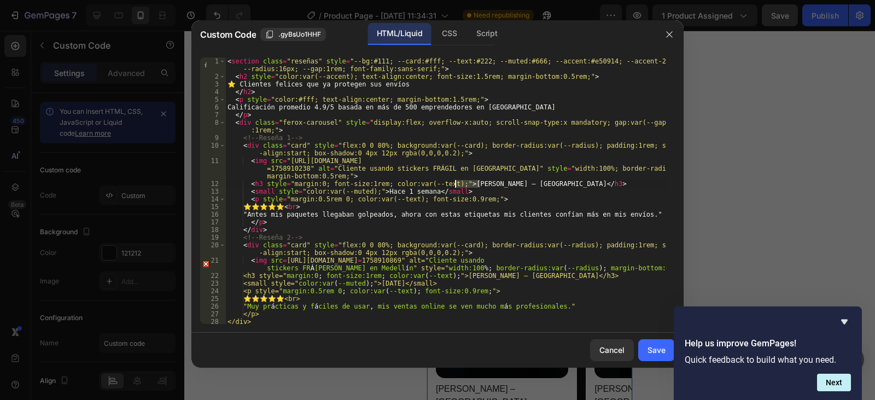
drag, startPoint x: 480, startPoint y: 183, endPoint x: 457, endPoint y: 183, distance: 23.0
click at [457, 183] on div "< section class = "reseñas" style = "--bg:#111; --card:#fff; --text:#222; --mut…" at bounding box center [445, 201] width 441 height 289
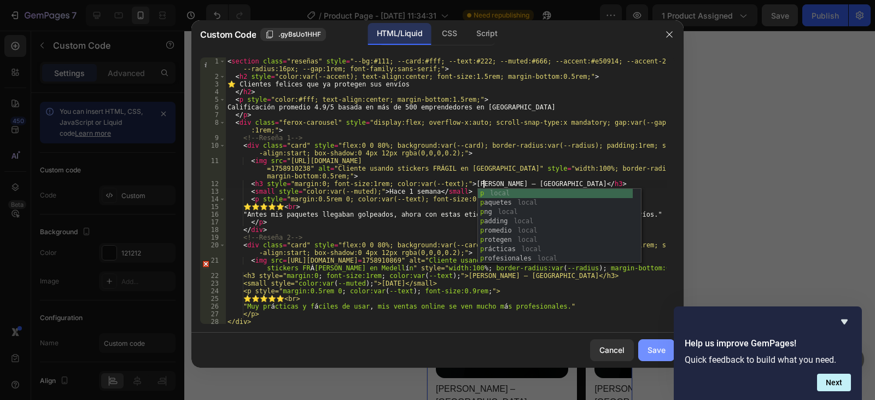
type textarea "<h3 style="margin:0; font-size:1rem; color:var(--text);">Nelson P. – Bogotá</h3>"
click at [654, 345] on div "Save" at bounding box center [657, 349] width 18 height 11
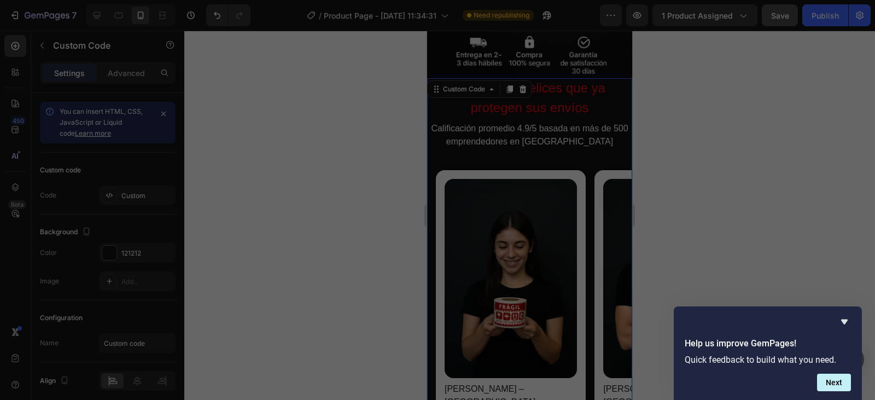
scroll to position [0, 9]
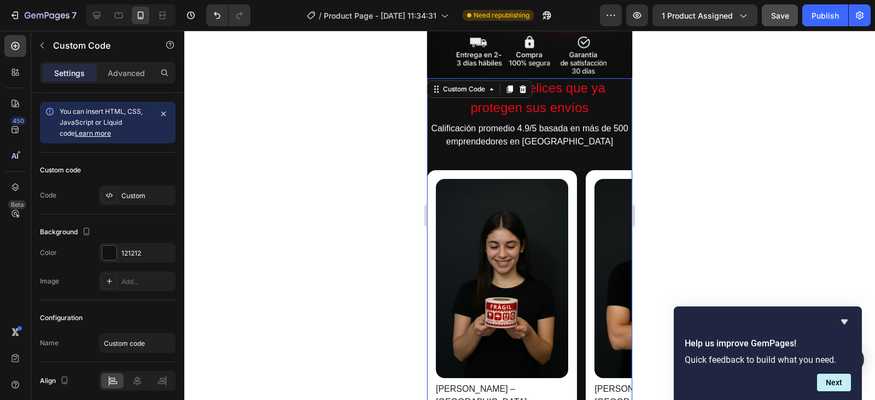
click at [540, 190] on img at bounding box center [502, 278] width 132 height 199
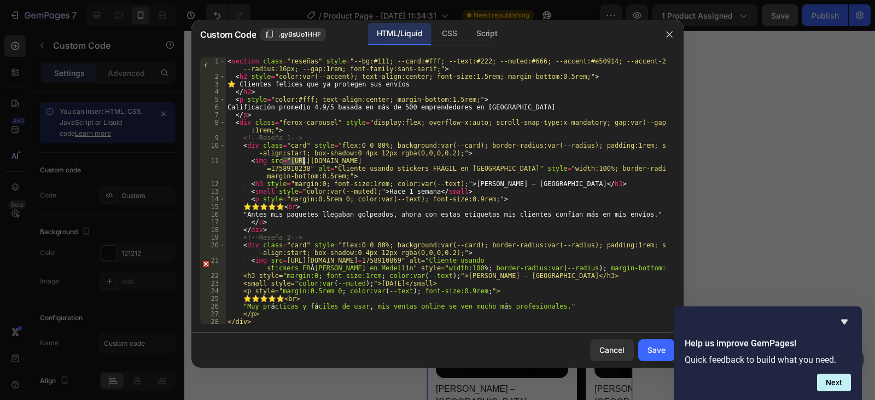
drag, startPoint x: 283, startPoint y: 160, endPoint x: 305, endPoint y: 164, distance: 21.7
click at [305, 164] on div "< section class = "reseñas" style = "--bg:#111; --card:#fff; --text:#222; --mut…" at bounding box center [445, 201] width 441 height 289
click at [286, 158] on div "< section class = "reseñas" style = "--bg:#111; --card:#fff; --text:#222; --mut…" at bounding box center [445, 190] width 441 height 266
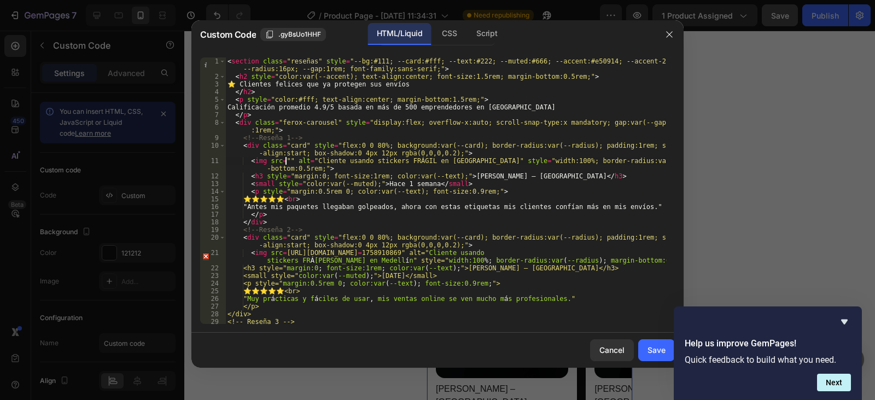
paste textarea "https://cdn.shopify.com/s/files/1/0955/1111/8129/files/00877494-119a-481a-9b2f-…"
type textarea "<img src="https://cdn.shopify.com/s/files/1/0955/1111/8129/files/00877494-119a-…"
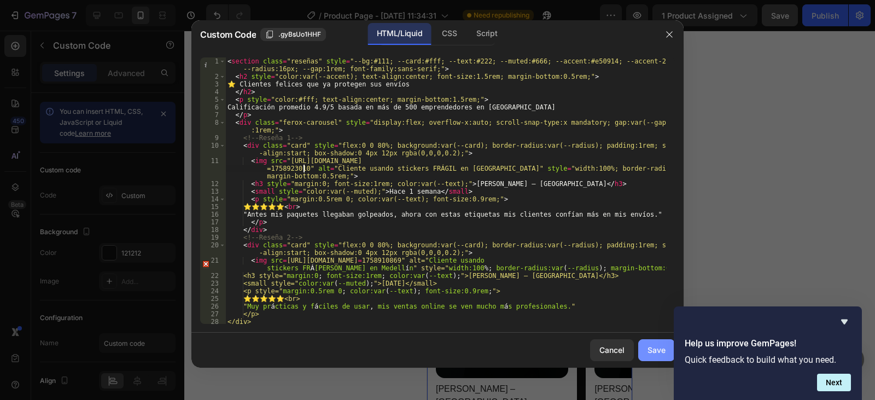
click at [655, 350] on div "Save" at bounding box center [657, 349] width 18 height 11
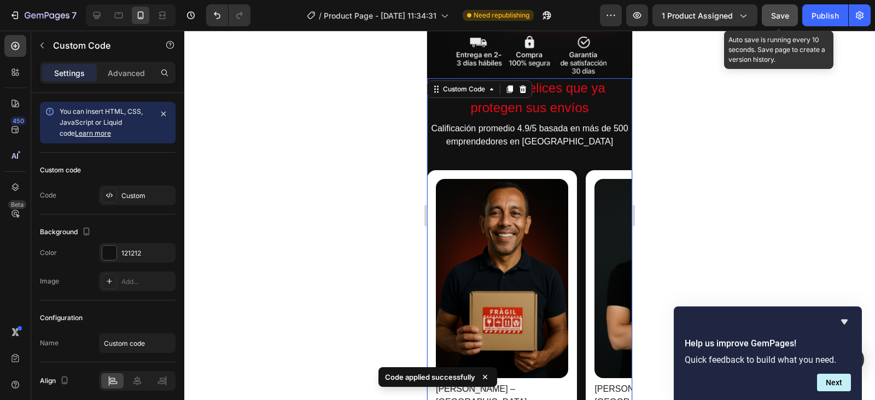
click at [778, 13] on span "Save" at bounding box center [780, 15] width 18 height 9
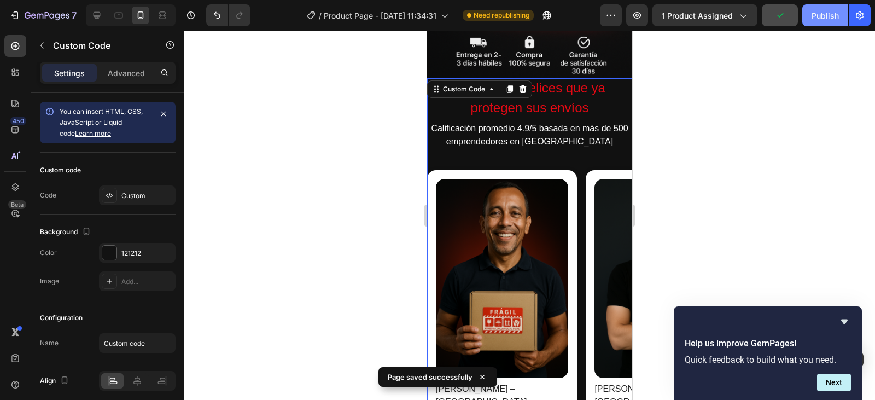
click at [824, 15] on div "Publish" at bounding box center [825, 15] width 27 height 11
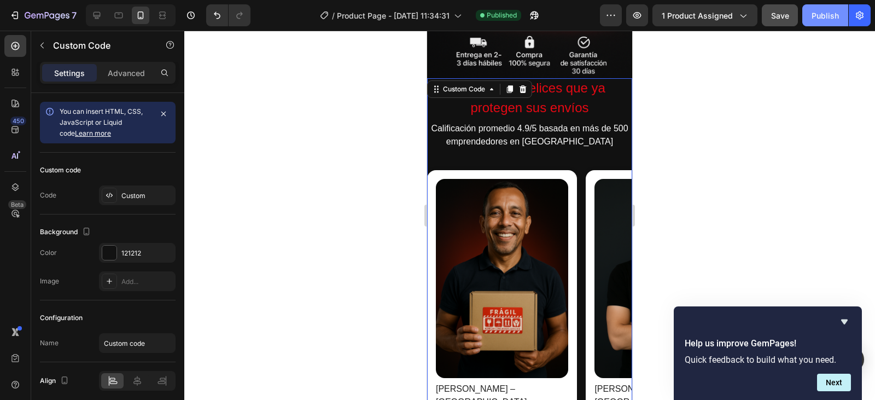
click at [823, 11] on div "Publish" at bounding box center [825, 15] width 27 height 11
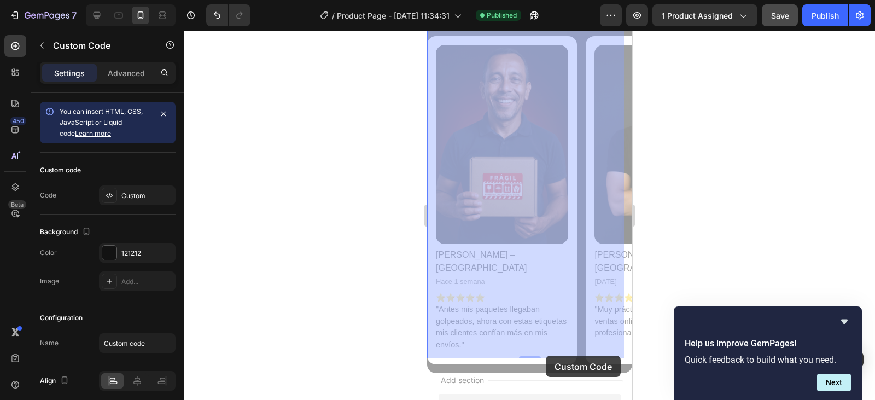
drag, startPoint x: 493, startPoint y: 352, endPoint x: 507, endPoint y: 369, distance: 22.2
drag, startPoint x: 498, startPoint y: 353, endPoint x: 553, endPoint y: 345, distance: 56.3
drag, startPoint x: 475, startPoint y: 352, endPoint x: 506, endPoint y: 355, distance: 31.3
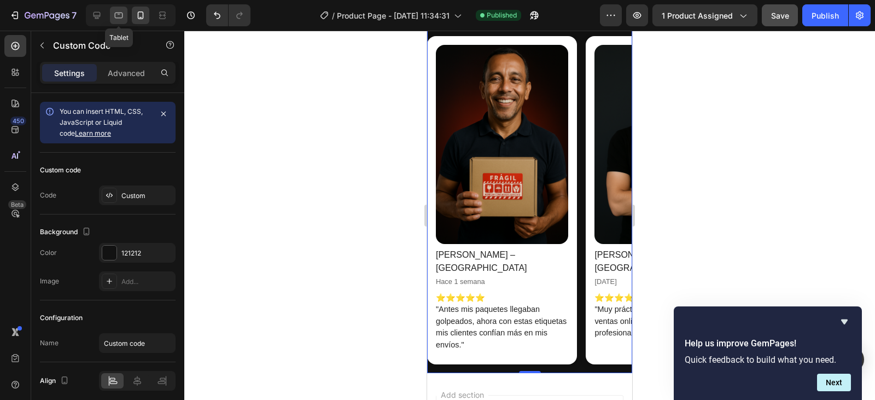
click at [117, 17] on icon at bounding box center [118, 15] width 11 height 11
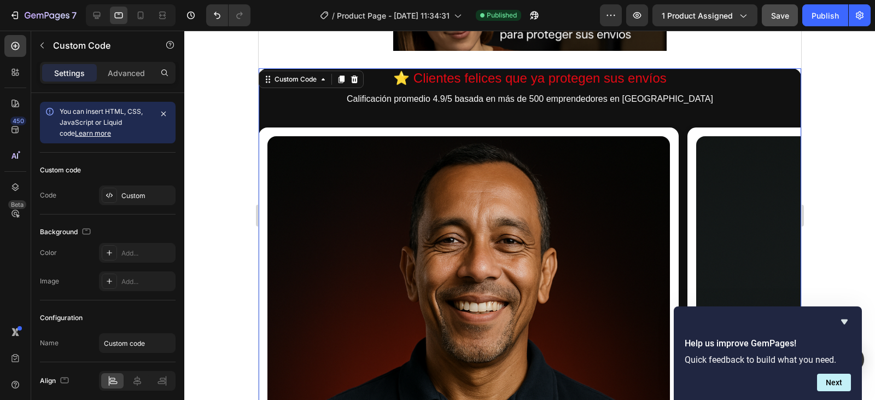
scroll to position [592, 0]
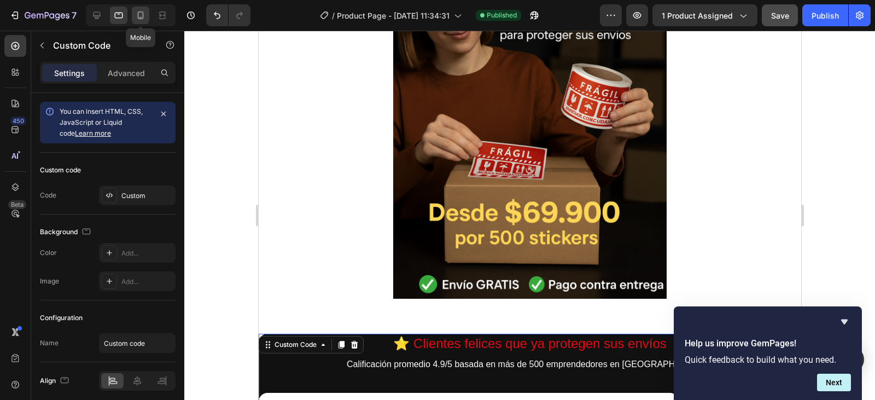
click at [140, 13] on icon at bounding box center [140, 15] width 11 height 11
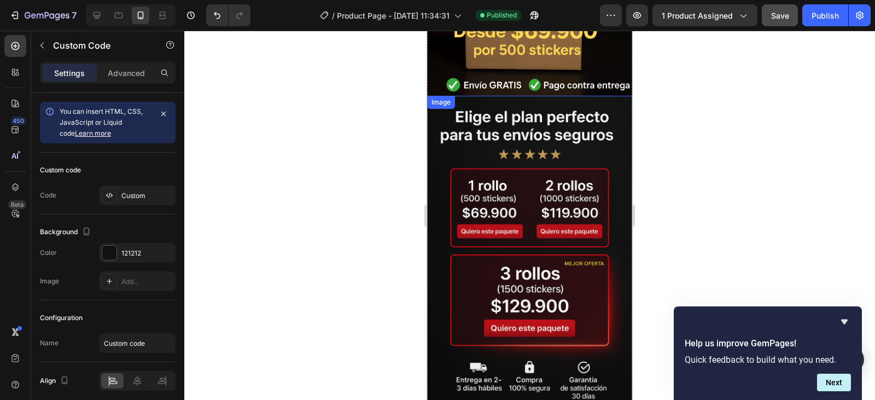
scroll to position [247, 0]
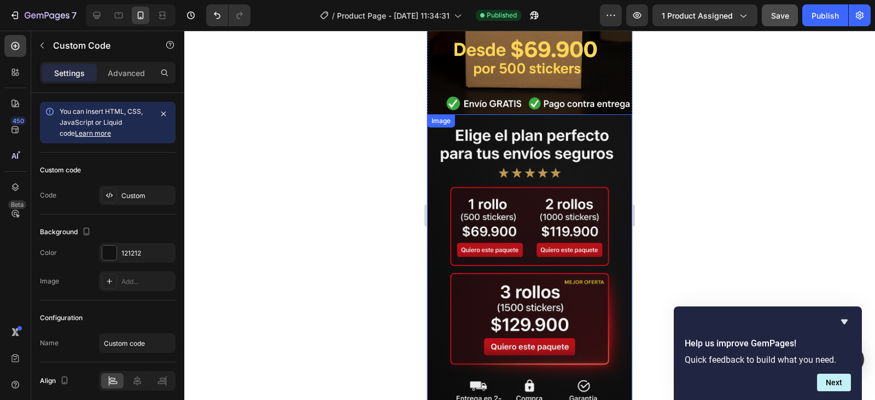
click at [526, 225] on img at bounding box center [529, 268] width 205 height 308
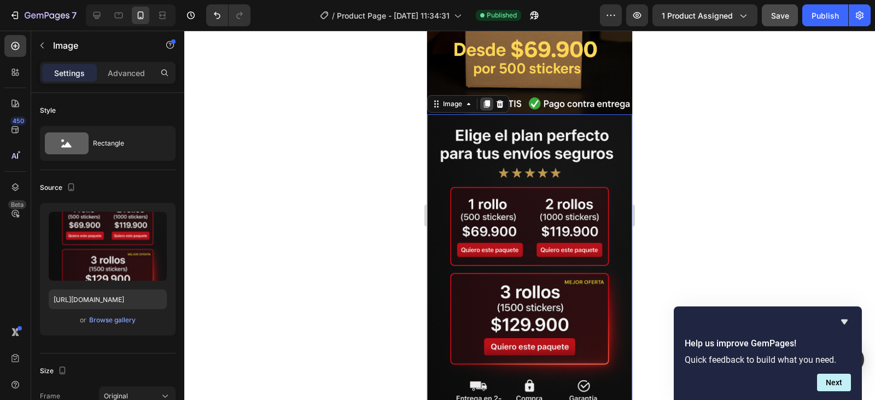
click at [485, 100] on icon at bounding box center [487, 104] width 6 height 8
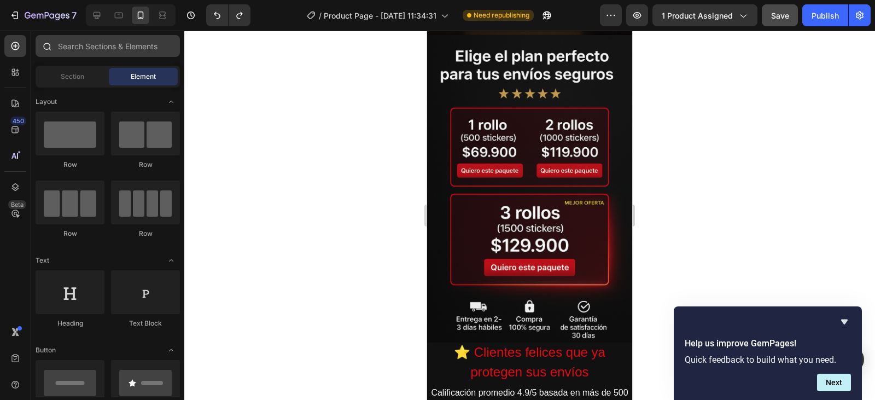
scroll to position [0, 9]
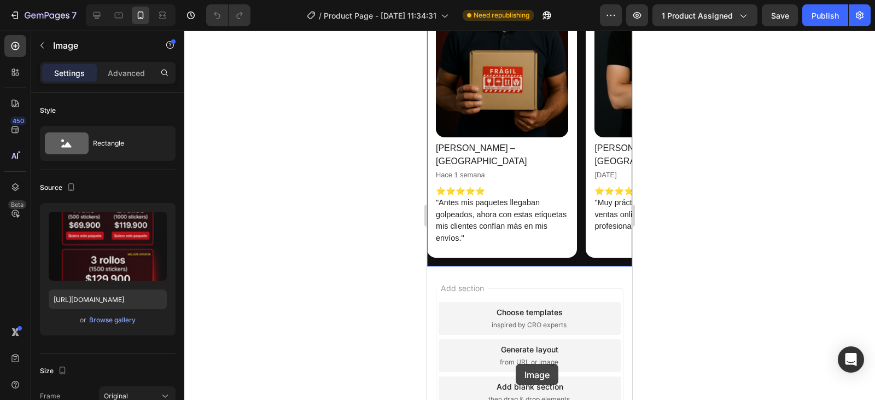
scroll to position [1106, 0]
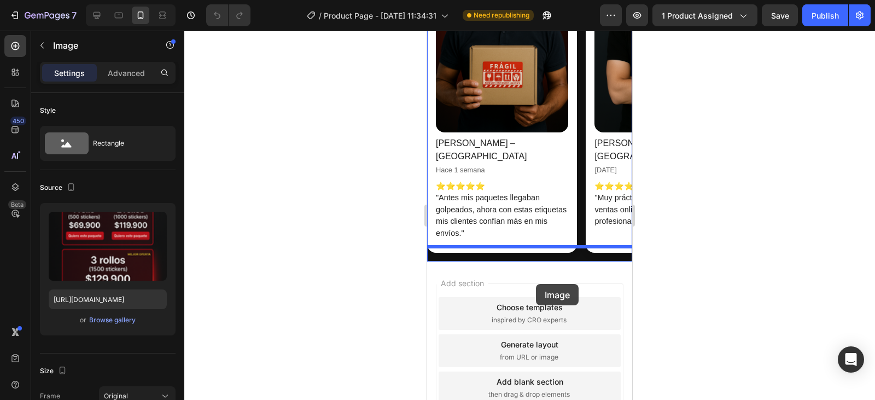
drag, startPoint x: 515, startPoint y: 184, endPoint x: 536, endPoint y: 283, distance: 101.7
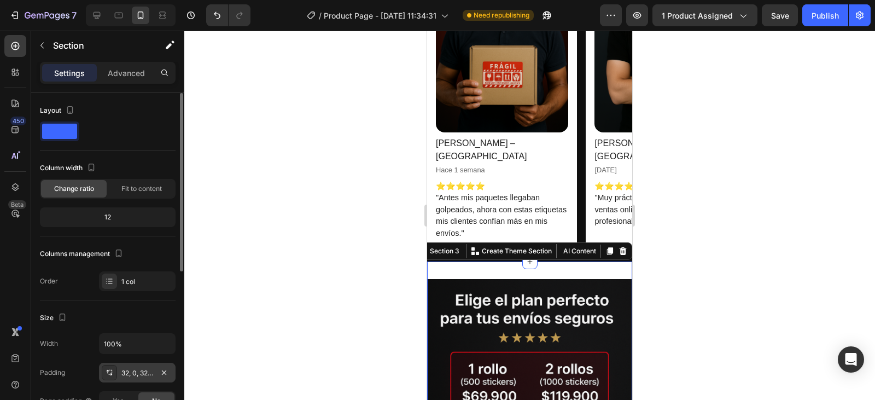
click at [124, 372] on div "32, 0, 32, 0" at bounding box center [137, 373] width 32 height 10
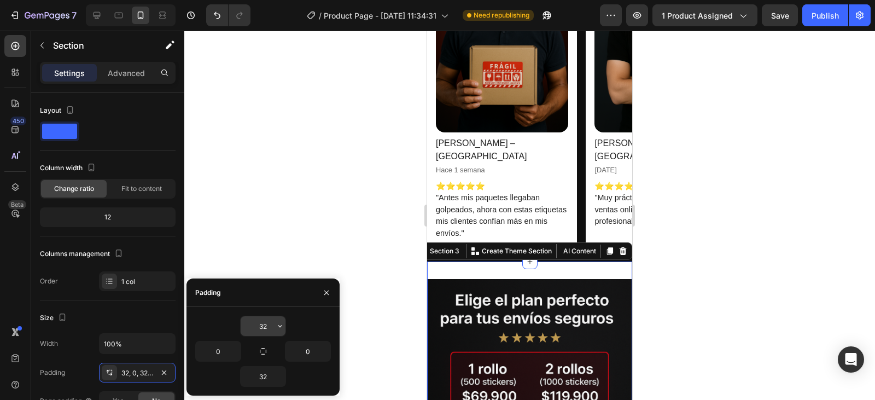
click at [267, 331] on input "32" at bounding box center [263, 326] width 45 height 20
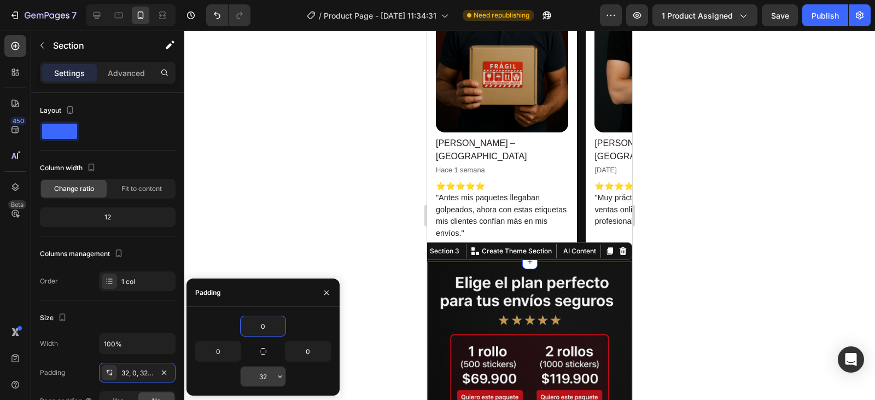
type input "0"
click at [270, 374] on input "32" at bounding box center [263, 376] width 45 height 20
type input "0"
click at [342, 197] on div at bounding box center [529, 215] width 691 height 369
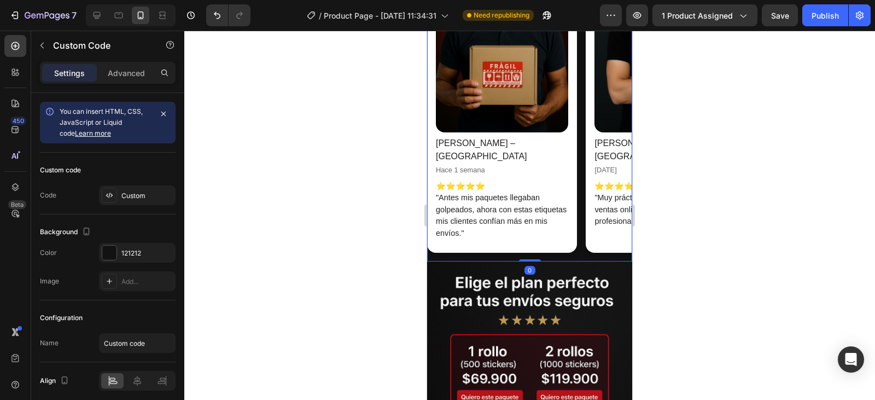
scroll to position [0, 161]
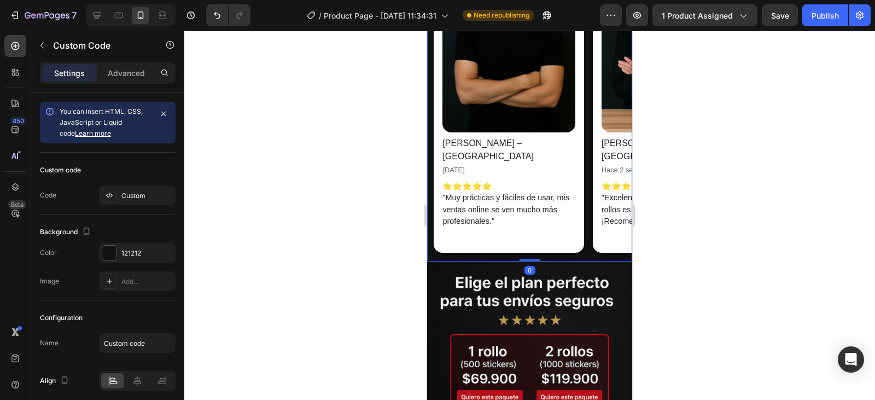
click at [576, 230] on div "[PERSON_NAME] – Bogotá [DATE] ⭐⭐⭐⭐⭐ "Antes mis paquetes llegaban golpeados, aho…" at bounding box center [529, 89] width 205 height 346
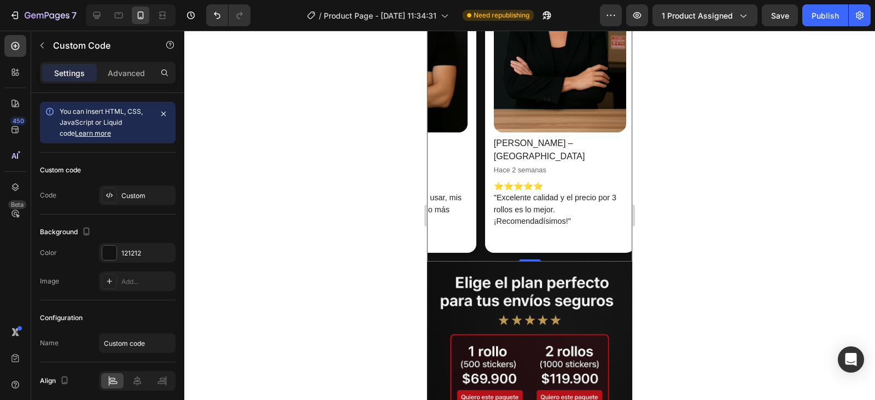
click at [600, 215] on div "[PERSON_NAME] – Cali [DATE] ⭐⭐⭐⭐⭐ "Excelente calidad y el precio por 3 rollos e…" at bounding box center [560, 89] width 150 height 328
click at [693, 251] on div at bounding box center [529, 215] width 691 height 369
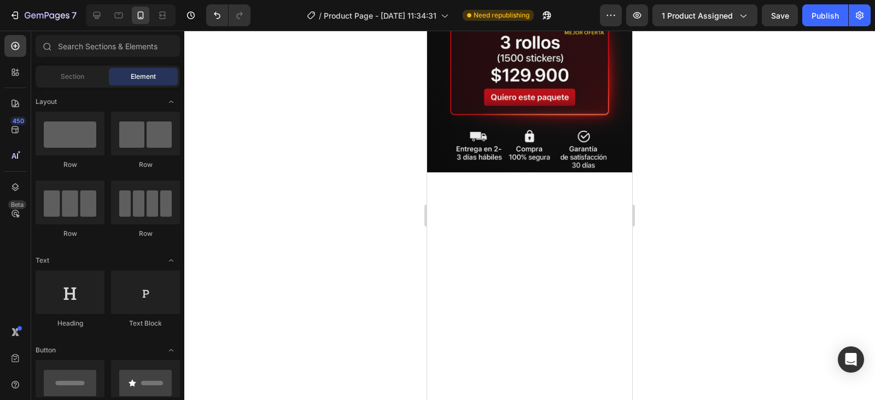
scroll to position [491, 0]
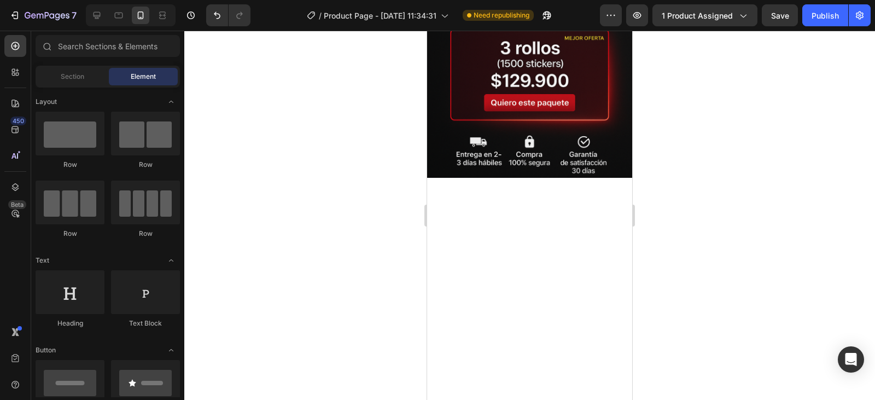
click at [582, 242] on div at bounding box center [529, 385] width 205 height 414
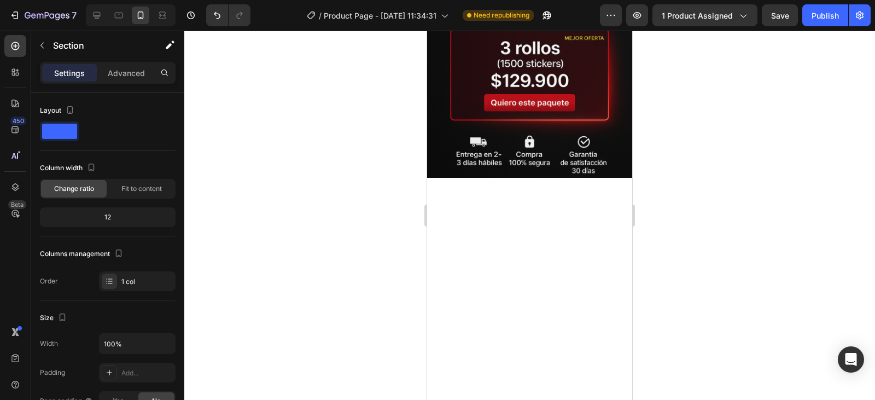
click at [581, 242] on div at bounding box center [529, 385] width 205 height 414
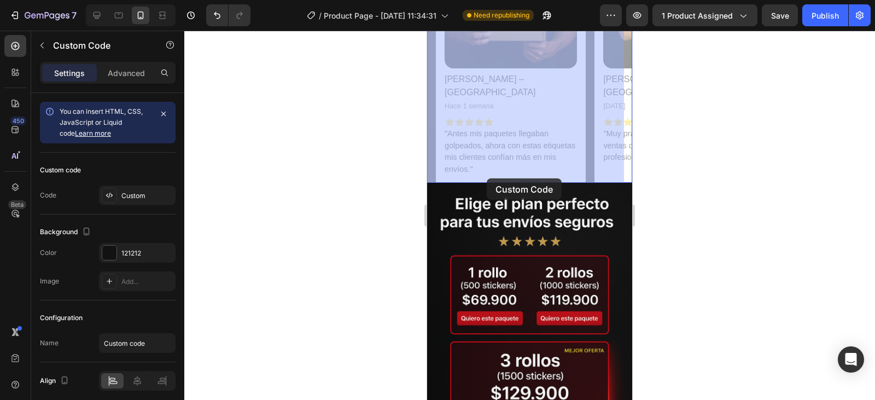
scroll to position [0, 9]
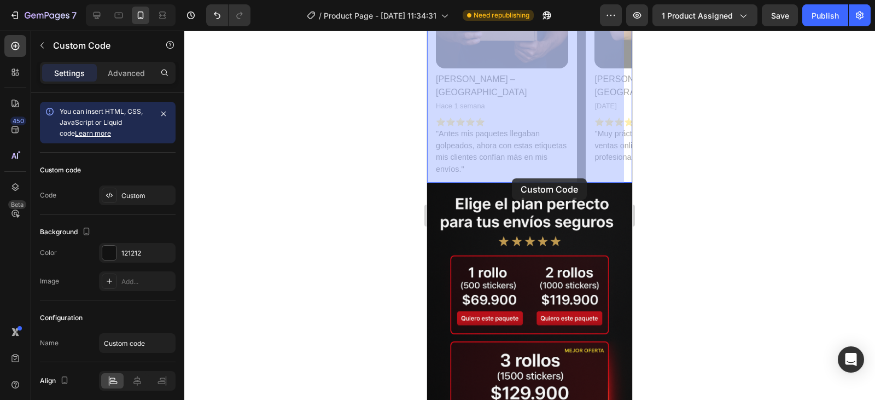
drag, startPoint x: 465, startPoint y: 177, endPoint x: 515, endPoint y: 178, distance: 50.3
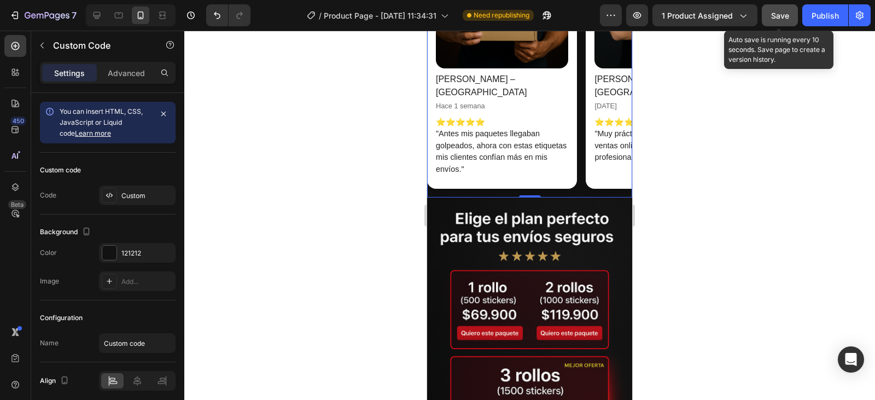
click at [776, 16] on span "Save" at bounding box center [780, 15] width 18 height 9
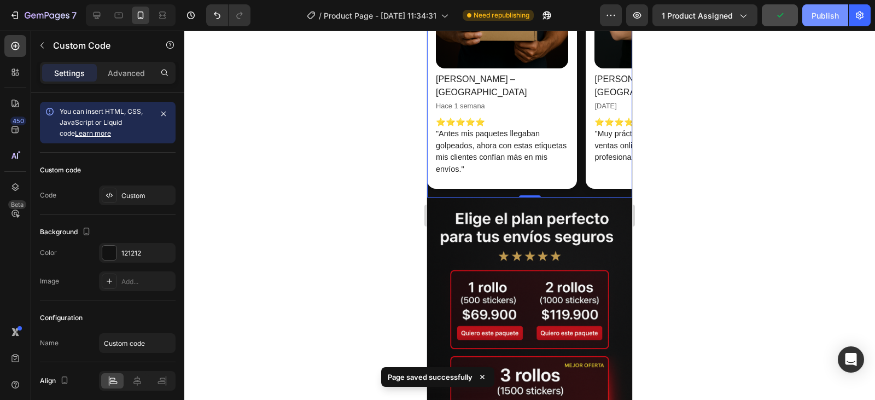
click at [825, 8] on button "Publish" at bounding box center [825, 15] width 46 height 22
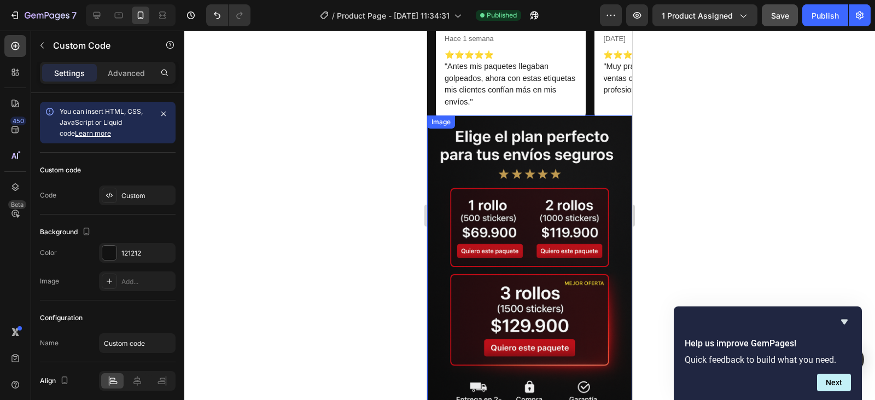
scroll to position [1104, 0]
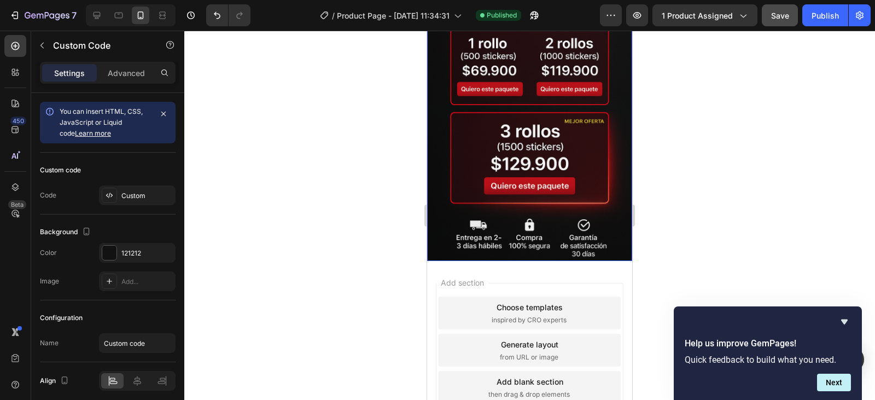
click at [534, 152] on img at bounding box center [529, 108] width 205 height 308
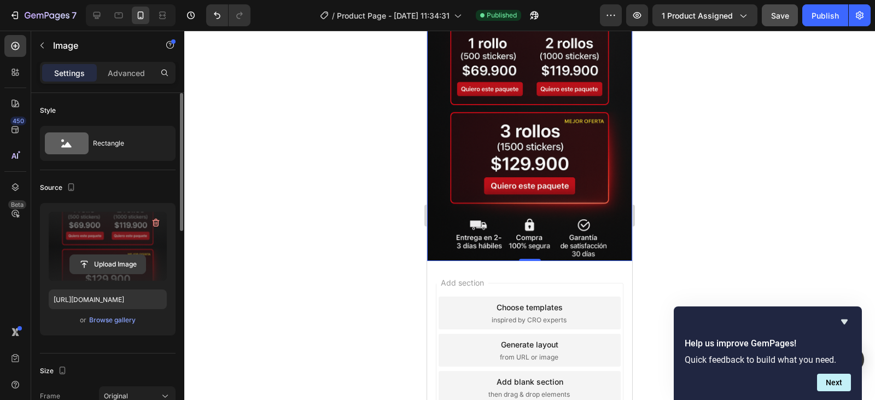
click at [103, 259] on input "file" at bounding box center [107, 264] width 75 height 19
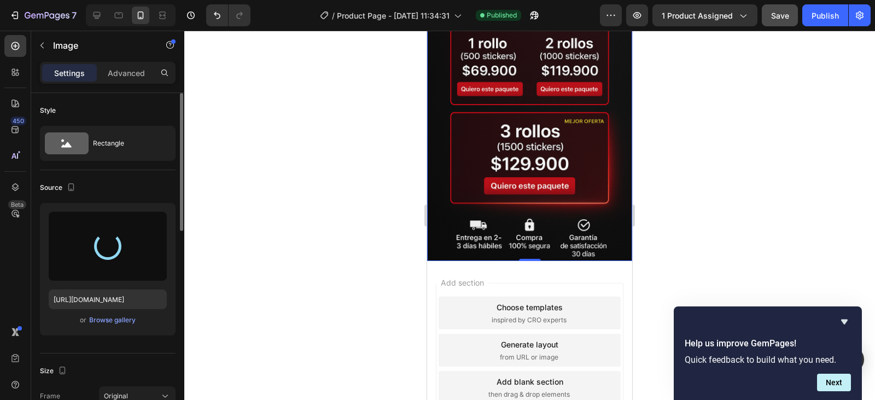
type input "[URL][DOMAIN_NAME]"
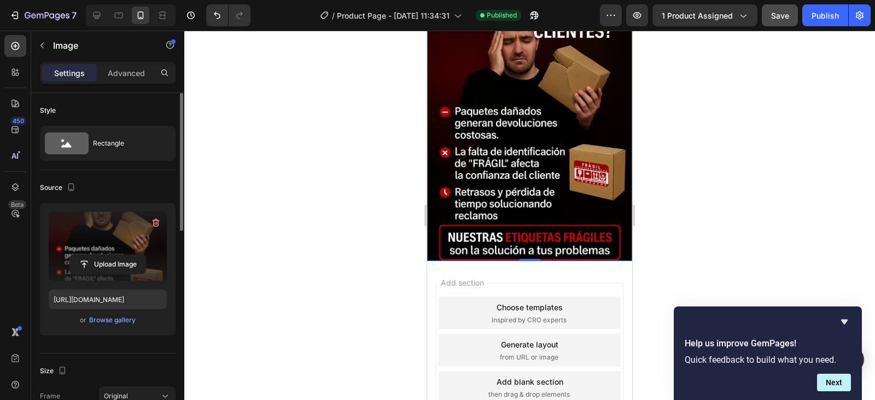
drag, startPoint x: 793, startPoint y: 255, endPoint x: 817, endPoint y: 282, distance: 35.7
click at [794, 256] on div at bounding box center [529, 215] width 691 height 369
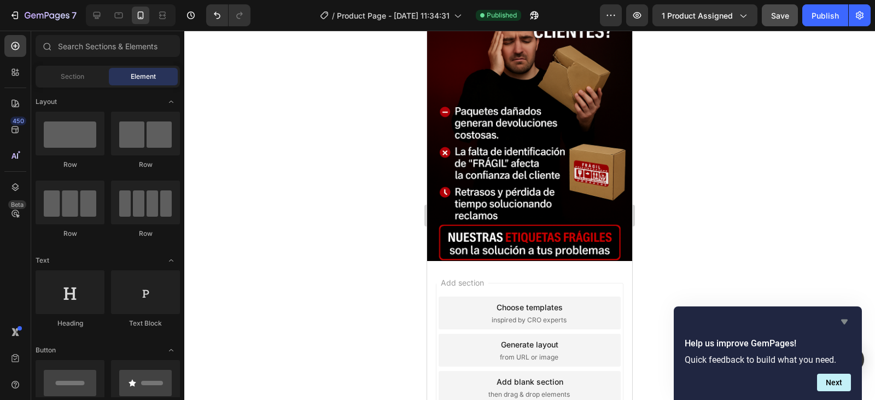
click at [843, 322] on icon "Hide survey" at bounding box center [844, 321] width 7 height 5
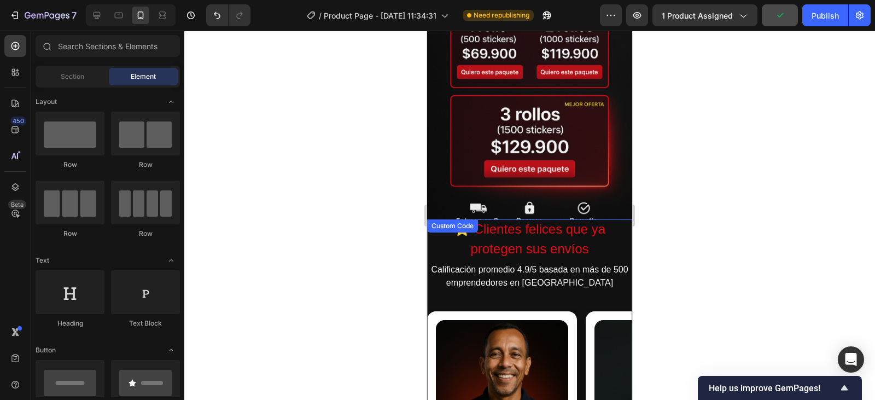
scroll to position [284, 0]
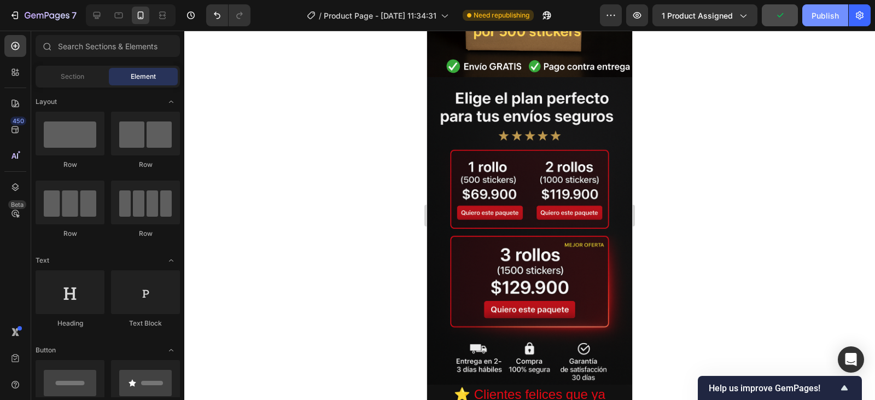
click at [817, 15] on div "Publish" at bounding box center [825, 15] width 27 height 11
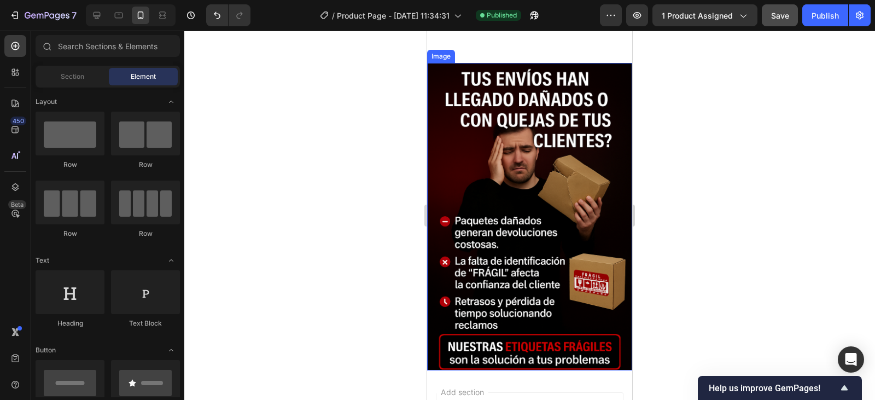
scroll to position [1159, 0]
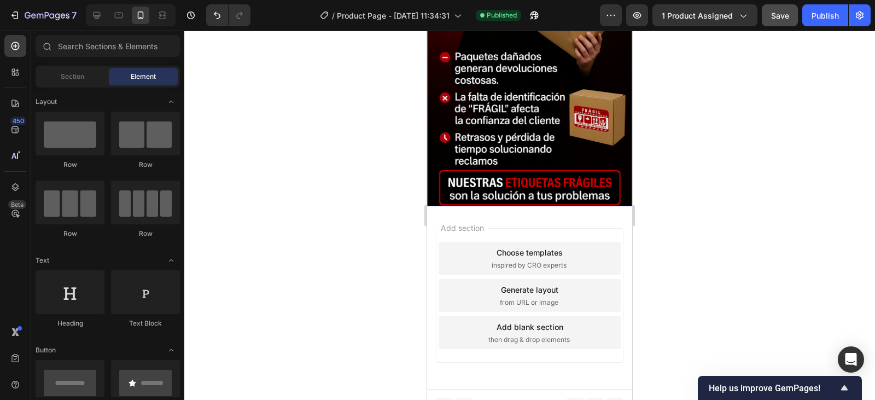
click at [527, 110] on img at bounding box center [529, 53] width 205 height 308
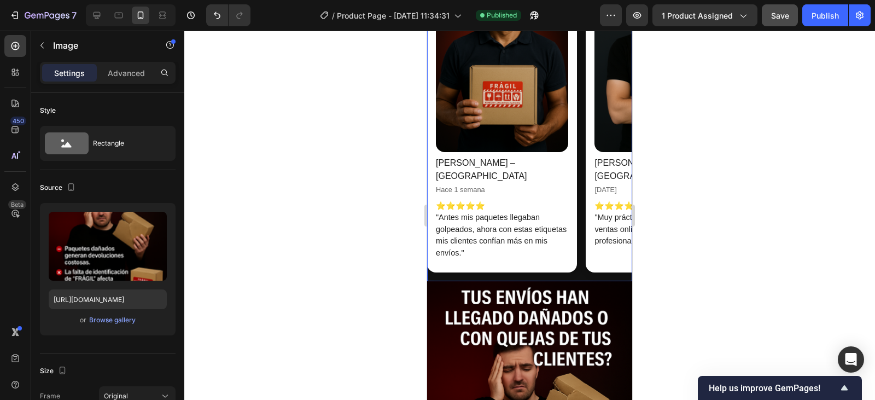
scroll to position [940, 0]
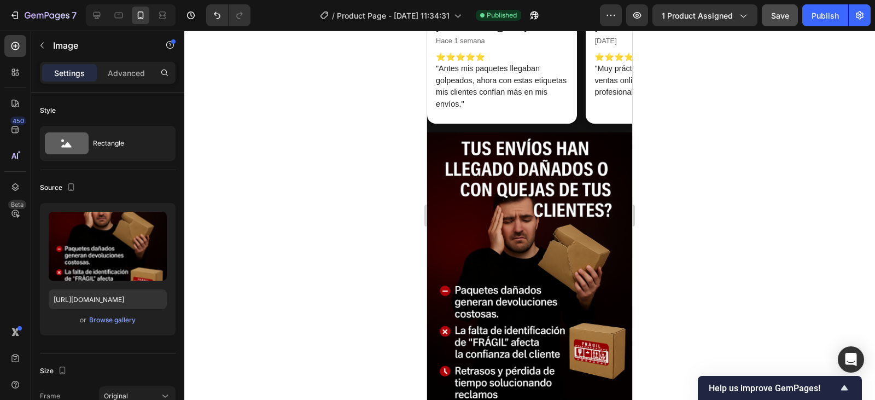
click at [517, 219] on img at bounding box center [529, 286] width 205 height 308
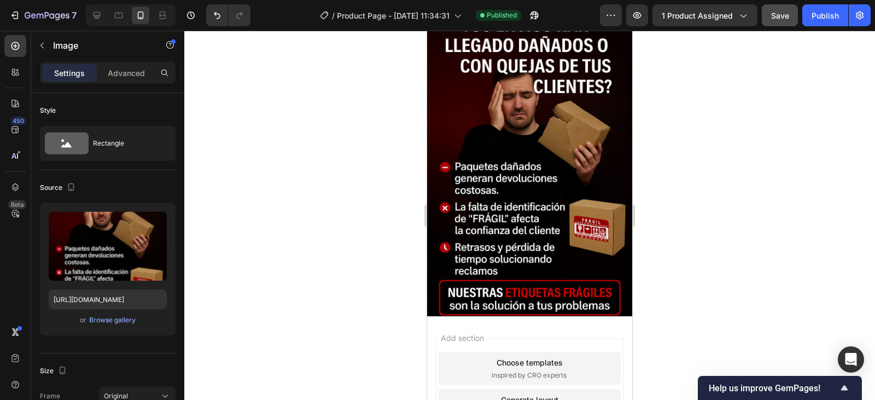
scroll to position [1050, 0]
click at [517, 219] on img at bounding box center [529, 162] width 205 height 308
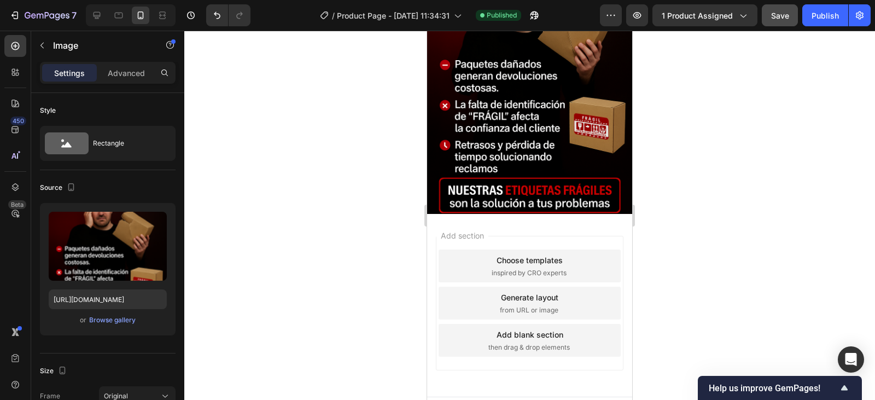
scroll to position [995, 0]
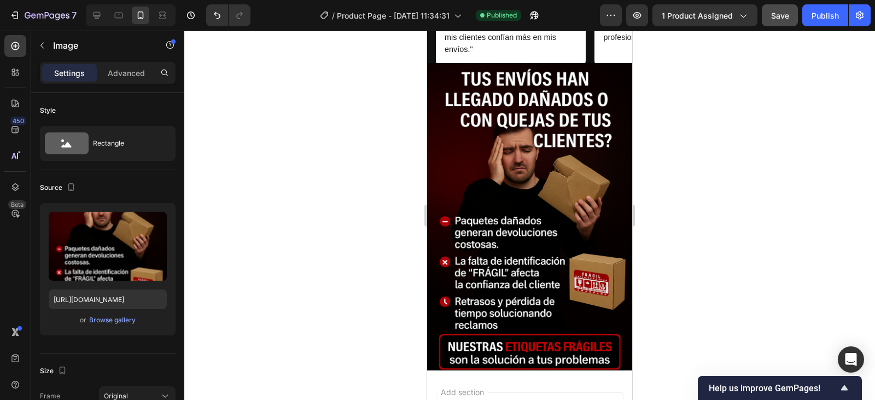
click at [572, 184] on img at bounding box center [529, 217] width 205 height 308
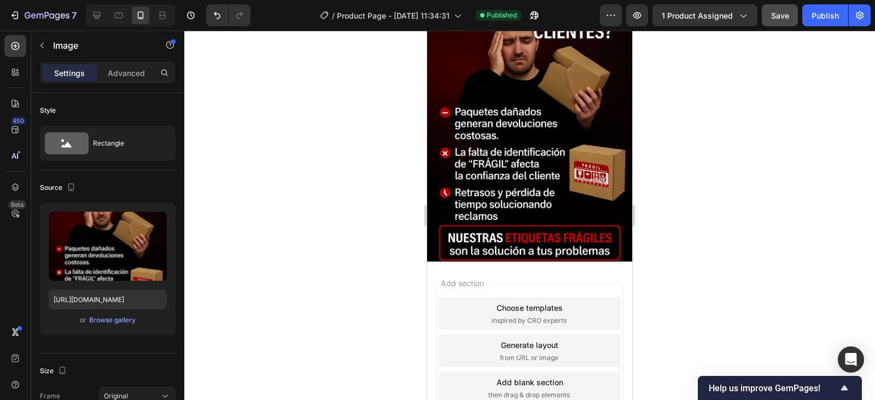
scroll to position [1104, 0]
click at [614, 200] on img at bounding box center [529, 108] width 205 height 308
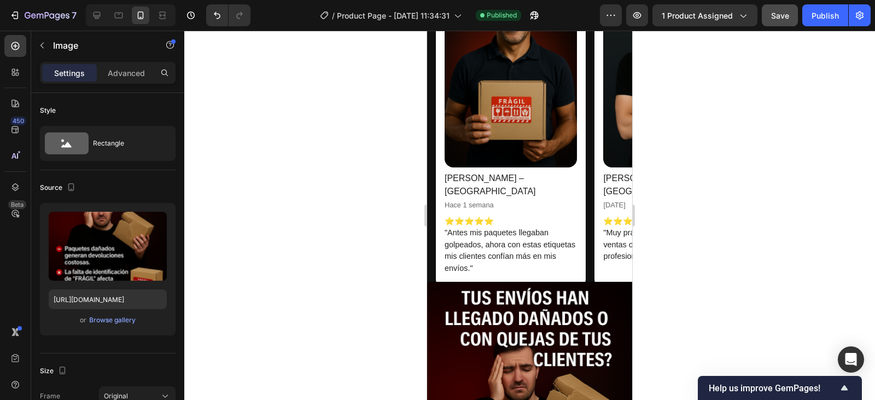
scroll to position [0, 9]
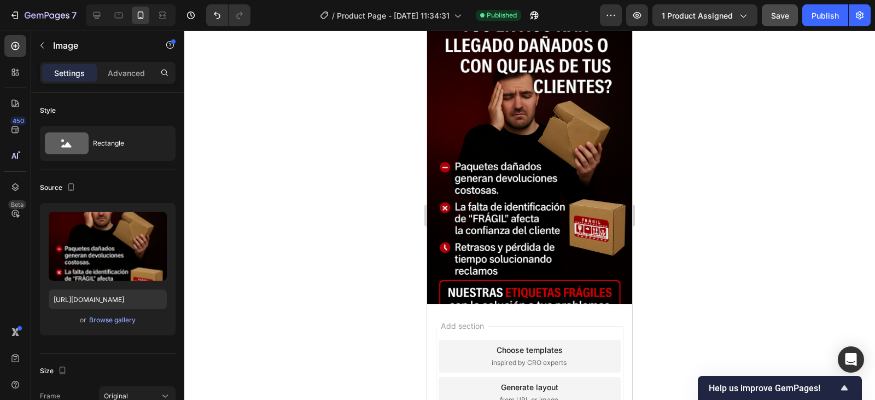
scroll to position [1050, 0]
click at [540, 145] on img at bounding box center [529, 162] width 205 height 308
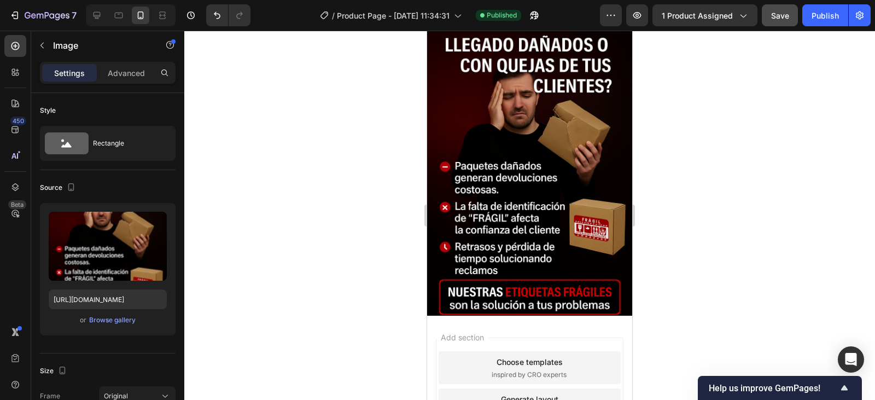
click at [718, 215] on div at bounding box center [529, 215] width 691 height 369
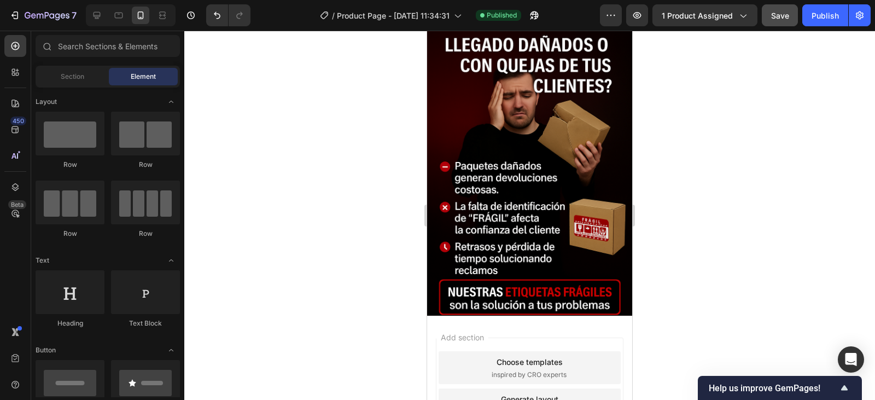
drag, startPoint x: 827, startPoint y: 9, endPoint x: 787, endPoint y: 45, distance: 54.6
click at [826, 10] on button "Publish" at bounding box center [825, 15] width 46 height 22
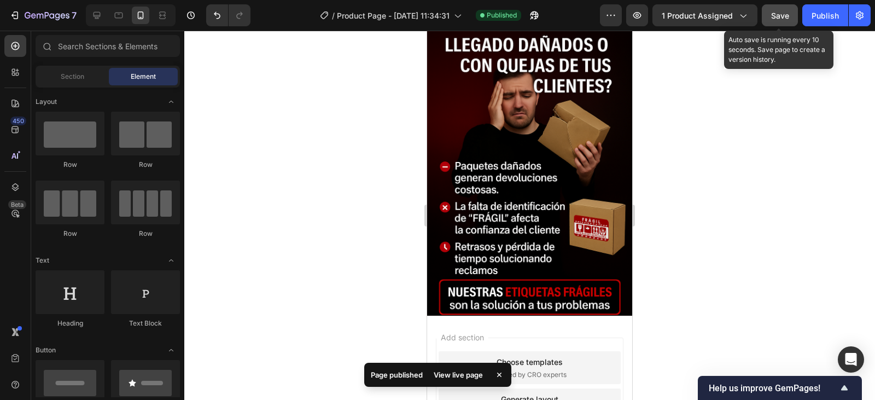
click at [776, 17] on span "Save" at bounding box center [780, 15] width 18 height 9
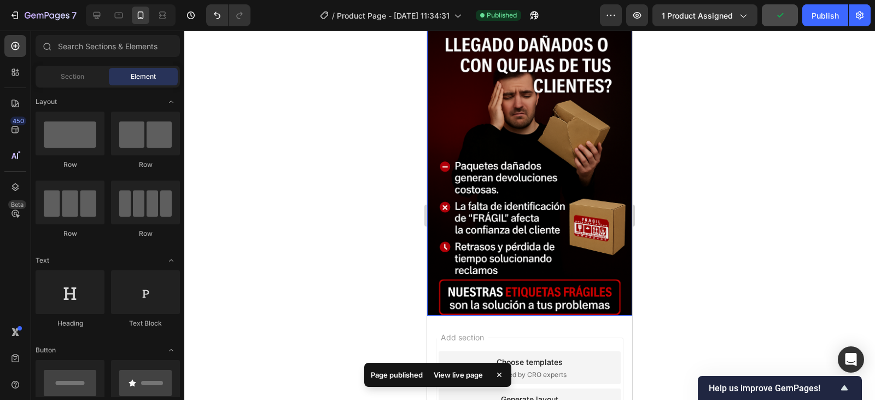
scroll to position [940, 0]
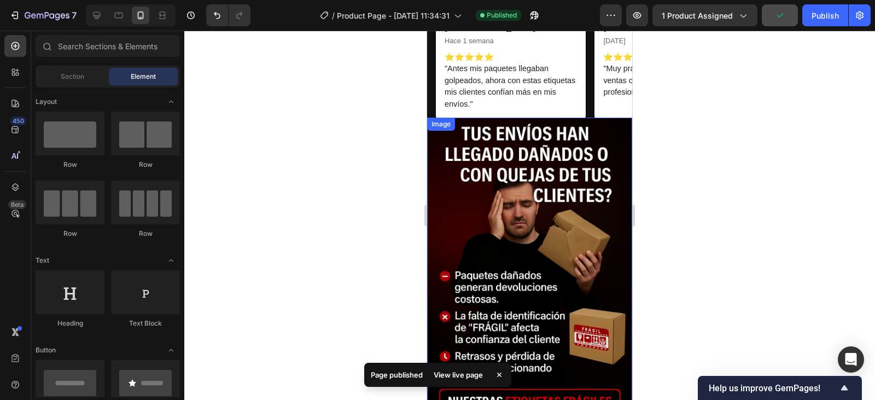
click at [535, 201] on img at bounding box center [529, 272] width 205 height 308
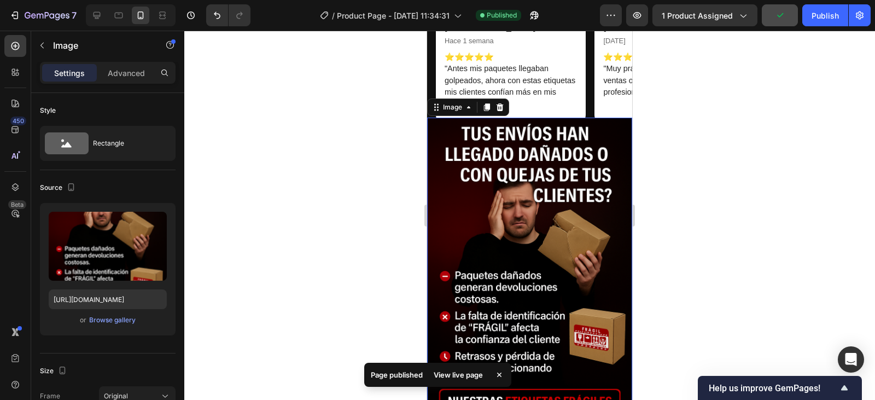
scroll to position [0, 9]
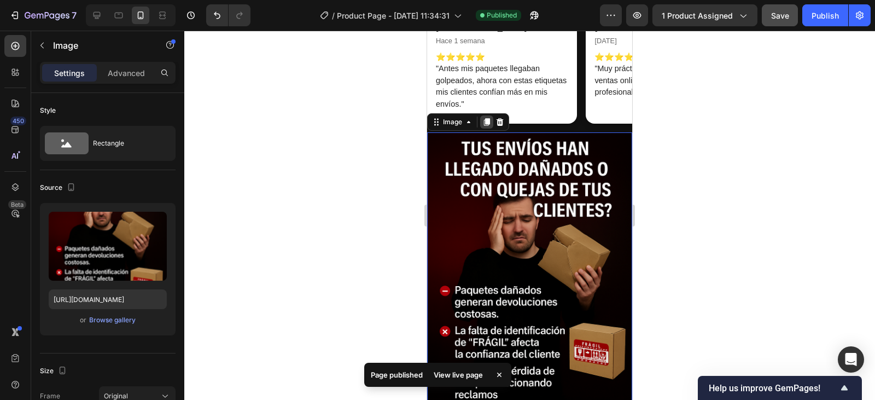
click at [485, 118] on icon at bounding box center [486, 122] width 9 height 9
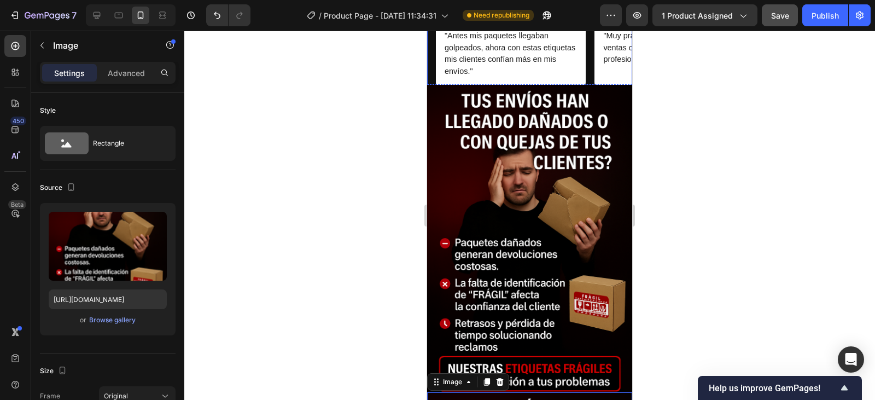
scroll to position [1181, 0]
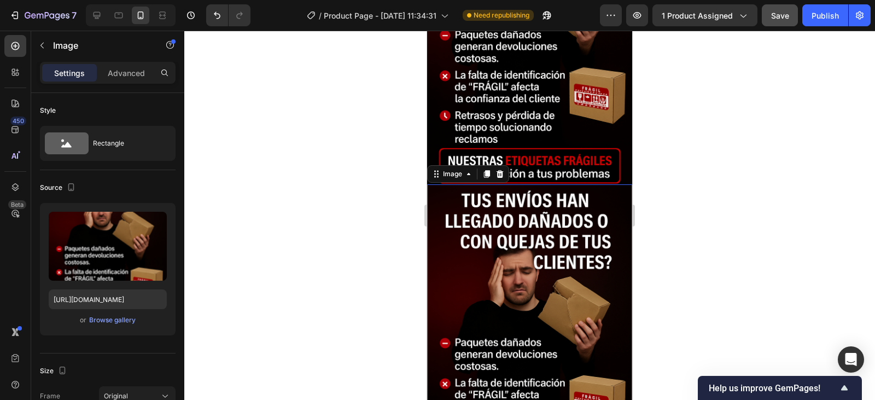
click at [520, 296] on img at bounding box center [529, 338] width 205 height 308
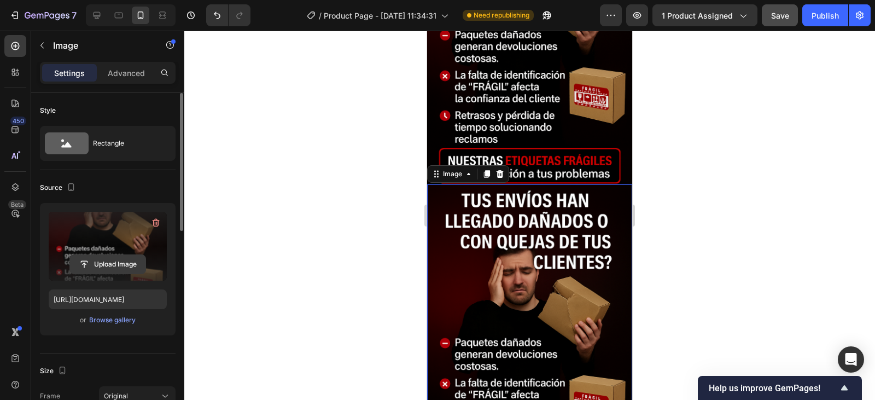
click at [100, 260] on input "file" at bounding box center [107, 264] width 75 height 19
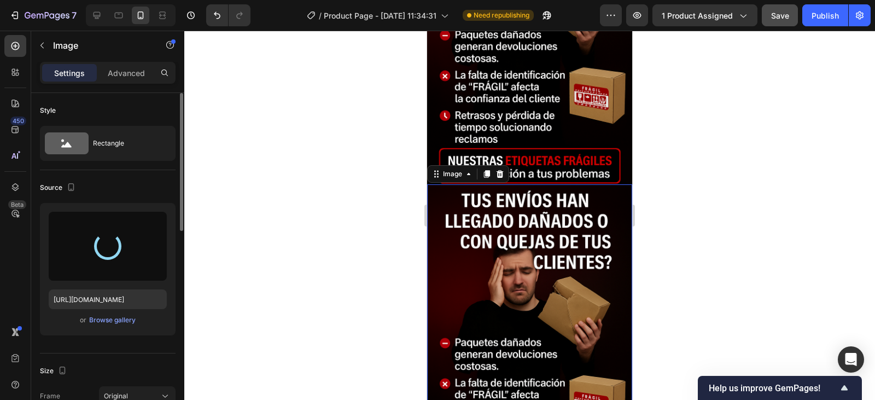
type input "[URL][DOMAIN_NAME]"
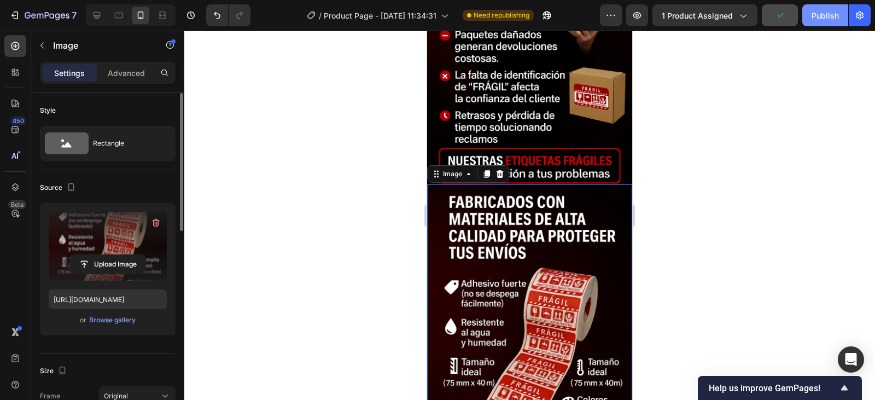
click at [826, 16] on div "Publish" at bounding box center [825, 15] width 27 height 11
